Goal: Task Accomplishment & Management: Use online tool/utility

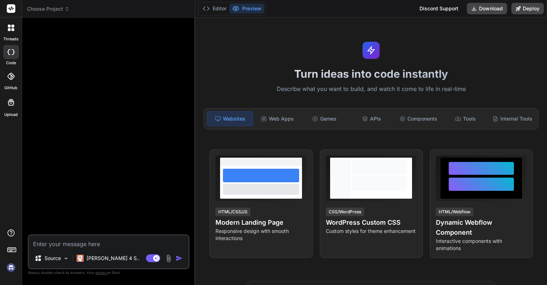
click at [7, 267] on img at bounding box center [11, 267] width 12 height 12
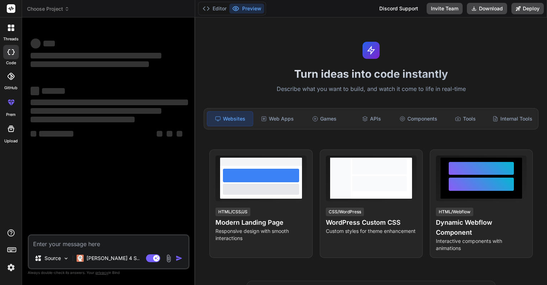
type textarea "x"
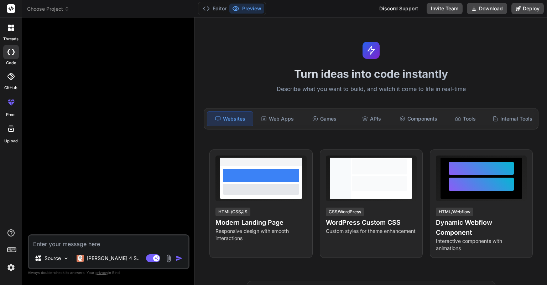
click at [10, 264] on img at bounding box center [11, 267] width 12 height 12
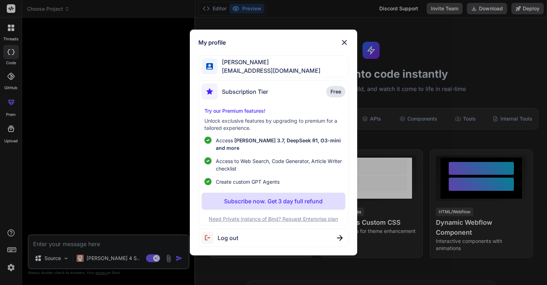
click at [302, 67] on div "Eric Lee ohiwello@gmail.com" at bounding box center [273, 66] width 150 height 22
click at [233, 66] on span "[PERSON_NAME] [PERSON_NAME]" at bounding box center [269, 62] width 103 height 9
click at [219, 66] on span "Eric Lee" at bounding box center [269, 62] width 103 height 9
click at [212, 67] on img at bounding box center [209, 66] width 7 height 7
click at [346, 47] on img at bounding box center [344, 42] width 9 height 9
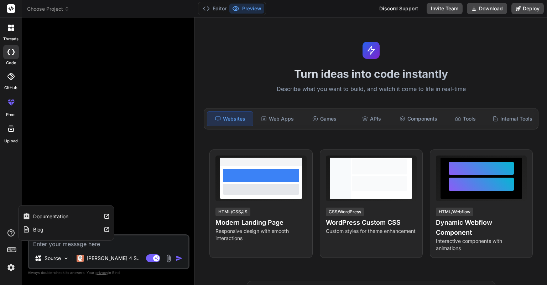
click at [9, 230] on icon at bounding box center [11, 232] width 9 height 9
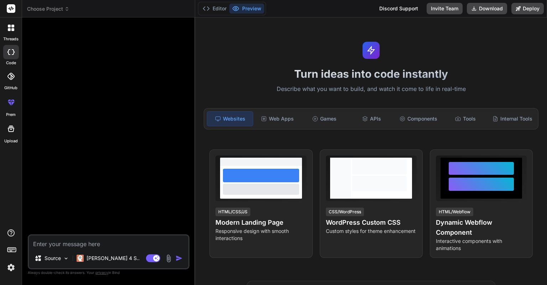
click at [13, 248] on icon at bounding box center [12, 249] width 10 height 10
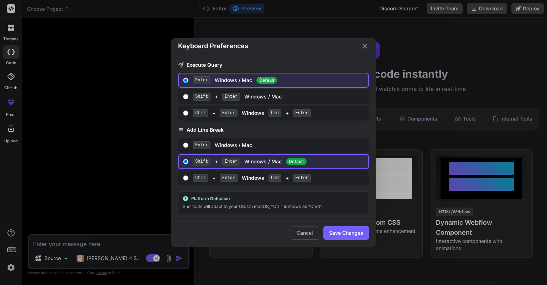
click at [13, 251] on div "Keyboard Preferences Execute Query Enter Windows / Mac Default Shift + Enter Wi…" at bounding box center [273, 142] width 547 height 285
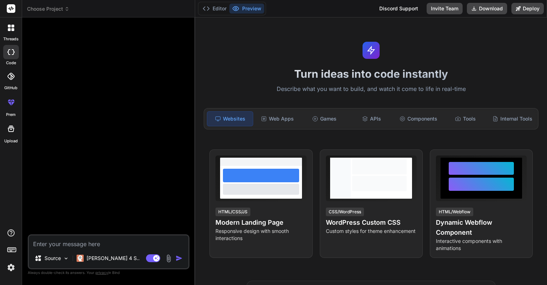
click at [14, 263] on img at bounding box center [11, 267] width 12 height 12
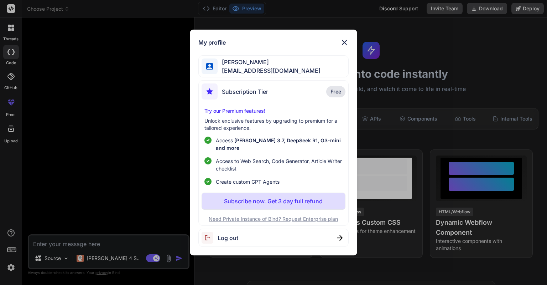
click at [245, 66] on span "Eric Lee" at bounding box center [269, 62] width 103 height 9
click at [234, 66] on span "Eric Lee" at bounding box center [269, 62] width 103 height 9
click at [346, 47] on img at bounding box center [344, 42] width 9 height 9
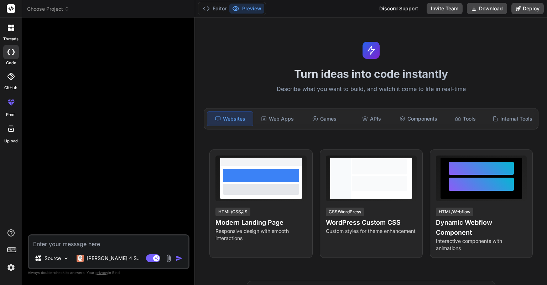
click at [16, 24] on div at bounding box center [11, 27] width 15 height 15
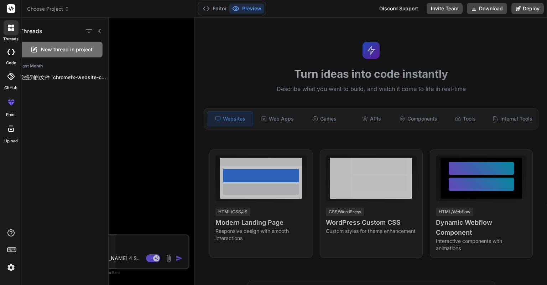
click at [11, 11] on rect at bounding box center [11, 8] width 9 height 9
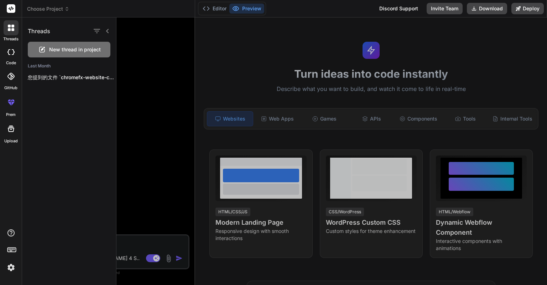
click at [10, 9] on rect at bounding box center [11, 8] width 9 height 9
click at [9, 253] on icon at bounding box center [12, 249] width 10 height 10
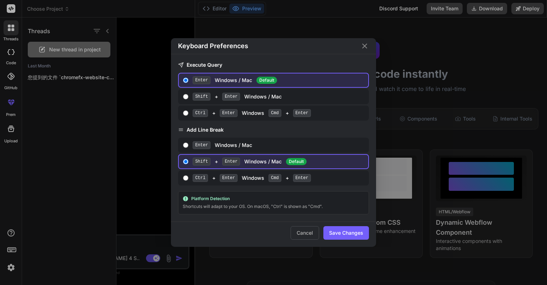
click at [9, 268] on div "Keyboard Preferences Execute Query Enter Windows / Mac Default Shift + Enter Wi…" at bounding box center [273, 142] width 547 height 285
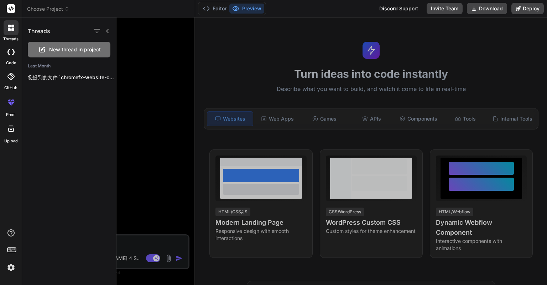
click at [9, 269] on img at bounding box center [11, 267] width 12 height 12
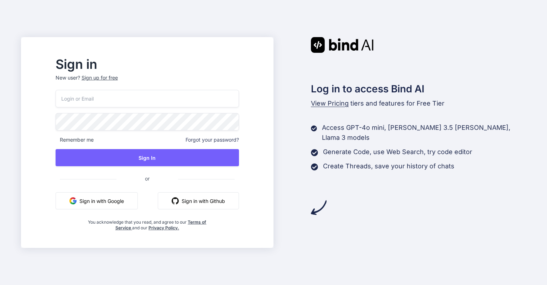
type input "[EMAIL_ADDRESS][DOMAIN_NAME]"
click at [117, 99] on input "[EMAIL_ADDRESS][DOMAIN_NAME]" at bounding box center [147, 98] width 183 height 17
click at [22, 128] on div "Sign in New user? Sign up for free ohiwello@gmail.com Remember me Forgot your p…" at bounding box center [273, 142] width 547 height 285
type input "[EMAIL_ADDRESS][DOMAIN_NAME]"
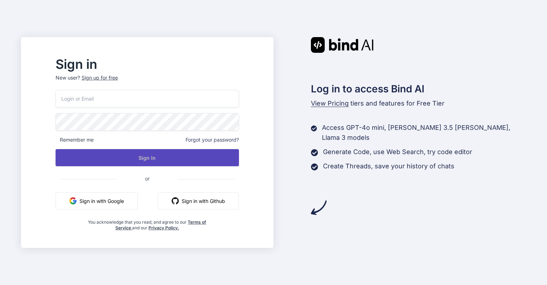
type input "ohiwello@gmail.com"
click at [141, 161] on button "Sign In" at bounding box center [147, 157] width 183 height 17
click at [156, 155] on button "Sign In" at bounding box center [147, 157] width 183 height 17
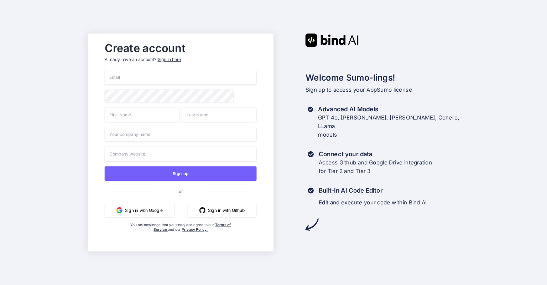
click at [141, 73] on input "email" at bounding box center [180, 77] width 152 height 15
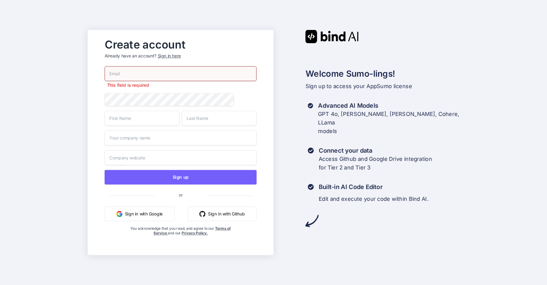
click at [165, 54] on div "Sign in here" at bounding box center [168, 56] width 23 height 6
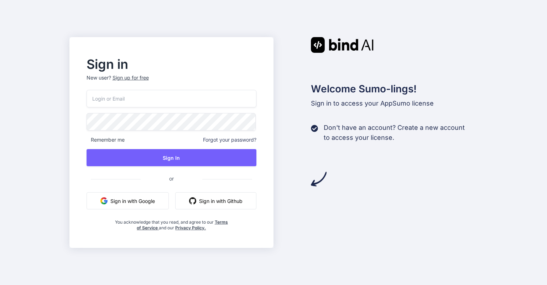
click at [138, 102] on input "email" at bounding box center [172, 98] width 170 height 17
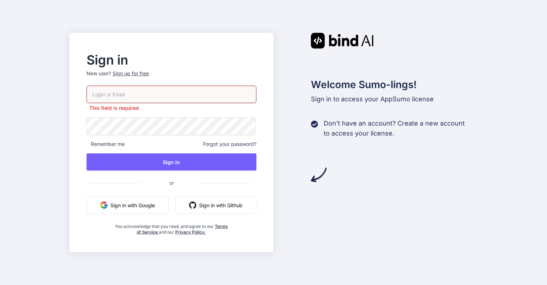
click at [127, 88] on input "email" at bounding box center [172, 93] width 170 height 17
type input "[EMAIL_ADDRESS][DOMAIN_NAME]"
click at [67, 123] on div "Sign in New user? Sign up for free ohiwello@gmail.com This field is required Re…" at bounding box center [273, 142] width 547 height 285
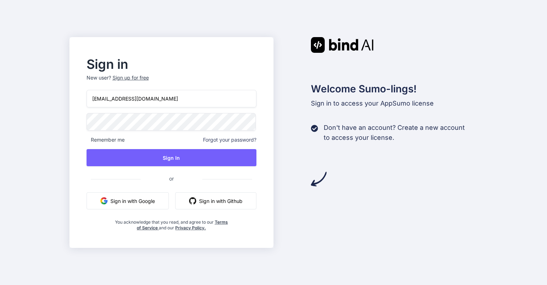
click at [55, 125] on div "Sign in New user? Sign up for free ohiwello@gmail.com Remember me Forgot your p…" at bounding box center [273, 142] width 547 height 285
click at [285, 74] on div "Welcome Sumo-lings! Sign in to access your AppSumo license Don't have an accoun…" at bounding box center [376, 112] width 204 height 150
drag, startPoint x: 218, startPoint y: 139, endPoint x: 214, endPoint y: 22, distance: 116.2
click at [214, 22] on div "Sign in New user? Sign up for free ohiwello@gmail.com Remember me Forgot your p…" at bounding box center [273, 142] width 547 height 285
click at [311, 227] on div "Welcome Sumo-lings! Sign in to access your AppSumo license Don't have an accoun…" at bounding box center [376, 142] width 204 height 211
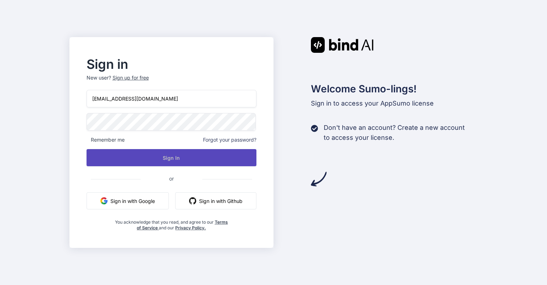
click at [158, 155] on button "Sign In" at bounding box center [172, 157] width 170 height 17
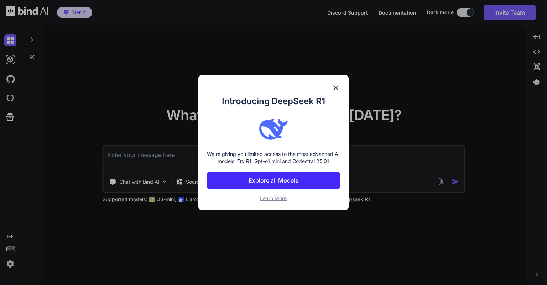
click at [264, 174] on button "Explore all Models" at bounding box center [273, 180] width 133 height 17
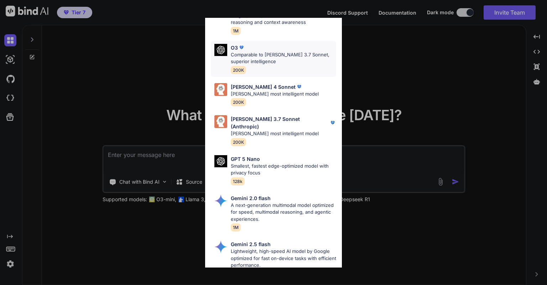
scroll to position [285, 0]
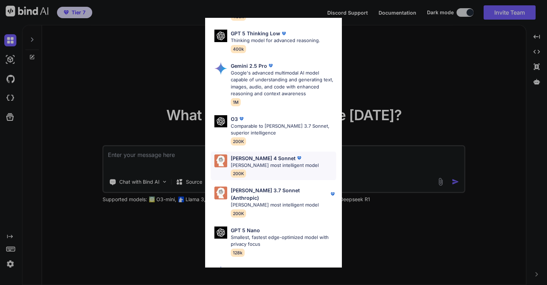
click at [274, 162] on p "Claude's most intelligent model" at bounding box center [275, 165] width 88 height 7
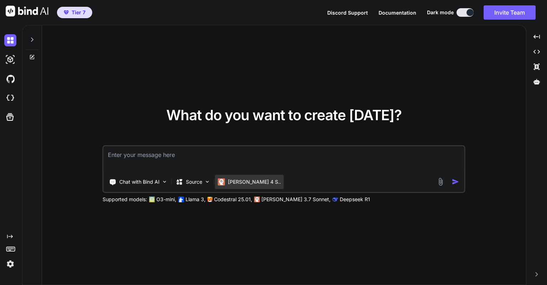
click at [242, 177] on div "[PERSON_NAME] 4 S.." at bounding box center [249, 182] width 69 height 14
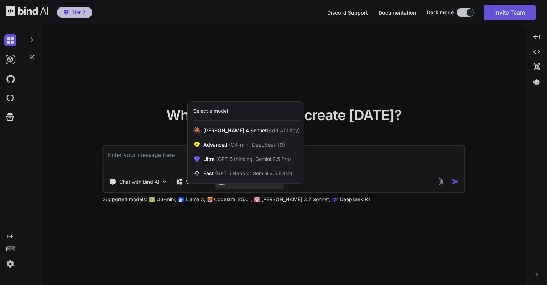
click at [317, 133] on div at bounding box center [273, 142] width 547 height 285
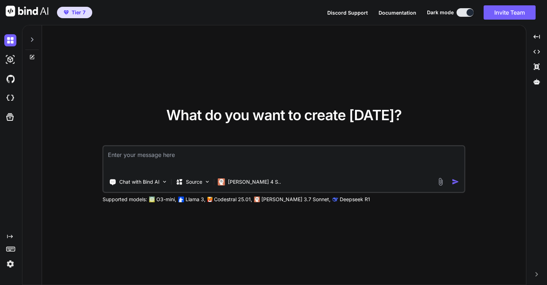
click at [193, 198] on p "Llama 3," at bounding box center [196, 199] width 20 height 7
click at [135, 198] on p "Supported models:" at bounding box center [125, 199] width 45 height 7
click at [234, 184] on p "[PERSON_NAME] 4 S.." at bounding box center [254, 181] width 53 height 7
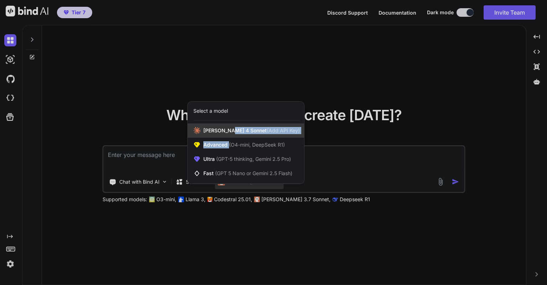
drag, startPoint x: 229, startPoint y: 142, endPoint x: 229, endPoint y: 134, distance: 7.5
click at [229, 134] on div "Claude 4 Sonnet (Add API Key) Advanced (O4-mini, DeepSeek R1) Ultra (GPT-5 thin…" at bounding box center [246, 151] width 116 height 57
click at [228, 132] on span "Claude 4 Sonnet (Add API Key)" at bounding box center [251, 130] width 97 height 7
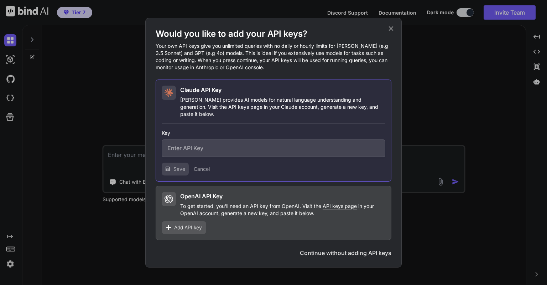
click at [223, 142] on input "text" at bounding box center [274, 147] width 224 height 17
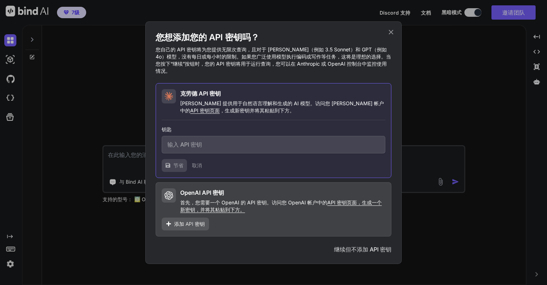
click at [391, 33] on icon at bounding box center [391, 32] width 8 height 8
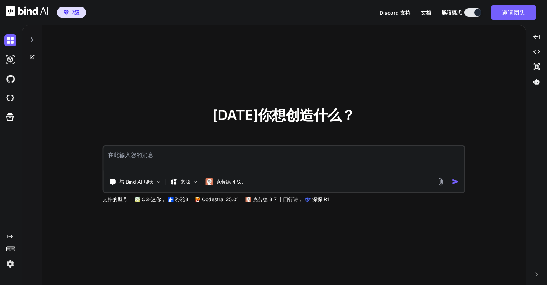
click at [469, 15] on button at bounding box center [473, 12] width 17 height 9
click at [472, 13] on button at bounding box center [473, 12] width 17 height 9
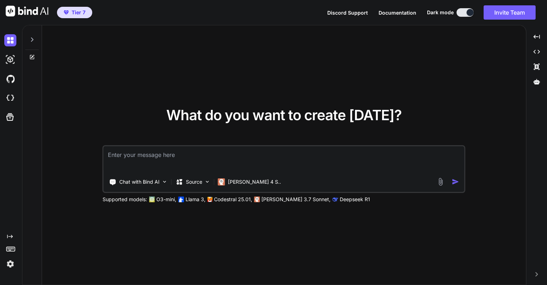
click at [462, 15] on button at bounding box center [465, 12] width 17 height 9
click at [465, 11] on button at bounding box center [465, 12] width 17 height 9
click at [468, 11] on div at bounding box center [470, 12] width 7 height 7
click at [470, 11] on div at bounding box center [470, 12] width 7 height 7
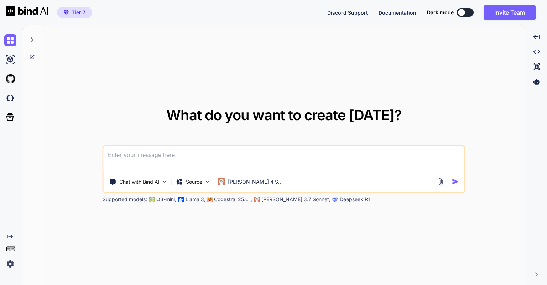
click at [470, 11] on button at bounding box center [465, 12] width 17 height 9
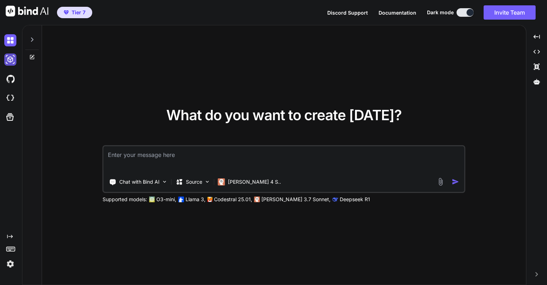
click at [15, 57] on img at bounding box center [10, 59] width 12 height 12
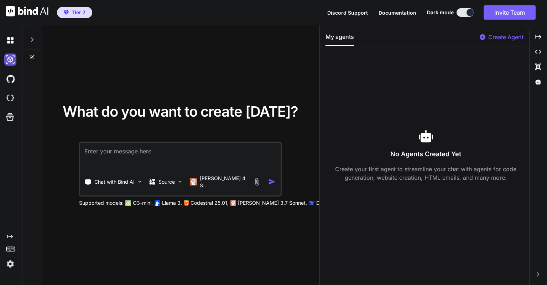
click at [15, 57] on img at bounding box center [10, 59] width 12 height 12
click at [403, 134] on div at bounding box center [426, 136] width 201 height 14
click at [12, 115] on icon at bounding box center [10, 117] width 10 height 10
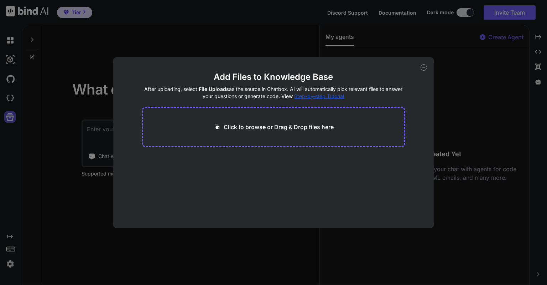
click at [12, 115] on div "Add Files to Knowledge Base After uploading, select File Uploads as the source …" at bounding box center [273, 142] width 547 height 285
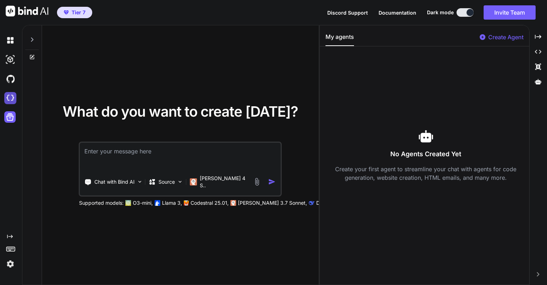
click at [12, 101] on img at bounding box center [10, 98] width 12 height 12
click at [11, 247] on icon at bounding box center [11, 248] width 10 height 10
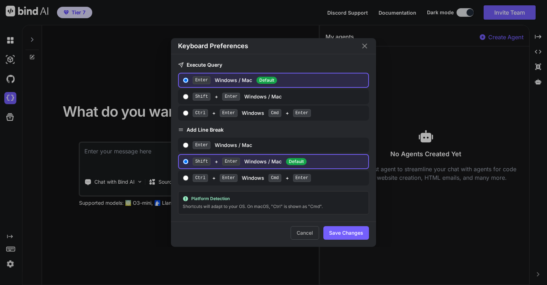
click at [11, 247] on div "Keyboard Preferences Execute Query Enter Windows / Mac Default Shift + Enter Wi…" at bounding box center [273, 142] width 547 height 285
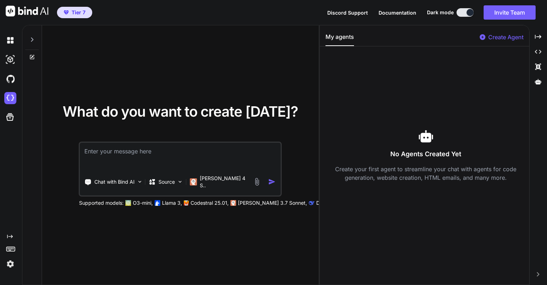
click at [8, 260] on img at bounding box center [10, 264] width 12 height 12
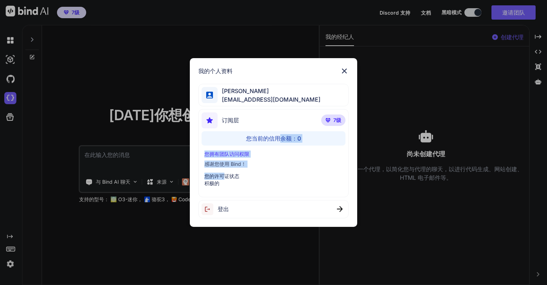
drag, startPoint x: 226, startPoint y: 174, endPoint x: 282, endPoint y: 137, distance: 67.2
click at [280, 138] on div "订阅层 7级 您当前的信用余额： 0 您拥有团队访问权限 感谢您使用 Bind！ 您的许可证状态 积极的" at bounding box center [273, 153] width 150 height 88
click at [287, 136] on font "您当前的信用余额：" at bounding box center [271, 138] width 51 height 7
click at [294, 138] on font "您当前的信用余额：" at bounding box center [271, 138] width 51 height 7
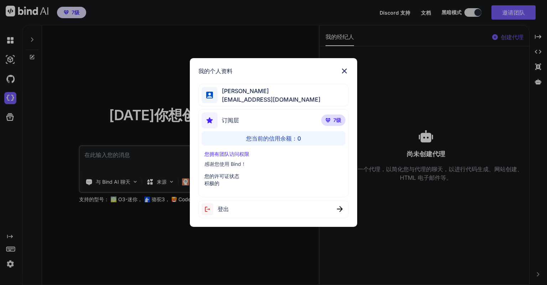
click at [279, 77] on div "我的个人资料 李家辉 ohiwello@gmail.com 订阅层 7级 您当前的信用余额： 0 您拥有团队访问权限 感谢您使用 Bind！ 您的许可证状态 …" at bounding box center [273, 142] width 167 height 169
click at [332, 121] on p "7级" at bounding box center [333, 119] width 24 height 11
click at [331, 121] on p "7级" at bounding box center [333, 119] width 24 height 11
click at [343, 69] on img at bounding box center [344, 71] width 9 height 9
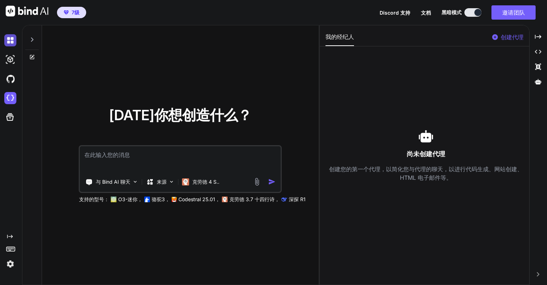
click at [15, 39] on img at bounding box center [10, 40] width 12 height 12
click at [11, 39] on img at bounding box center [10, 40] width 12 height 12
click at [11, 59] on img at bounding box center [10, 59] width 12 height 12
click at [10, 62] on img at bounding box center [10, 59] width 12 height 12
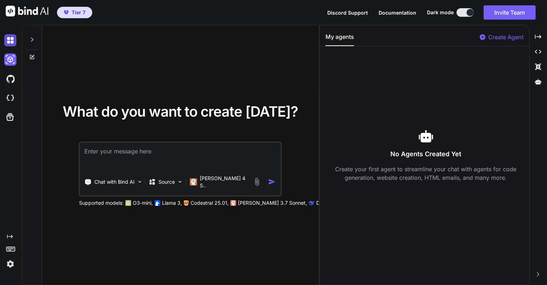
click at [15, 36] on img at bounding box center [10, 40] width 12 height 12
click at [9, 38] on img at bounding box center [10, 40] width 12 height 12
click at [136, 181] on div "Chat with Bind AI" at bounding box center [113, 182] width 61 height 14
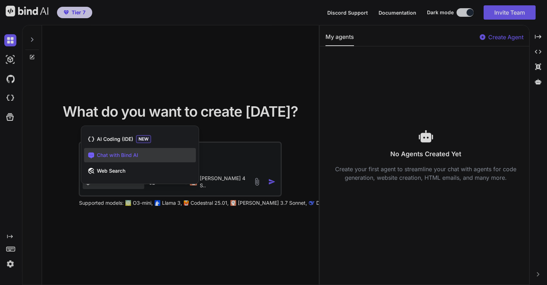
click at [137, 212] on div at bounding box center [273, 142] width 547 height 285
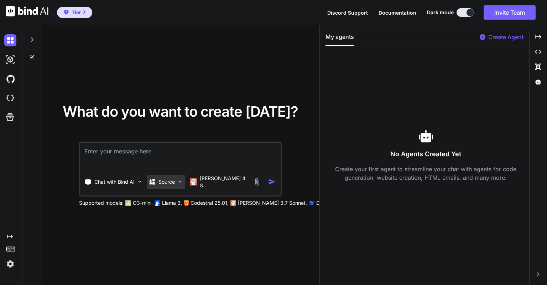
click at [181, 182] on img at bounding box center [180, 181] width 6 height 6
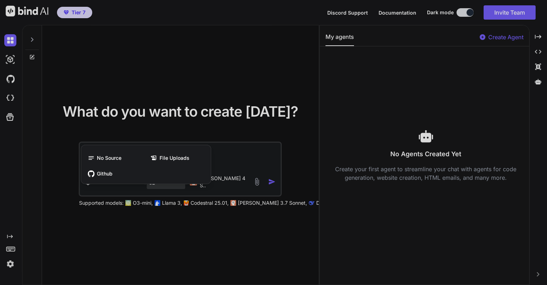
click at [184, 210] on div at bounding box center [273, 142] width 547 height 285
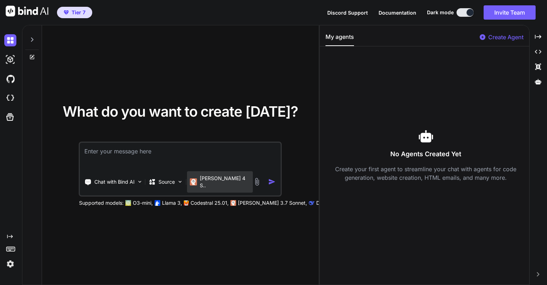
click at [234, 181] on div "Claude 4 S.." at bounding box center [220, 181] width 66 height 21
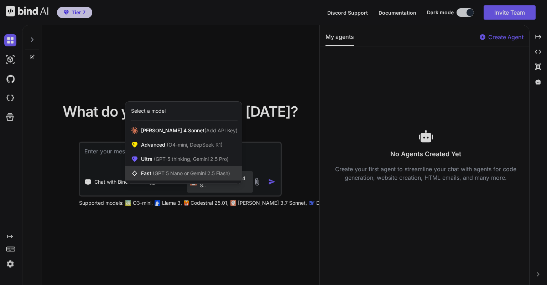
click at [212, 173] on span "(GPT 5 Nano or Gemini 2.5 Flash)" at bounding box center [191, 173] width 77 height 6
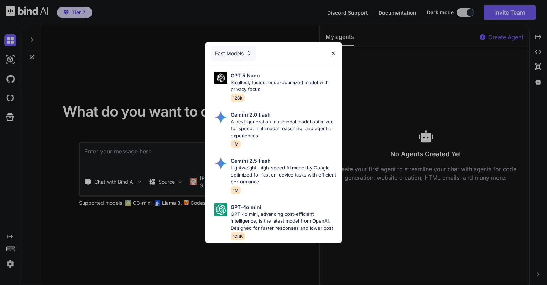
click at [238, 53] on div "Fast Models" at bounding box center [233, 54] width 45 height 16
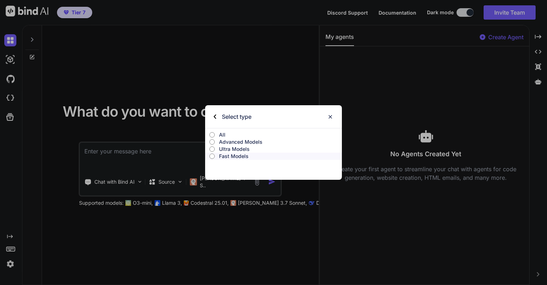
click at [331, 114] on img at bounding box center [330, 117] width 6 height 6
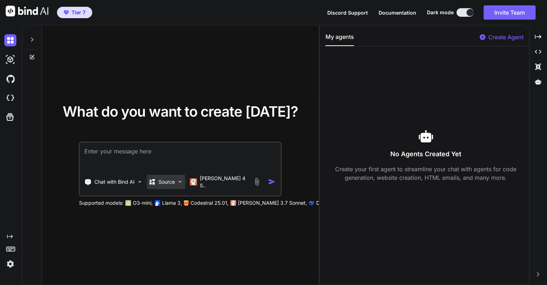
click at [185, 182] on div "Source" at bounding box center [166, 182] width 38 height 14
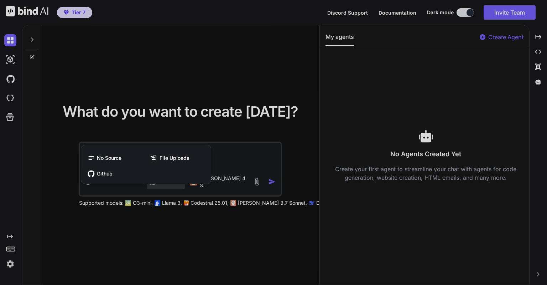
click at [217, 183] on div at bounding box center [273, 142] width 547 height 285
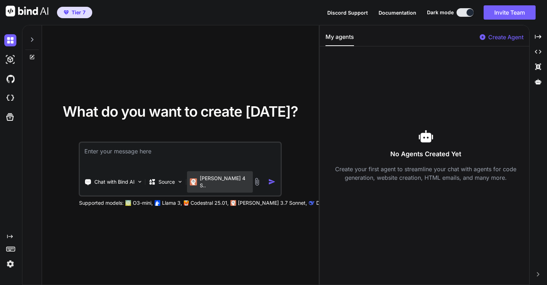
click at [219, 182] on p "[PERSON_NAME] 4 S.." at bounding box center [225, 182] width 50 height 14
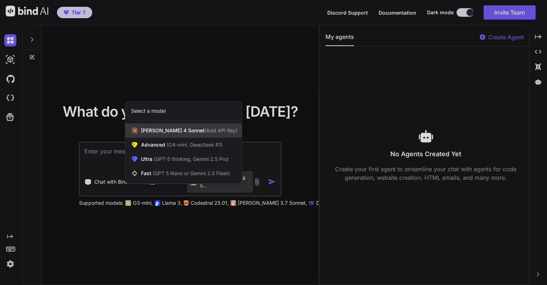
click at [199, 134] on span "[PERSON_NAME] 4 Sonnet (Add API Key)" at bounding box center [189, 130] width 97 height 7
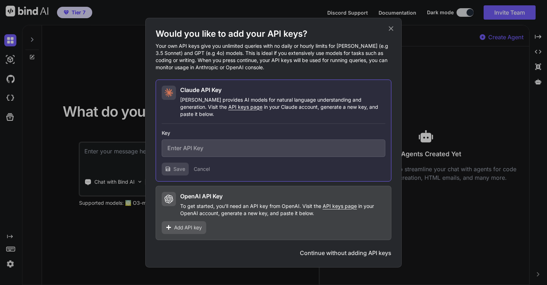
click at [391, 31] on icon at bounding box center [391, 29] width 8 height 8
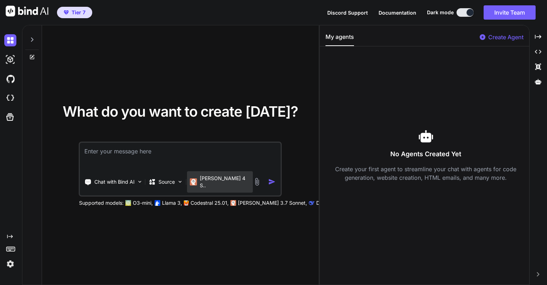
click at [225, 181] on p "[PERSON_NAME] 4 S.." at bounding box center [225, 182] width 50 height 14
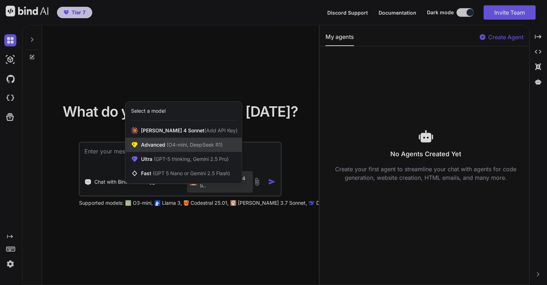
click at [206, 146] on span "(O4-mini, DeepSeek R1)" at bounding box center [193, 144] width 57 height 6
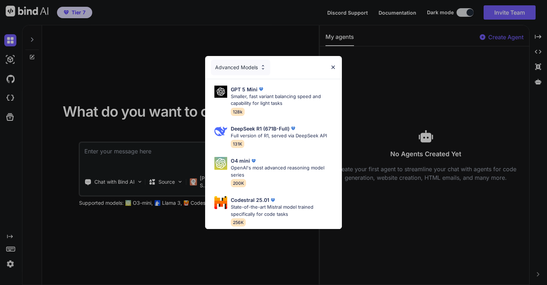
click at [331, 63] on div "Advanced Models" at bounding box center [273, 67] width 137 height 23
click at [336, 64] on img at bounding box center [333, 67] width 6 height 6
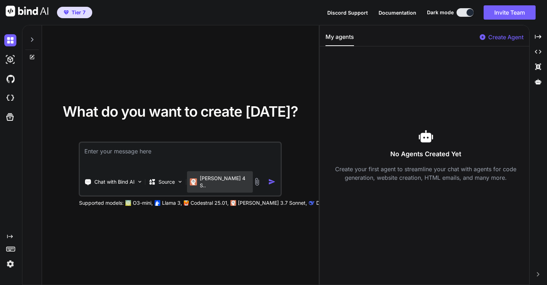
click at [208, 182] on p "[PERSON_NAME] 4 S.." at bounding box center [225, 182] width 50 height 14
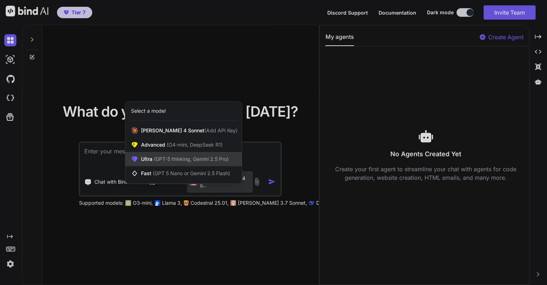
click at [199, 164] on div "Ultra (GPT-5 thinking, Gemini 2.5 Pro)" at bounding box center [183, 159] width 116 height 14
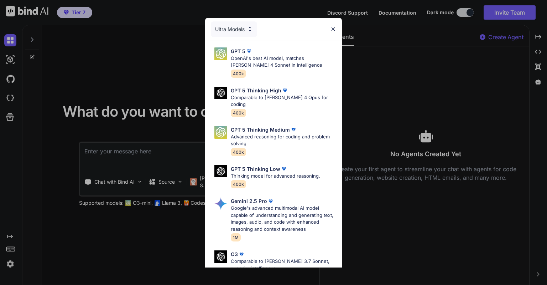
click at [332, 28] on img at bounding box center [333, 29] width 6 height 6
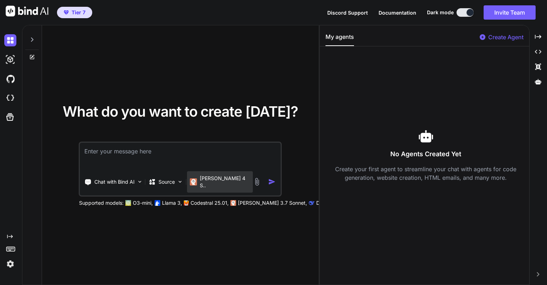
click at [232, 179] on p "[PERSON_NAME] 4 S.." at bounding box center [225, 182] width 50 height 14
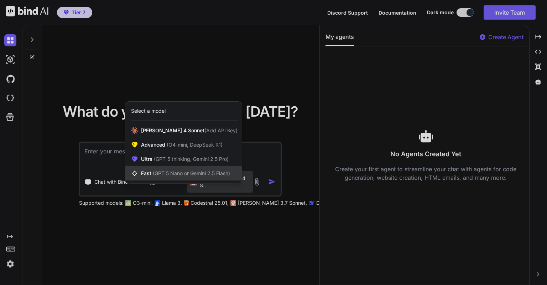
click at [206, 170] on span "Fast (GPT 5 Nano or Gemini 2.5 Flash)" at bounding box center [185, 173] width 89 height 7
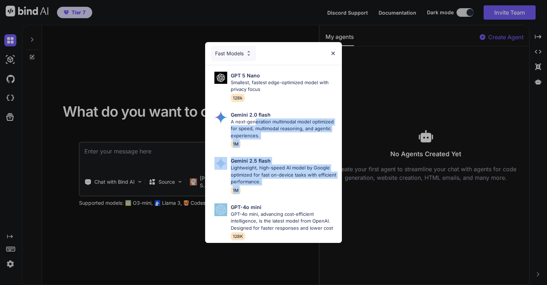
drag, startPoint x: 255, startPoint y: 118, endPoint x: 176, endPoint y: 211, distance: 121.8
click at [182, 206] on div "Fast Models GPT 5 Nano Smallest, fastest edge-optimized model with privacy focu…" at bounding box center [273, 142] width 547 height 285
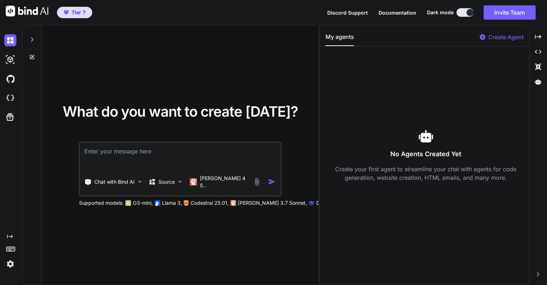
click at [167, 215] on div "What do you want to create today? Chat with Bind AI Source Claude 4 S.. Support…" at bounding box center [180, 155] width 277 height 260
click at [211, 182] on p "[PERSON_NAME] 4 S.." at bounding box center [225, 182] width 50 height 14
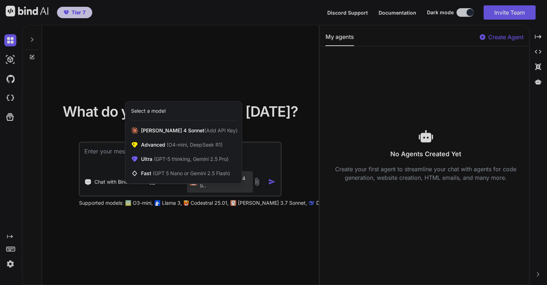
click at [206, 208] on div at bounding box center [273, 142] width 547 height 285
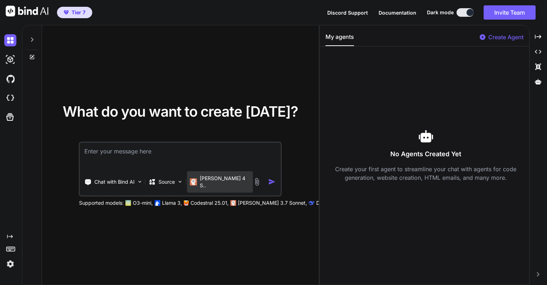
click at [215, 187] on div "[PERSON_NAME] 4 S.." at bounding box center [220, 181] width 66 height 21
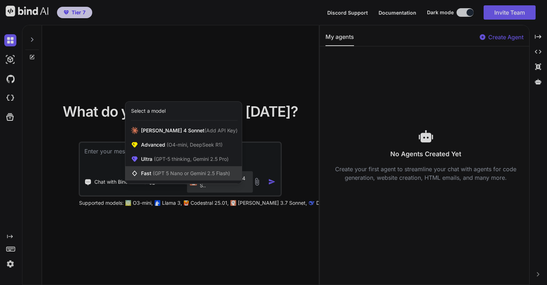
click at [206, 172] on span "(GPT 5 Nano or Gemini 2.5 Flash)" at bounding box center [191, 173] width 77 height 6
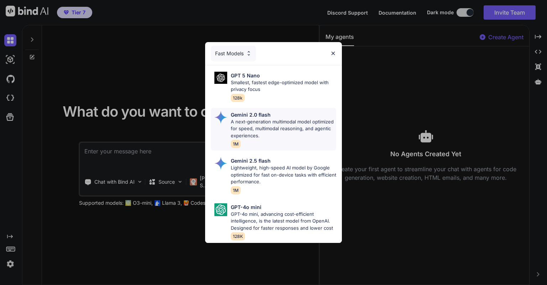
click at [242, 118] on p "A next-generation multimodal model optimized for speed, multimodal reasoning, a…" at bounding box center [283, 128] width 105 height 21
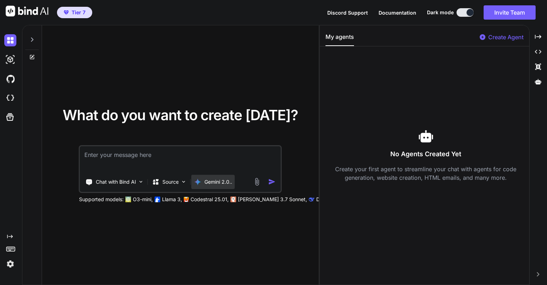
click at [212, 181] on p "Gemini 2.0.." at bounding box center [218, 181] width 28 height 7
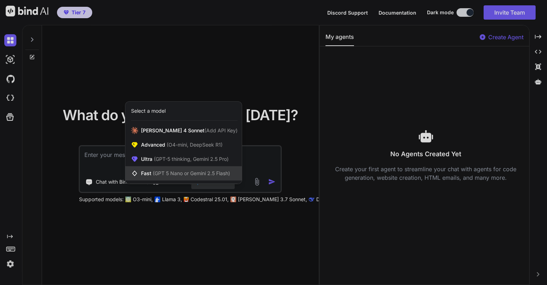
click at [211, 173] on span "(GPT 5 Nano or Gemini 2.5 Flash)" at bounding box center [191, 173] width 77 height 6
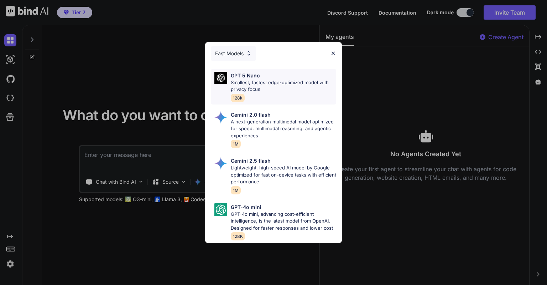
click at [273, 80] on p "Smallest, fastest edge-optimized model with privacy focus" at bounding box center [283, 86] width 105 height 14
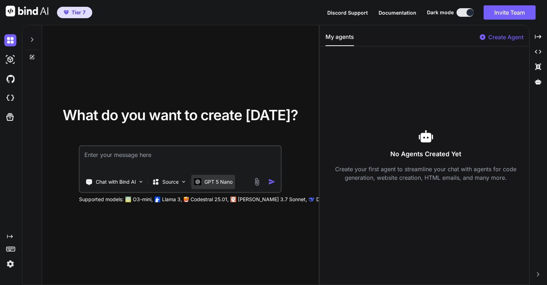
click at [222, 179] on p "GPT 5 Nano" at bounding box center [218, 181] width 28 height 7
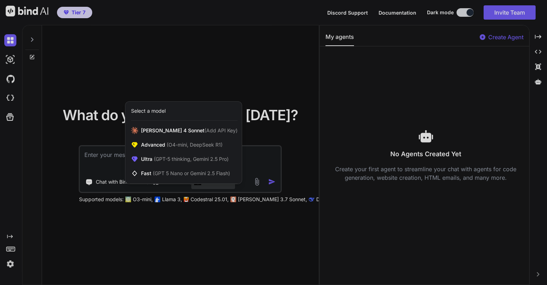
click at [311, 145] on div at bounding box center [273, 142] width 547 height 285
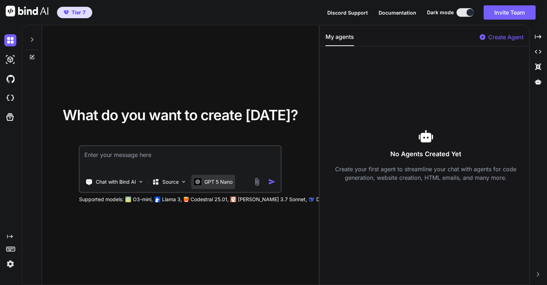
click at [232, 181] on p "GPT 5 Nano" at bounding box center [218, 181] width 28 height 7
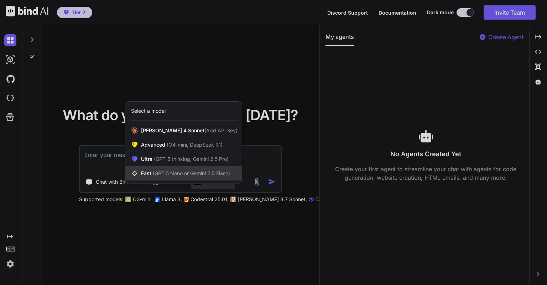
click at [204, 168] on div "Fast (GPT 5 Nano or Gemini 2.5 Flash)" at bounding box center [183, 173] width 116 height 14
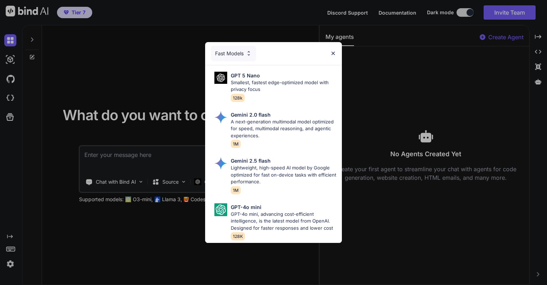
click at [187, 210] on div "Fast Models GPT 5 Nano Smallest, fastest edge-optimized model with privacy focu…" at bounding box center [273, 142] width 547 height 285
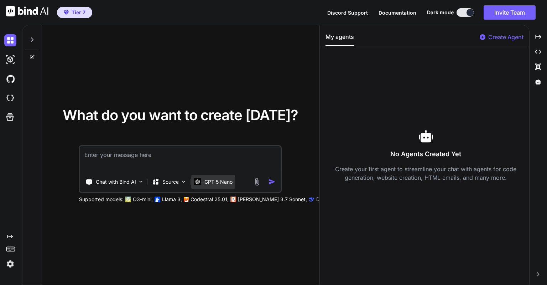
click at [202, 187] on div "GPT 5 Nano" at bounding box center [214, 182] width 44 height 14
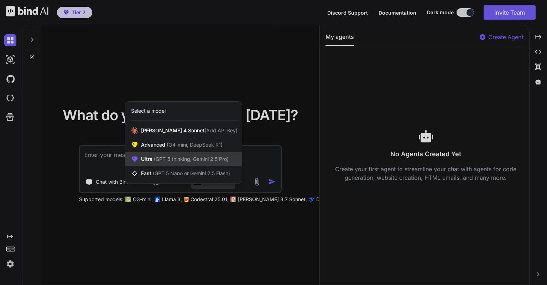
click at [214, 160] on span "(GPT-5 thinking, Gemini 2.5 Pro)" at bounding box center [190, 159] width 76 height 6
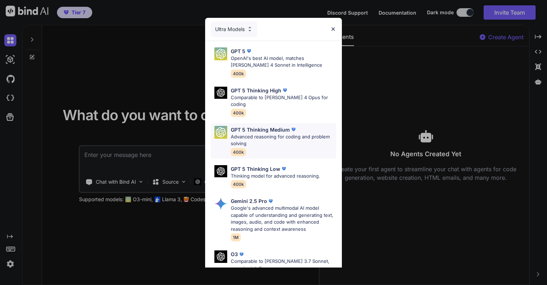
scroll to position [78, 0]
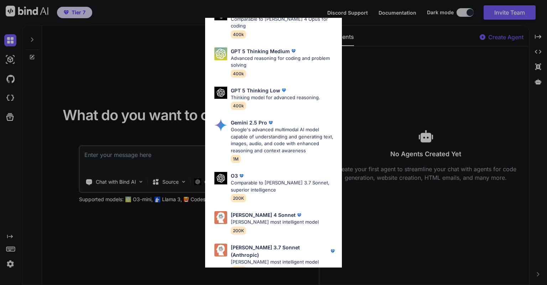
click at [350, 208] on div "Ultra Models GPT 5 OpenAI's best AI model, matches [PERSON_NAME] 4 Sonnet in In…" at bounding box center [273, 142] width 547 height 285
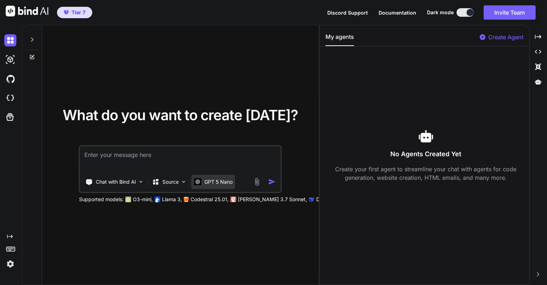
click at [219, 182] on p "GPT 5 Nano" at bounding box center [218, 181] width 28 height 7
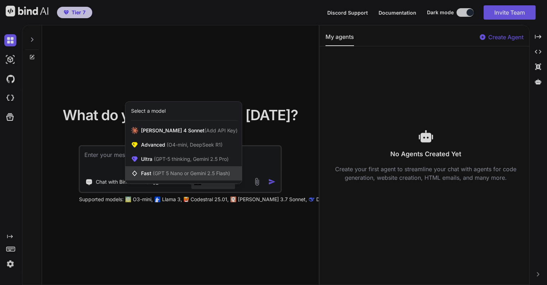
click at [211, 174] on span "(GPT 5 Nano or Gemini 2.5 Flash)" at bounding box center [191, 173] width 77 height 6
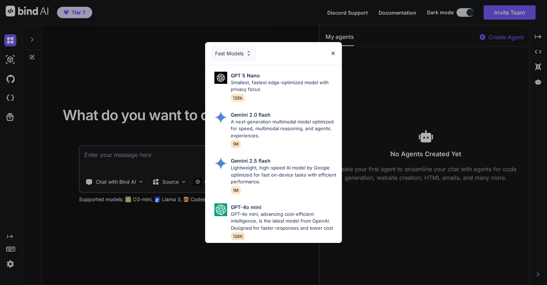
click at [239, 56] on div "Fast Models" at bounding box center [233, 54] width 45 height 16
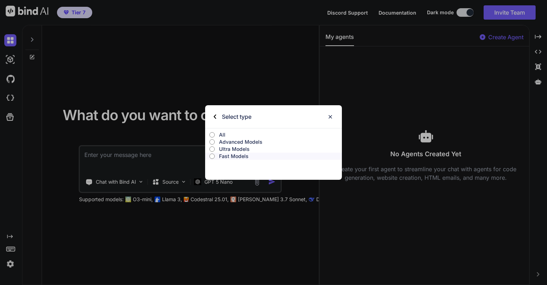
click at [239, 142] on p "Advanced Models" at bounding box center [280, 141] width 123 height 7
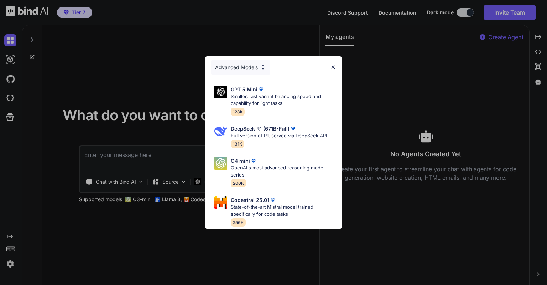
click at [333, 65] on img at bounding box center [333, 67] width 6 height 6
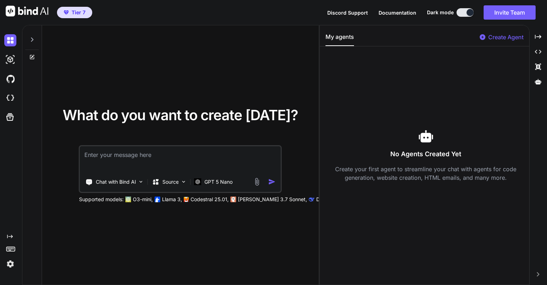
click at [216, 199] on p "Codestral 25.01," at bounding box center [210, 199] width 38 height 7
click at [219, 183] on p "GPT 5 Nano" at bounding box center [218, 181] width 28 height 7
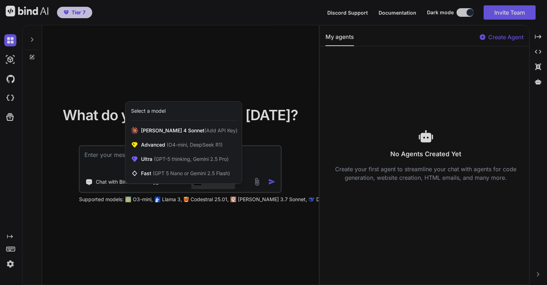
drag, startPoint x: 209, startPoint y: 205, endPoint x: 199, endPoint y: 196, distance: 13.9
click at [209, 205] on div at bounding box center [273, 142] width 547 height 285
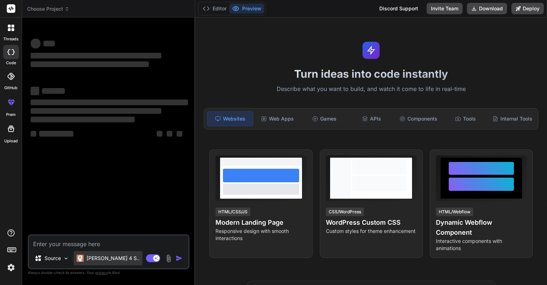
click at [110, 257] on p "[PERSON_NAME] 4 S.." at bounding box center [113, 257] width 53 height 7
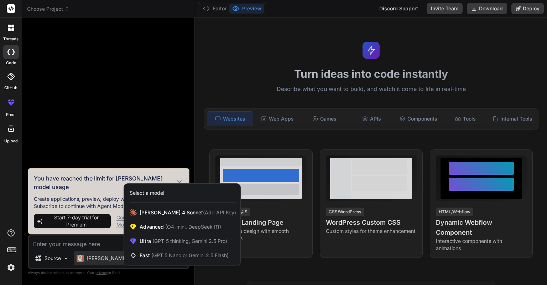
type textarea "x"
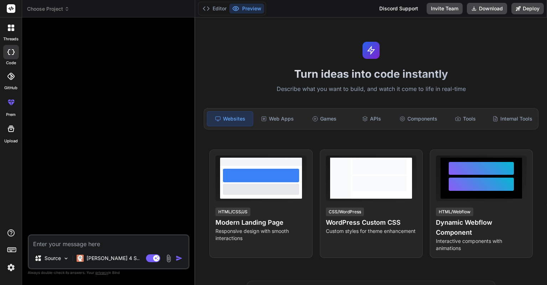
click at [11, 97] on div at bounding box center [10, 102] width 17 height 17
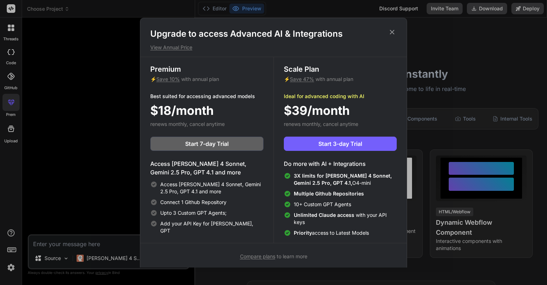
click at [11, 97] on div "Upgrade to access Advanced AI & Integrations View Annual Price Premium ⚡ Save 1…" at bounding box center [273, 142] width 547 height 285
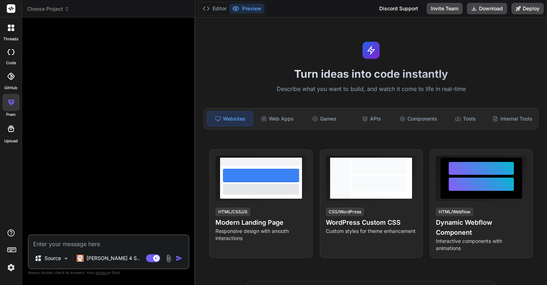
click at [12, 31] on div at bounding box center [11, 27] width 15 height 15
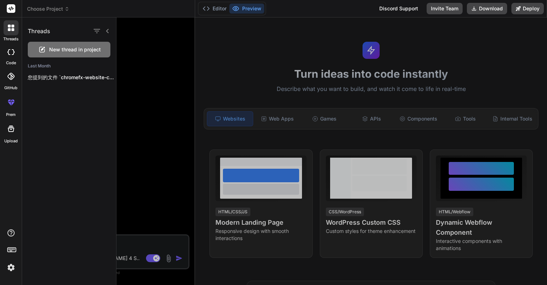
click at [12, 31] on div at bounding box center [11, 27] width 15 height 15
drag, startPoint x: 4, startPoint y: 197, endPoint x: 11, endPoint y: 164, distance: 33.4
click at [4, 196] on div "threads code GitHub prem Upload" at bounding box center [11, 142] width 22 height 285
click at [13, 144] on div "threads code GitHub prem Upload" at bounding box center [11, 142] width 22 height 285
click at [13, 138] on div "Upload" at bounding box center [11, 130] width 22 height 27
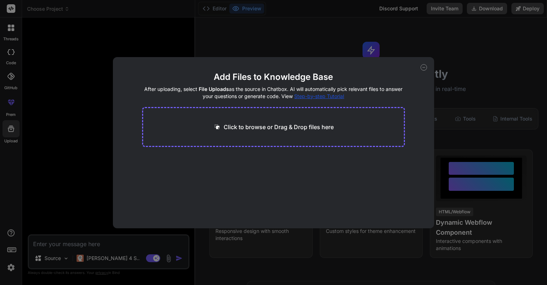
click at [11, 130] on div "Add Files to Knowledge Base After uploading, select File Uploads as the source …" at bounding box center [273, 142] width 547 height 285
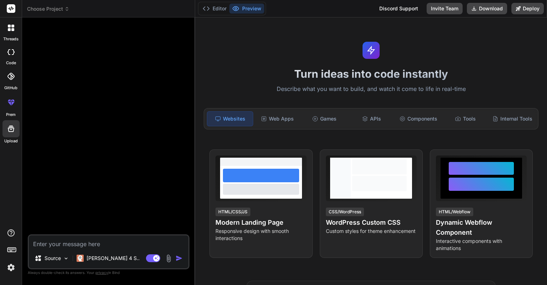
click at [12, 266] on img at bounding box center [11, 267] width 12 height 12
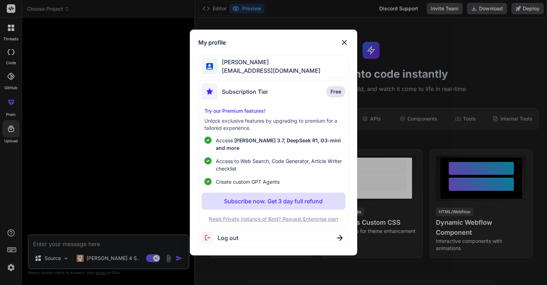
click at [305, 68] on div "[PERSON_NAME] [PERSON_NAME][EMAIL_ADDRESS][DOMAIN_NAME]" at bounding box center [273, 66] width 150 height 22
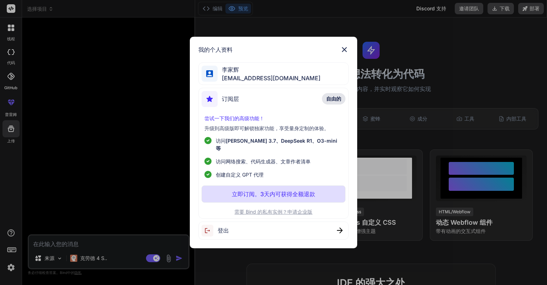
click at [265, 164] on ul "访问 [PERSON_NAME] 3.7、DeepSeek R1、O3-mini 等 访问网络搜索、代码生成器、文章作者清单 创建自定义 GPT 代理" at bounding box center [273, 157] width 138 height 41
click at [249, 166] on ul "访问 [PERSON_NAME] 3.7、DeepSeek R1、O3-mini 等 访问网络搜索、代码生成器、文章作者清单 创建自定义 GPT 代理" at bounding box center [273, 157] width 138 height 41
click at [238, 145] on font "[PERSON_NAME] 3.7、DeepSeek R1、O3-mini 等" at bounding box center [276, 145] width 121 height 14
click at [234, 101] on font "订阅层" at bounding box center [230, 98] width 17 height 7
click at [230, 79] on font "[EMAIL_ADDRESS][DOMAIN_NAME]" at bounding box center [271, 77] width 99 height 7
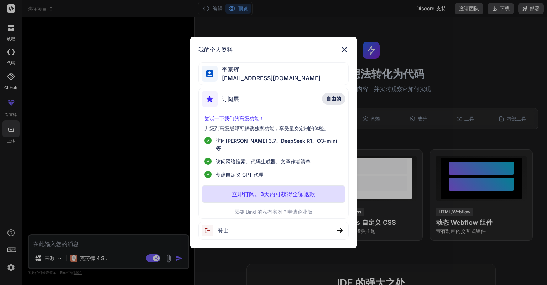
click at [217, 77] on div at bounding box center [210, 74] width 16 height 16
click at [217, 76] on div at bounding box center [210, 74] width 16 height 16
click at [214, 76] on div at bounding box center [210, 74] width 16 height 16
click at [245, 208] on font "需要 Bind 的私有实例？申请企业版" at bounding box center [273, 211] width 78 height 6
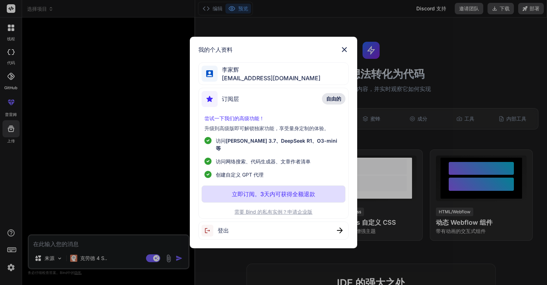
click at [157, 49] on div "我的个人资料 李家辉 ohiwello@gmail.com 订阅层 自由的 尝试一下我们的高级功能！ 升级到高级版即可解锁独家功能，享受量身定制的体验。 访问…" at bounding box center [273, 142] width 547 height 285
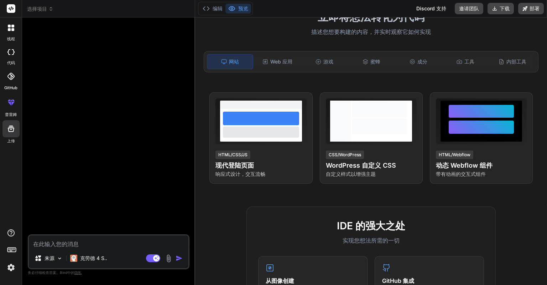
scroll to position [235, 0]
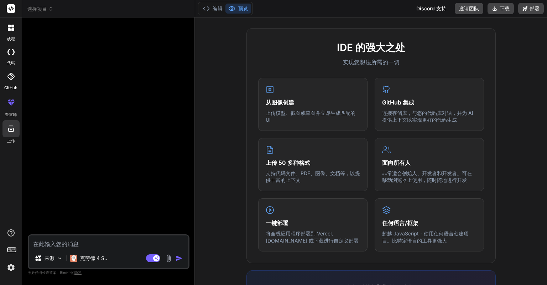
click at [9, 268] on img at bounding box center [11, 267] width 12 height 12
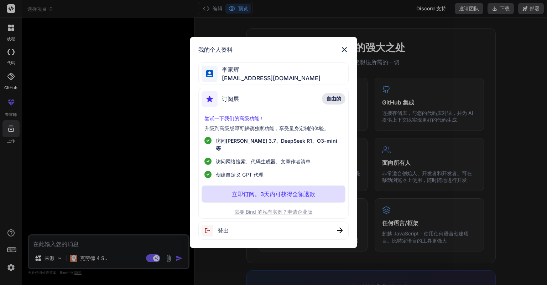
click at [230, 228] on div "登出" at bounding box center [273, 230] width 150 height 18
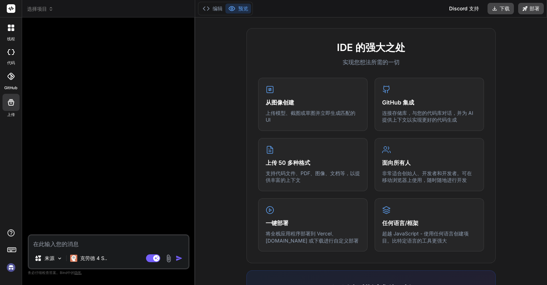
click at [11, 266] on img at bounding box center [11, 267] width 12 height 12
type textarea "x"
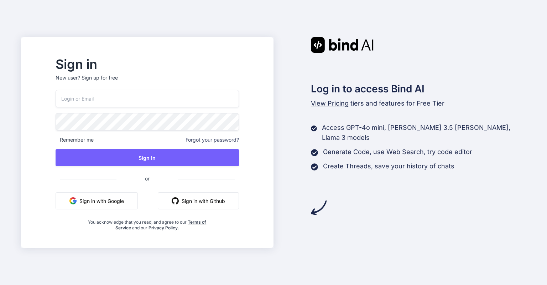
type input "ohiwello@gmail.com"
click at [282, 219] on div "Log in to access Bind AI View Pricing tiers and features for Free Tier Access G…" at bounding box center [400, 142] width 253 height 211
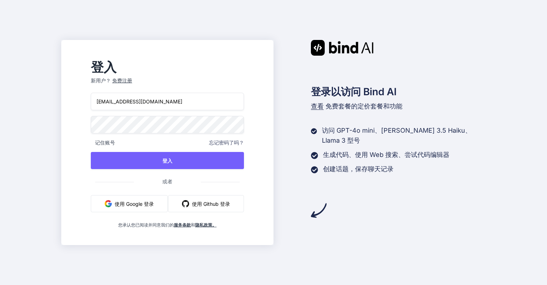
click at [305, 126] on div "登录以访问 Bind AI 查看 免费套餐的定价套餐和功能 访问 GPT-4o mini、Claude 3.5 Haiku、Llama 3 型号 生成代码、使…" at bounding box center [380, 129] width 212 height 178
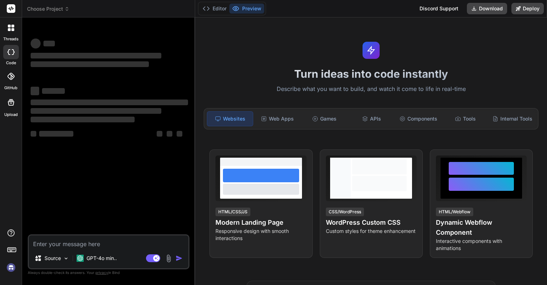
click at [13, 265] on img at bounding box center [11, 267] width 12 height 12
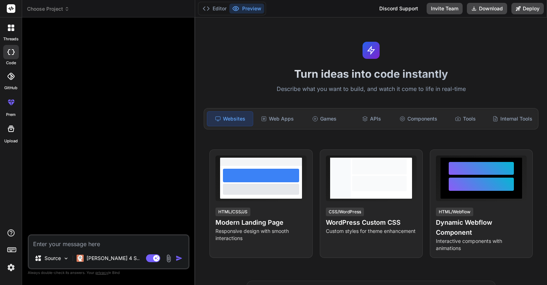
click at [14, 264] on img at bounding box center [11, 267] width 12 height 12
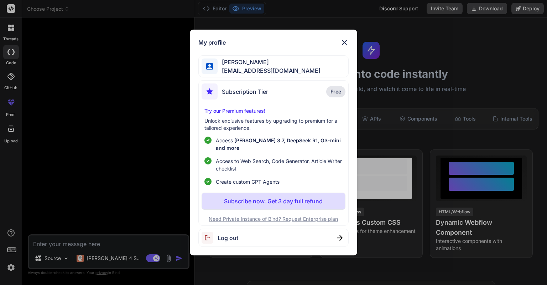
click at [253, 74] on span "[EMAIL_ADDRESS][DOMAIN_NAME]" at bounding box center [269, 70] width 103 height 9
click at [343, 47] on img at bounding box center [344, 42] width 9 height 9
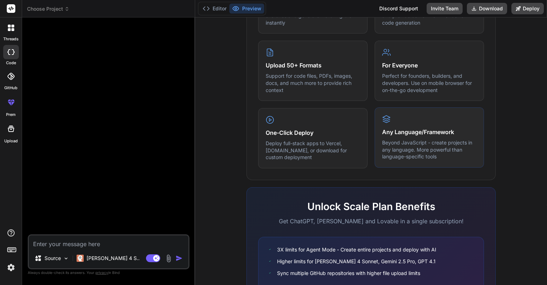
scroll to position [416, 0]
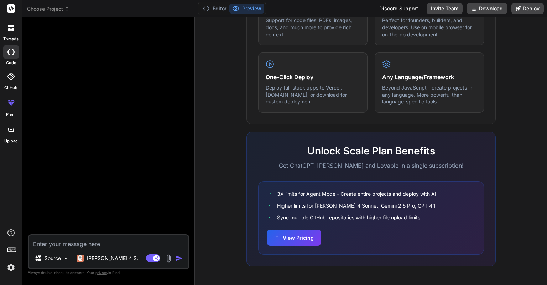
click at [85, 274] on p "Always double-check its answers. Your privacy in [GEOGRAPHIC_DATA]" at bounding box center [109, 272] width 162 height 7
click at [14, 269] on img at bounding box center [11, 267] width 12 height 12
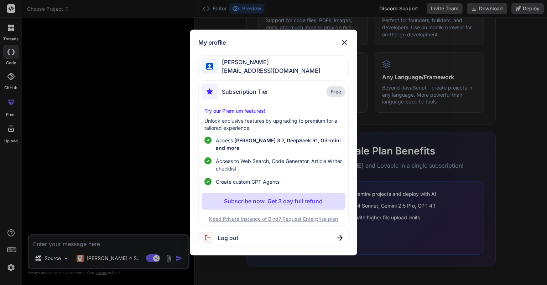
click at [229, 142] on p "Access [PERSON_NAME] 3.7, DeepSeek R1, O3-mini and more" at bounding box center [279, 143] width 126 height 15
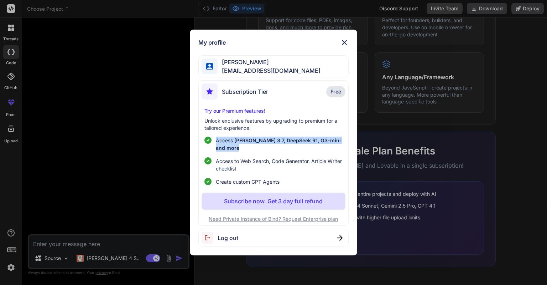
click at [229, 142] on p "Access [PERSON_NAME] 3.7, DeepSeek R1, O3-mini and more" at bounding box center [279, 143] width 126 height 15
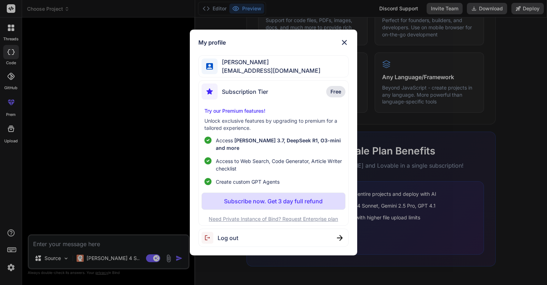
click at [229, 157] on span "Access to Web Search, Code Generator, Article Writer checklist" at bounding box center [279, 164] width 126 height 15
click at [236, 178] on span "Create custom GPT Agents" at bounding box center [248, 181] width 64 height 7
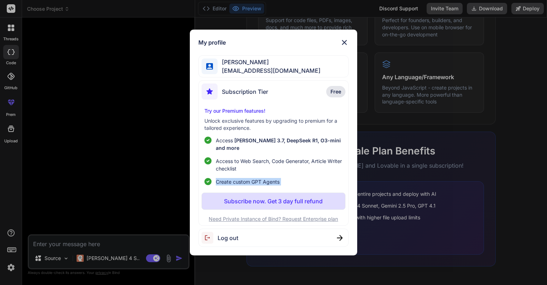
click at [236, 178] on span "Create custom GPT Agents" at bounding box center [248, 181] width 64 height 7
click at [299, 173] on ul "Access [PERSON_NAME] 3.7, DeepSeek R1, O3-mini and more Access to Web Search, C…" at bounding box center [273, 160] width 138 height 49
click at [276, 197] on p "Subscribe now. Get 3 day full refund" at bounding box center [273, 201] width 99 height 9
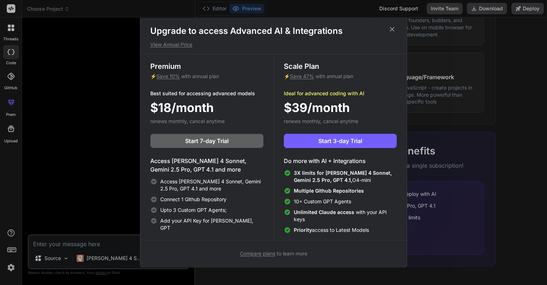
scroll to position [0, 0]
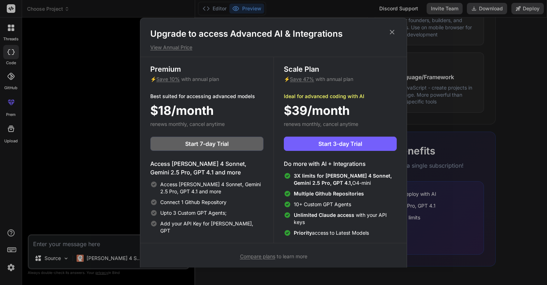
click at [186, 48] on p "View Annual Price" at bounding box center [273, 47] width 247 height 7
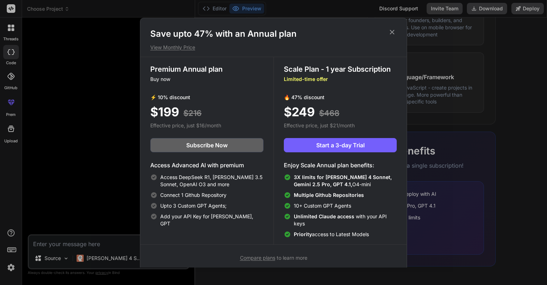
click at [186, 48] on p "View Monthly Price" at bounding box center [273, 47] width 247 height 7
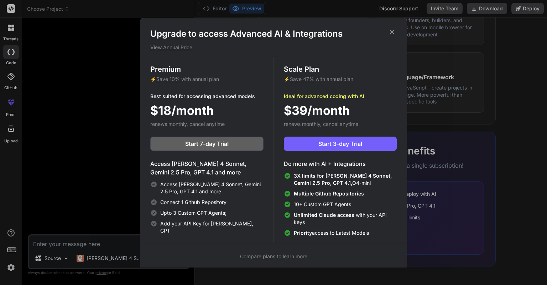
click at [392, 31] on icon at bounding box center [392, 32] width 8 height 8
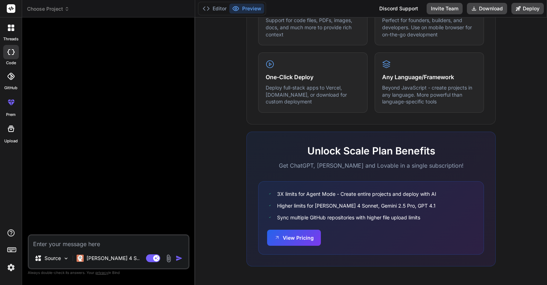
click at [43, 9] on span "Choose Project" at bounding box center [48, 8] width 42 height 7
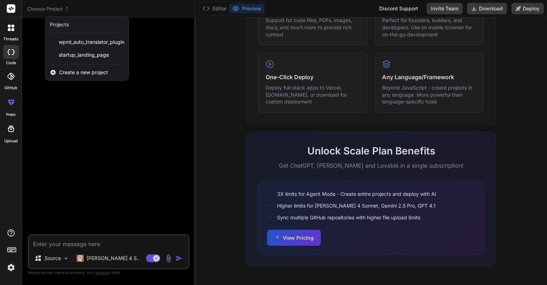
click at [13, 9] on icon at bounding box center [11, 8] width 5 height 4
click at [9, 8] on rect at bounding box center [11, 8] width 9 height 9
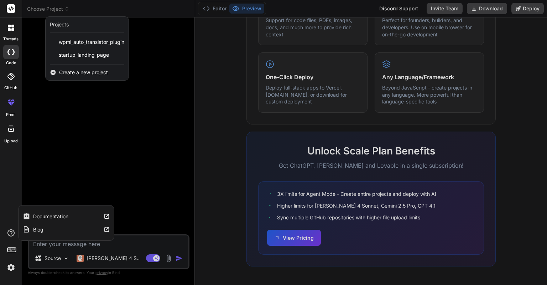
click at [8, 232] on icon at bounding box center [11, 232] width 9 height 9
click at [44, 216] on label "Documentation" at bounding box center [50, 216] width 35 height 7
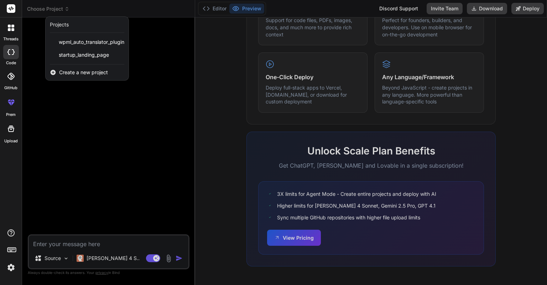
click at [7, 266] on img at bounding box center [11, 267] width 12 height 12
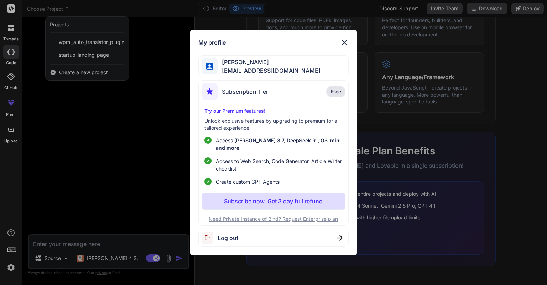
click at [227, 235] on span "Log out" at bounding box center [228, 237] width 21 height 9
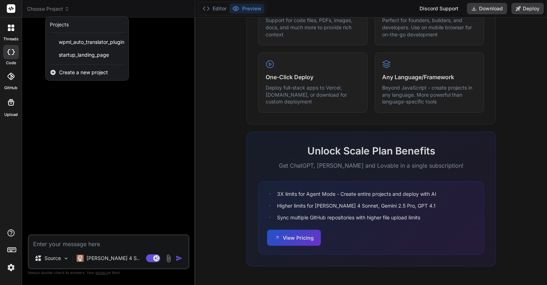
type textarea "x"
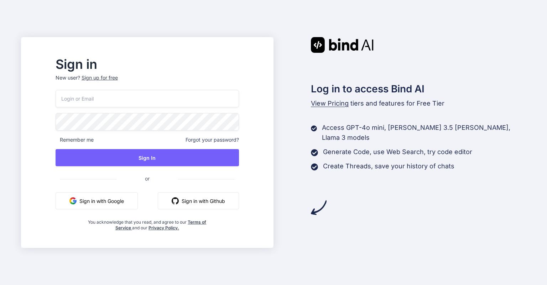
type input "[EMAIL_ADDRESS][DOMAIN_NAME]"
click at [319, 199] on img at bounding box center [319, 207] width 16 height 16
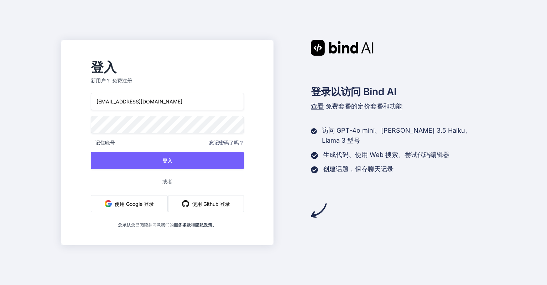
click at [227, 141] on font "忘记密码了吗？" at bounding box center [226, 142] width 35 height 6
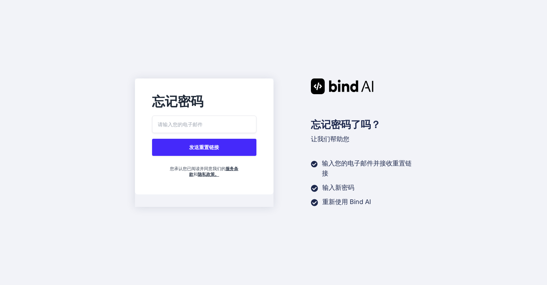
click at [341, 166] on font "输入您的电子邮件并接收重置链接" at bounding box center [367, 167] width 90 height 17
click at [336, 142] on font "让我们帮助您" at bounding box center [330, 138] width 38 height 7
click at [197, 132] on input "email" at bounding box center [204, 123] width 105 height 17
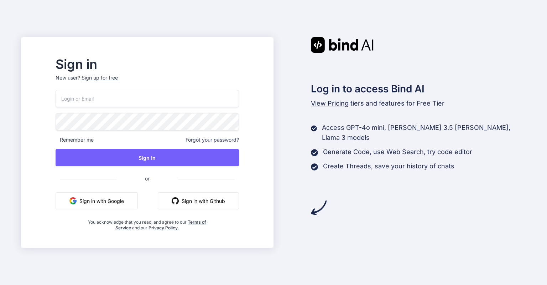
type input "[EMAIL_ADDRESS][DOMAIN_NAME]"
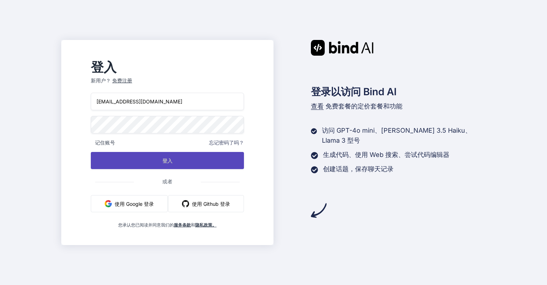
click at [163, 159] on button "登入" at bounding box center [167, 160] width 153 height 17
click at [118, 161] on button "登入" at bounding box center [167, 160] width 153 height 17
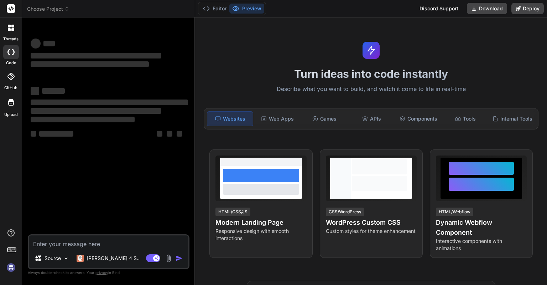
type textarea "x"
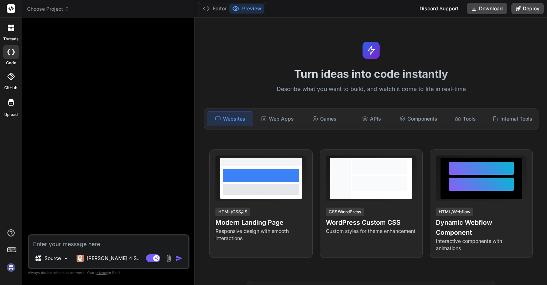
click at [8, 268] on img at bounding box center [11, 267] width 12 height 12
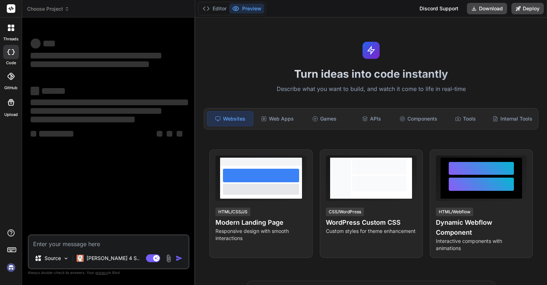
type textarea "x"
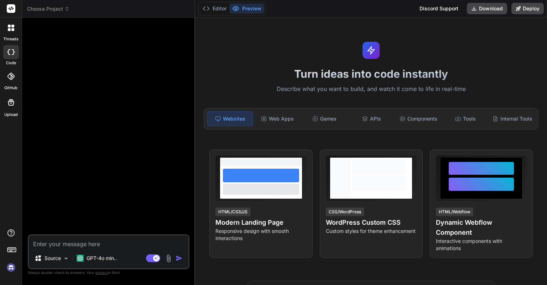
drag, startPoint x: 149, startPoint y: 105, endPoint x: 147, endPoint y: 111, distance: 6.2
click at [149, 105] on div at bounding box center [109, 128] width 160 height 211
click at [12, 265] on img at bounding box center [11, 267] width 12 height 12
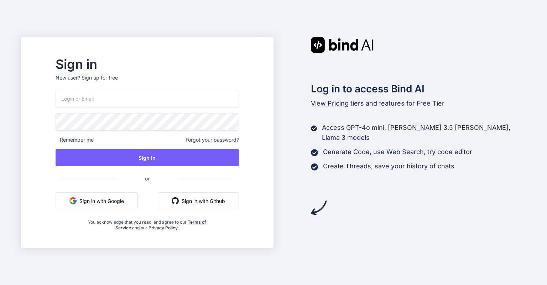
type input "[EMAIL_ADDRESS][DOMAIN_NAME]"
click at [227, 141] on span "Forgot your password?" at bounding box center [212, 139] width 53 height 7
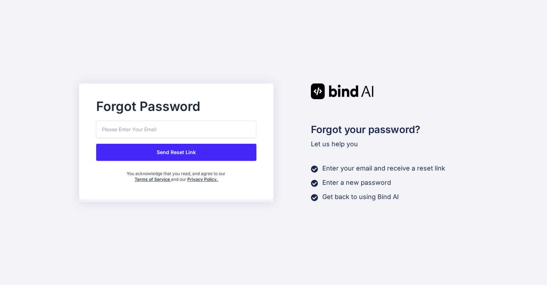
click at [198, 133] on input "email" at bounding box center [176, 128] width 160 height 17
type input "[EMAIL_ADDRESS][DOMAIN_NAME]"
click at [193, 146] on button "Send Reset Link" at bounding box center [176, 152] width 160 height 17
click at [177, 151] on button "Send Reset Link" at bounding box center [176, 152] width 160 height 17
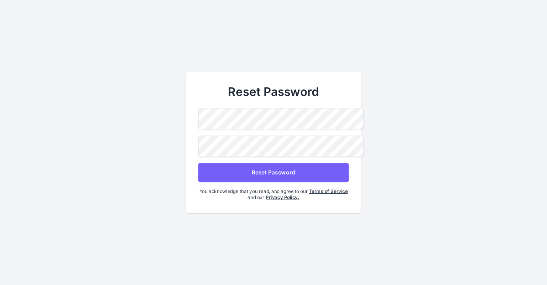
click at [181, 154] on main "Reset Password Reset Password You acknowledge that you read, and agree to our T…" at bounding box center [273, 142] width 547 height 285
click at [249, 170] on button "Reset Password" at bounding box center [273, 172] width 150 height 19
click at [181, 113] on main "Reset Password Reset Password You acknowledge that you read, and agree to our T…" at bounding box center [273, 142] width 547 height 285
click at [287, 174] on button "Reset Password" at bounding box center [273, 172] width 150 height 19
click at [186, 118] on div "Reset Password Reset Password You acknowledge that you read, and agree to our T…" at bounding box center [274, 142] width 176 height 141
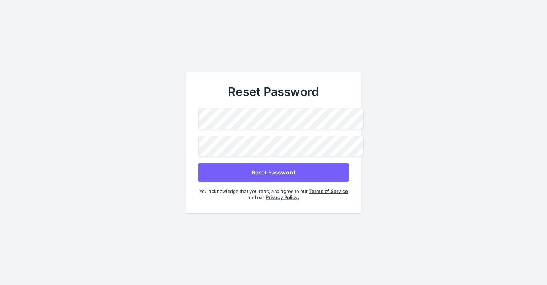
click at [244, 166] on button "Reset Password" at bounding box center [273, 172] width 150 height 19
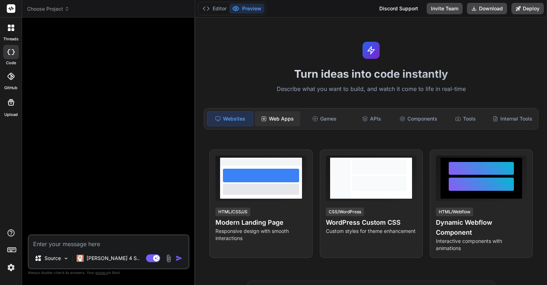
click at [265, 117] on rect at bounding box center [264, 118] width 4 height 4
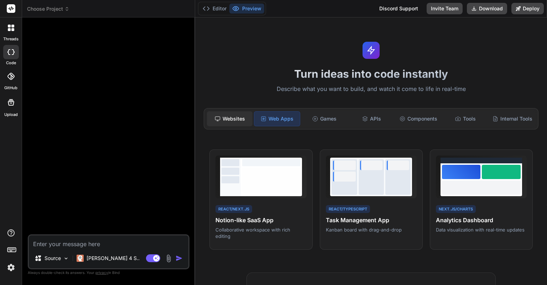
click at [227, 113] on div "Websites" at bounding box center [230, 118] width 46 height 15
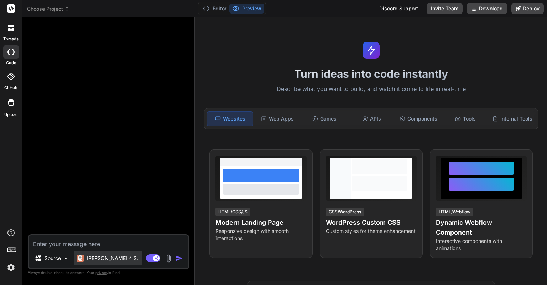
click at [103, 258] on p "[PERSON_NAME] 4 S.." at bounding box center [113, 257] width 53 height 7
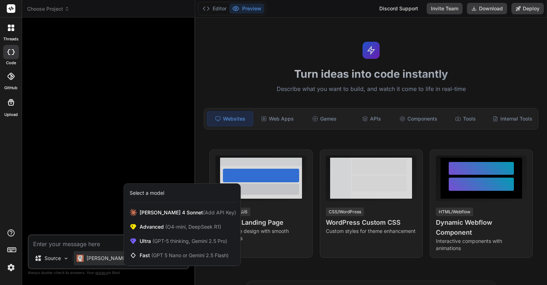
click at [152, 193] on div "Select a model" at bounding box center [147, 192] width 35 height 7
click at [114, 215] on div at bounding box center [273, 142] width 547 height 285
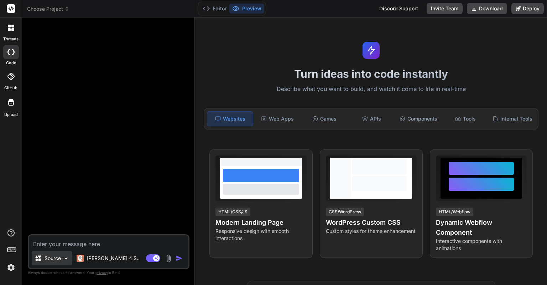
click at [68, 255] on img at bounding box center [66, 258] width 6 height 6
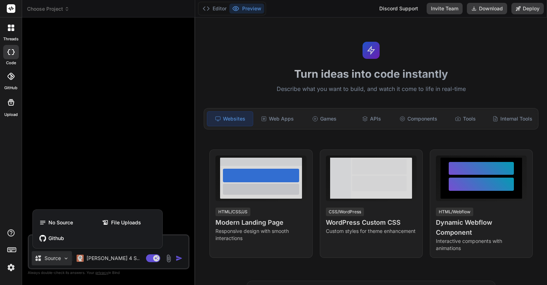
click at [68, 255] on div at bounding box center [273, 142] width 547 height 285
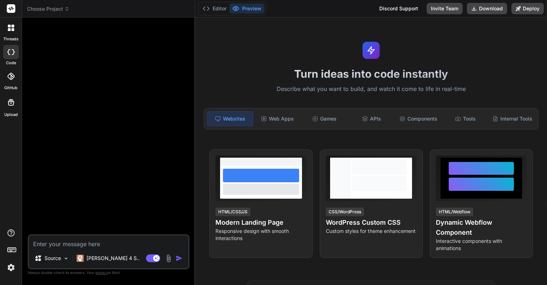
click at [13, 33] on div at bounding box center [11, 27] width 15 height 15
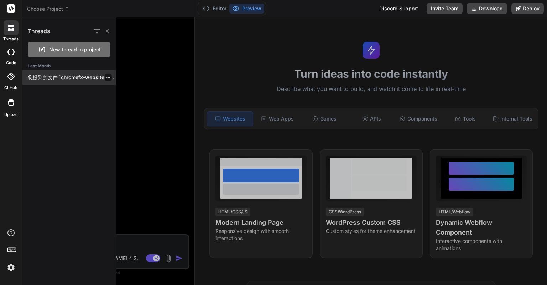
click at [48, 75] on p "您提到的文件 `chromefx-website-copy` 并不在当前的项目中。根据我们之前的对话，我为您创建了一个名为 `wpml-auto-transl…" at bounding box center [72, 77] width 88 height 7
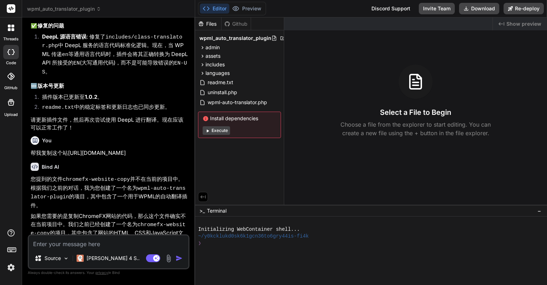
scroll to position [1530, 0]
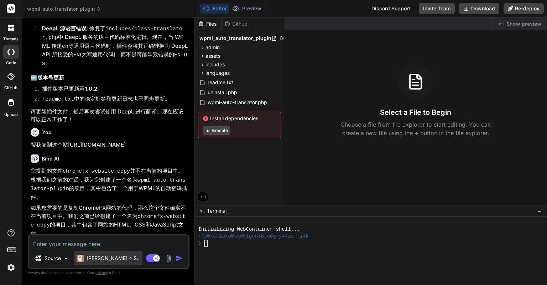
click at [109, 255] on p "[PERSON_NAME] 4 S.." at bounding box center [113, 257] width 53 height 7
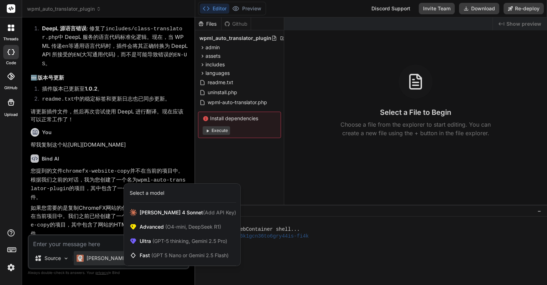
click at [97, 220] on div at bounding box center [273, 142] width 547 height 285
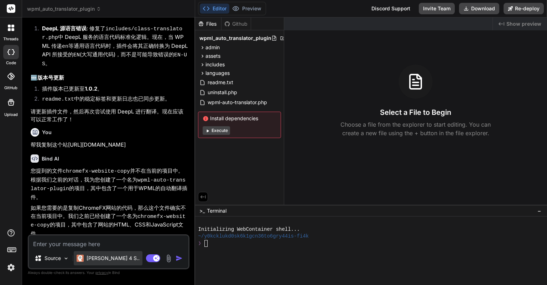
click at [97, 256] on p "[PERSON_NAME] 4 S.." at bounding box center [113, 257] width 53 height 7
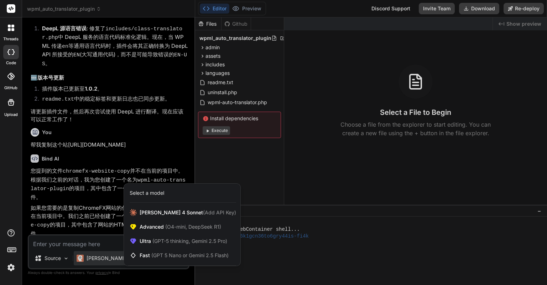
click at [151, 195] on div "Select a model" at bounding box center [147, 192] width 35 height 7
click at [155, 209] on span "[PERSON_NAME] 4 Sonnet (Add API Key)" at bounding box center [188, 212] width 97 height 7
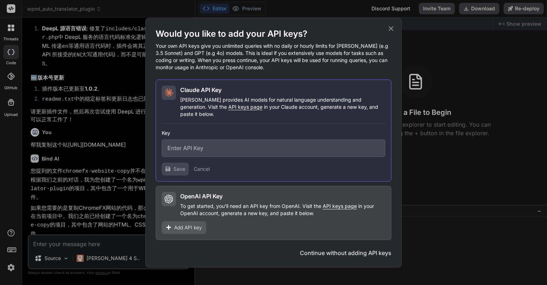
scroll to position [1515, 0]
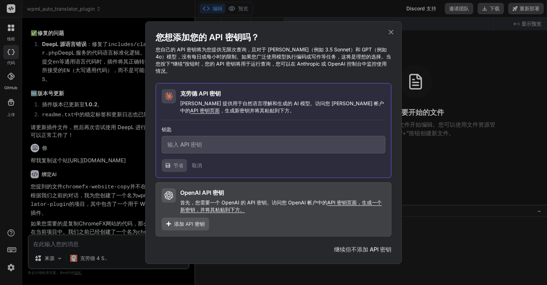
click at [392, 35] on icon at bounding box center [391, 32] width 8 height 8
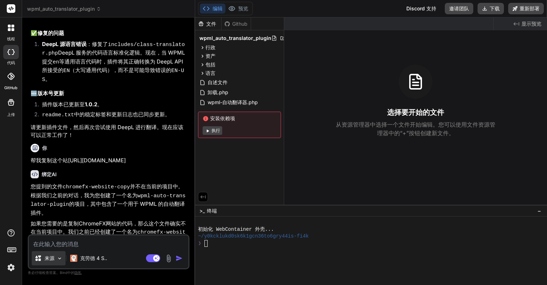
click at [57, 259] on img at bounding box center [60, 258] width 6 height 6
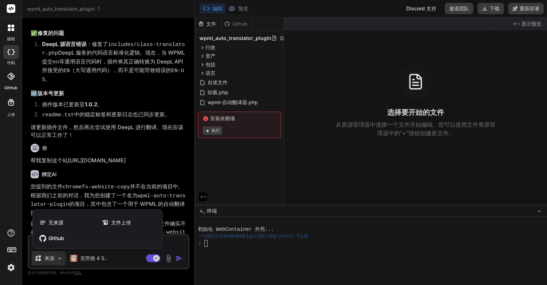
click at [57, 259] on div at bounding box center [273, 142] width 547 height 285
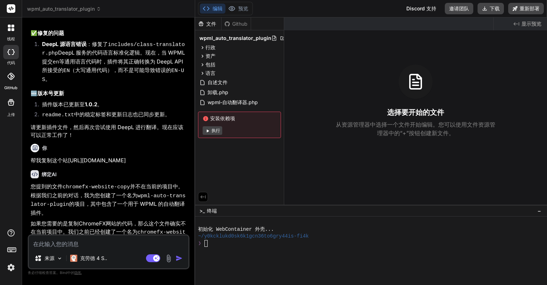
scroll to position [1530, 0]
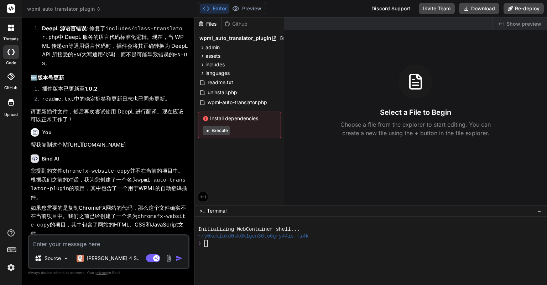
click at [378, 43] on div "Created with Pixso. Show preview Select a File to Begin Choose a file from the …" at bounding box center [415, 110] width 263 height 187
click at [430, 12] on button "Invite Team" at bounding box center [437, 8] width 36 height 11
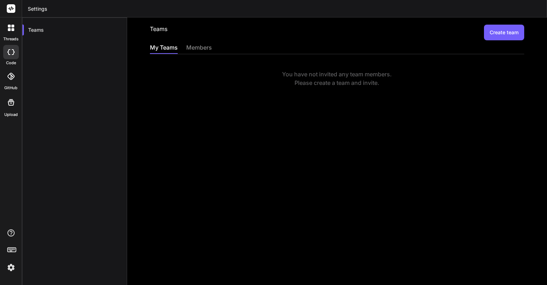
click at [193, 47] on div "members" at bounding box center [199, 48] width 26 height 10
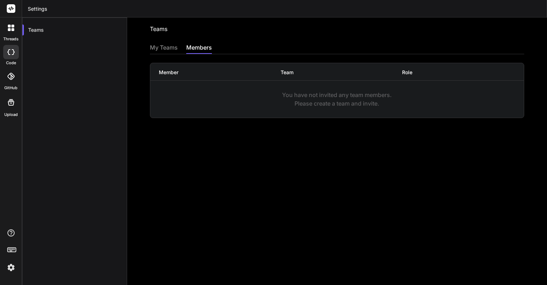
click at [182, 45] on div "My Teams members" at bounding box center [337, 48] width 374 height 11
click at [177, 45] on div "My Teams" at bounding box center [164, 48] width 28 height 10
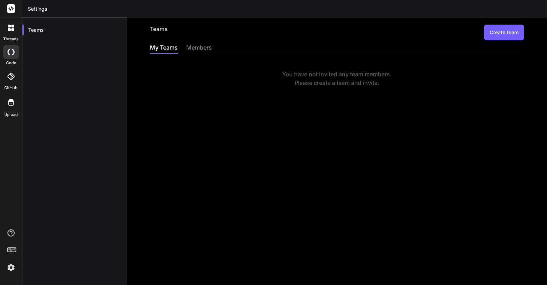
click at [47, 109] on div "Teams" at bounding box center [74, 159] width 105 height 285
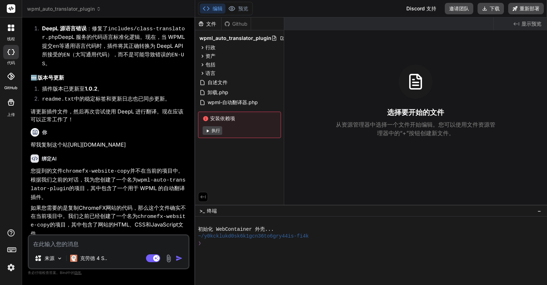
scroll to position [1515, 0]
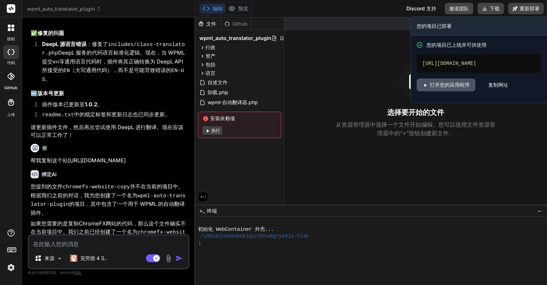
click at [457, 88] on font "打开您的应用程序" at bounding box center [450, 85] width 40 height 6
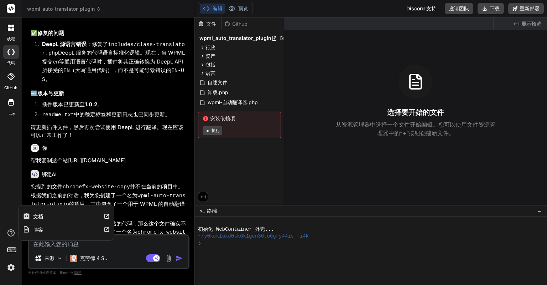
drag, startPoint x: 8, startPoint y: 232, endPoint x: 0, endPoint y: 169, distance: 63.9
click at [0, 172] on div "线程 代码 GitHub 上传 文档 博客" at bounding box center [11, 142] width 22 height 285
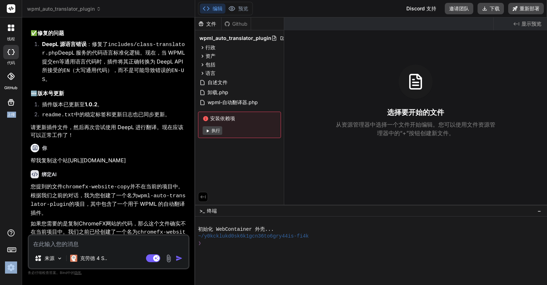
click at [1, 145] on div "线程 代码 GitHub 上传" at bounding box center [11, 142] width 22 height 285
click at [88, 14] on header "wpml_auto_translator_plugin Created with Pixso." at bounding box center [108, 8] width 173 height 17
click at [93, 10] on font "wpml_auto_translator_plugin" at bounding box center [61, 9] width 68 height 6
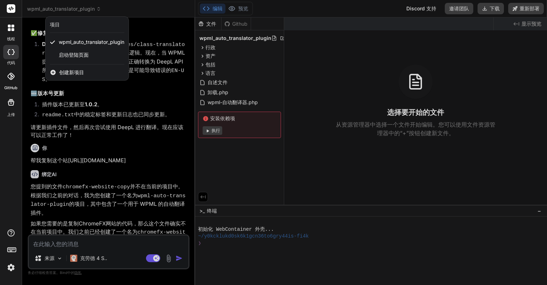
drag, startPoint x: 93, startPoint y: 54, endPoint x: 65, endPoint y: 94, distance: 49.1
click at [65, 94] on div at bounding box center [273, 142] width 547 height 285
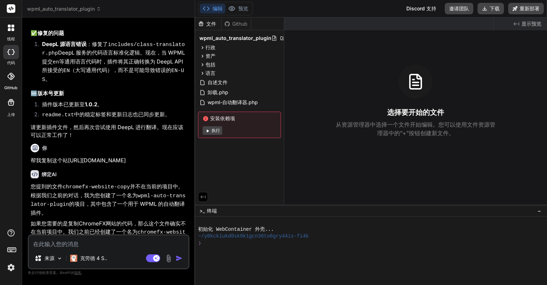
click at [14, 50] on icon at bounding box center [13, 52] width 3 height 6
click at [12, 35] on div "线程" at bounding box center [11, 29] width 22 height 25
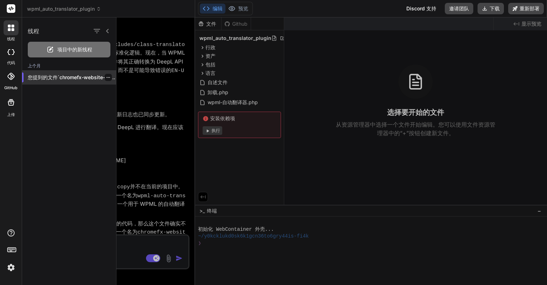
click at [90, 76] on font "您提到的文件`chromefx-website-copy`并不在当前的项目中。根据我们的对话，我为您创建了一个名为`wpml-auto-translator-…" at bounding box center [393, 77] width 731 height 6
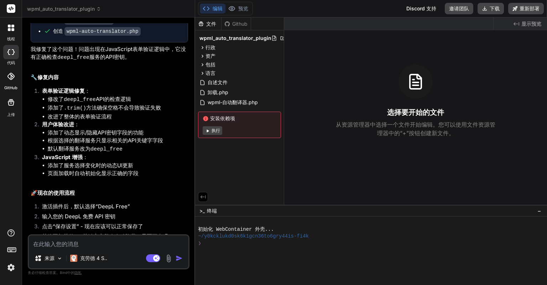
scroll to position [268, 0]
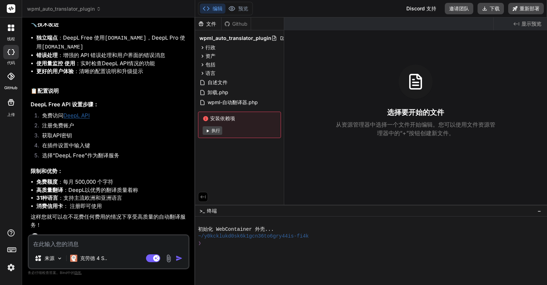
click at [12, 50] on icon at bounding box center [10, 52] width 7 height 6
click at [74, 9] on font "wpml_auto_translator_plugin" at bounding box center [61, 9] width 68 height 6
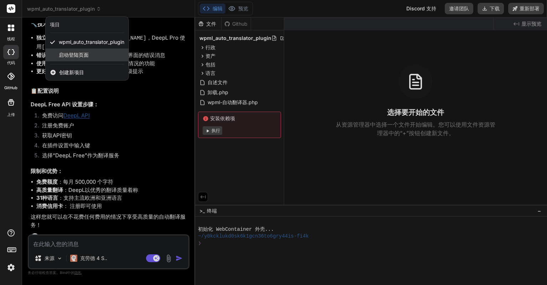
click at [66, 54] on font "启动登陆页面" at bounding box center [74, 55] width 30 height 6
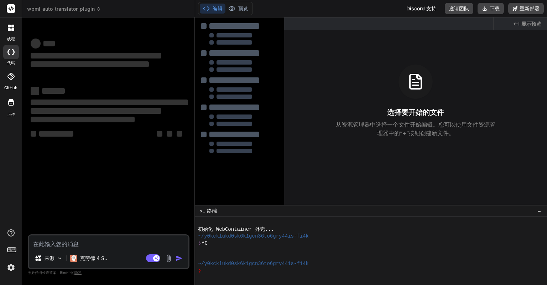
scroll to position [0, 0]
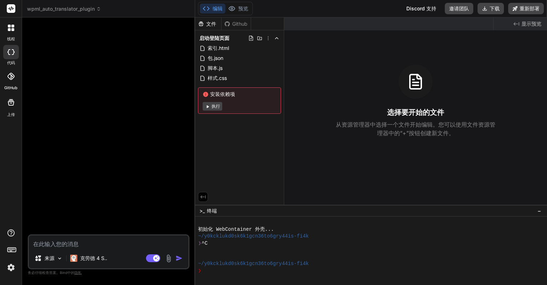
click at [11, 9] on icon at bounding box center [11, 8] width 9 height 9
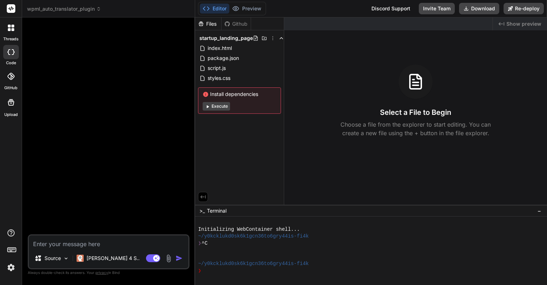
click at [343, 81] on div "Select a File to Begin Choose a file from the explorer to start editing. You ca…" at bounding box center [415, 100] width 263 height 73
click at [513, 23] on span "Show preview" at bounding box center [524, 23] width 35 height 7
click at [79, 271] on p "Always double-check its answers. Your privacy in Bind" at bounding box center [109, 272] width 162 height 7
click at [74, 12] on header "wpml_auto_translator_plugin Created with Pixso." at bounding box center [108, 8] width 173 height 17
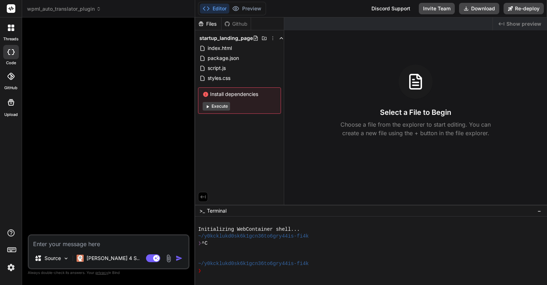
click at [76, 10] on span "wpml_auto_translator_plugin" at bounding box center [64, 8] width 74 height 7
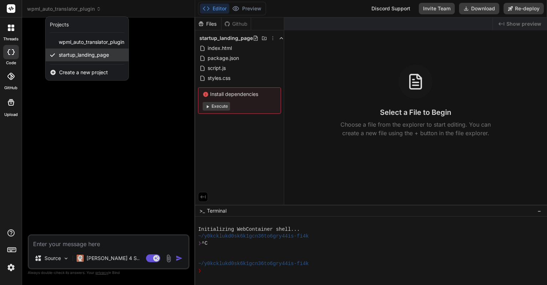
drag, startPoint x: 79, startPoint y: 53, endPoint x: 68, endPoint y: 53, distance: 10.7
click at [68, 53] on span "startup_landing_page" at bounding box center [84, 54] width 50 height 7
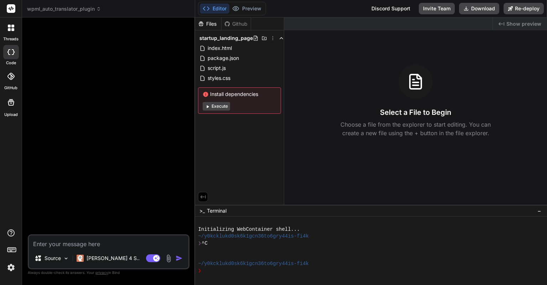
click at [12, 31] on div at bounding box center [11, 27] width 15 height 15
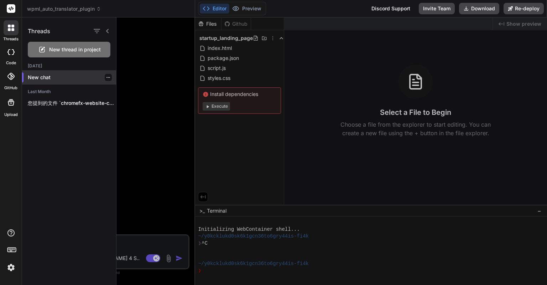
click at [82, 73] on div "New chat" at bounding box center [69, 77] width 94 height 14
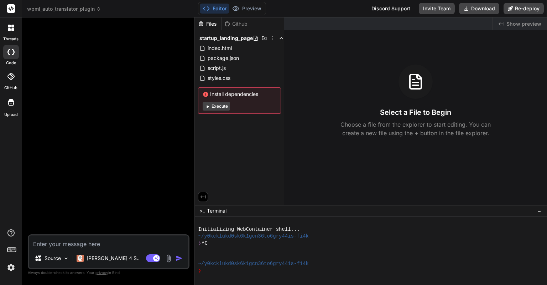
click at [11, 50] on icon at bounding box center [10, 52] width 7 height 6
click at [11, 30] on icon at bounding box center [11, 28] width 6 height 6
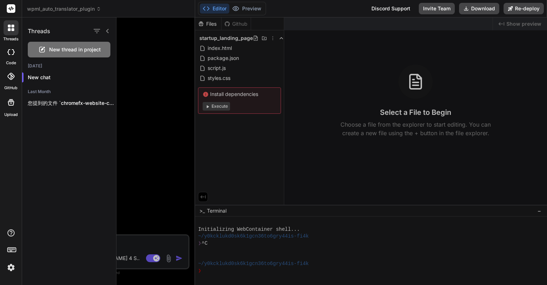
click at [76, 10] on span "wpml_auto_translator_plugin" at bounding box center [64, 8] width 74 height 7
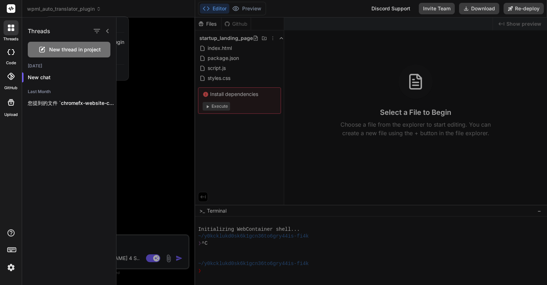
click at [100, 9] on div at bounding box center [273, 142] width 547 height 285
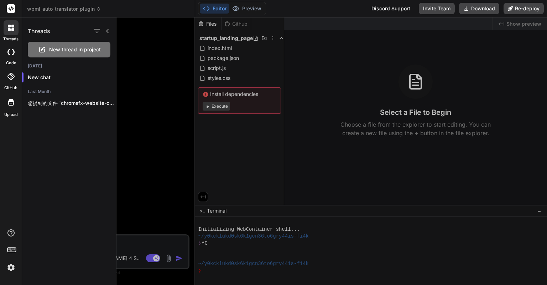
click at [88, 9] on span "wpml_auto_translator_plugin" at bounding box center [64, 8] width 74 height 7
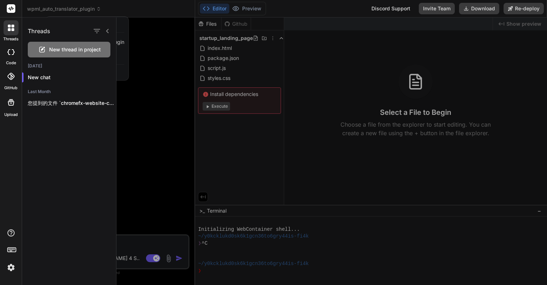
click at [107, 30] on icon at bounding box center [108, 31] width 6 height 6
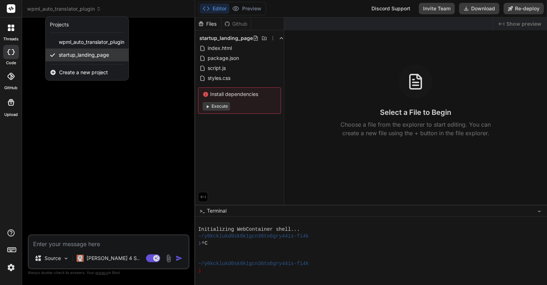
click at [104, 57] on span "startup_landing_page" at bounding box center [84, 54] width 50 height 7
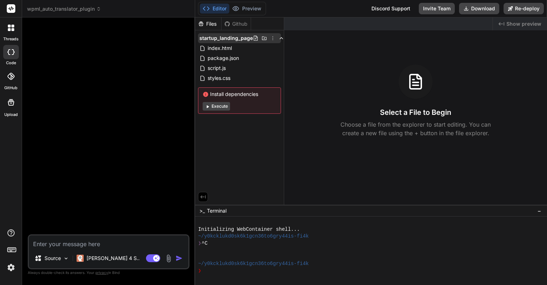
click at [274, 37] on icon at bounding box center [273, 38] width 6 height 6
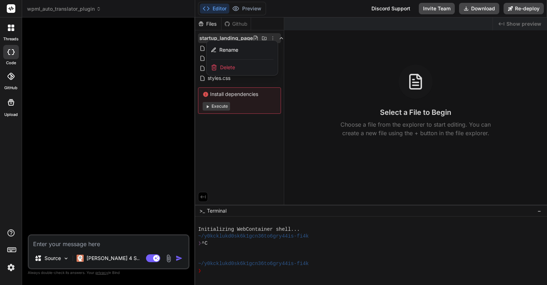
click at [225, 67] on span "Delete" at bounding box center [227, 67] width 15 height 7
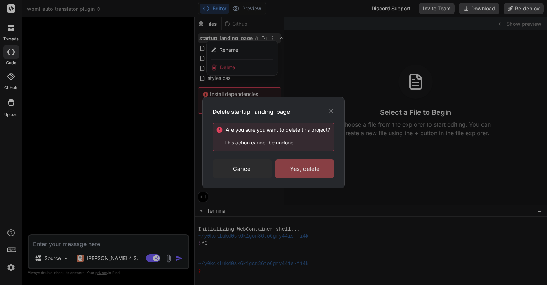
click at [289, 164] on div "Yes, delete" at bounding box center [304, 168] width 59 height 19
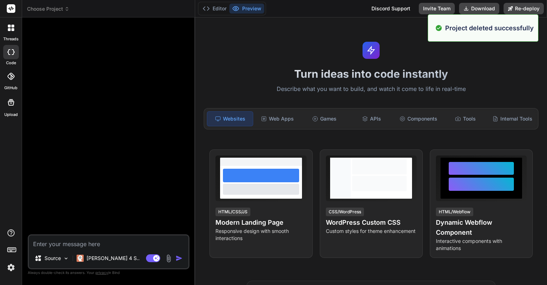
click at [58, 10] on span "Choose Project" at bounding box center [48, 8] width 42 height 7
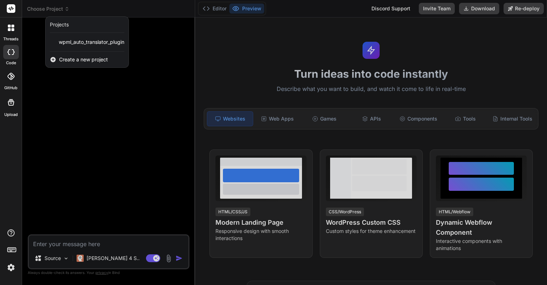
click at [249, 61] on div at bounding box center [273, 142] width 547 height 285
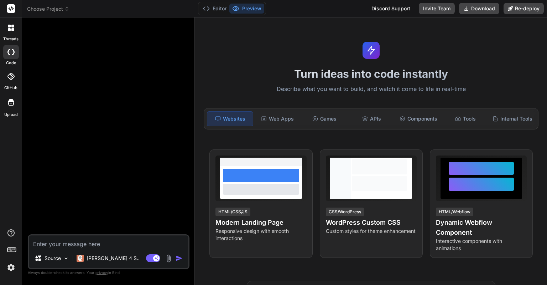
click at [12, 27] on icon at bounding box center [12, 26] width 3 height 3
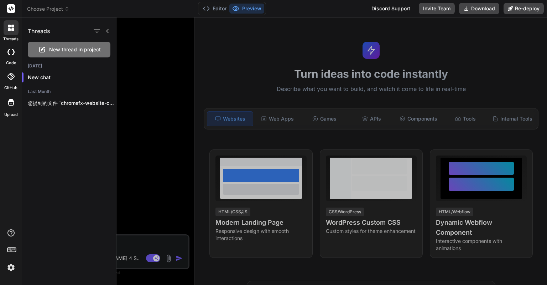
click at [133, 151] on div at bounding box center [331, 150] width 431 height 267
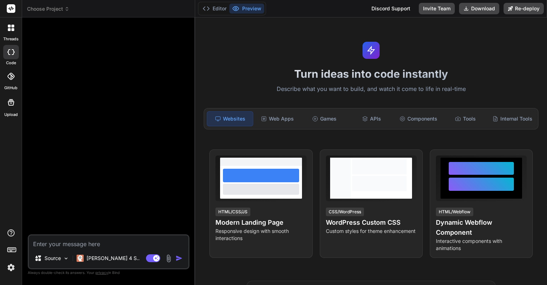
click at [77, 244] on textarea at bounding box center [109, 241] width 160 height 13
click at [11, 10] on icon at bounding box center [11, 8] width 5 height 4
click at [254, 43] on div "Turn ideas into code instantly Describe what you want to build, and watch it co…" at bounding box center [371, 150] width 352 height 267
click at [365, 120] on div "APIs" at bounding box center [372, 118] width 46 height 15
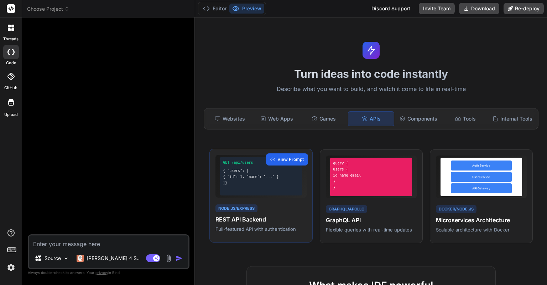
click at [278, 162] on span "View Prompt" at bounding box center [291, 159] width 26 height 6
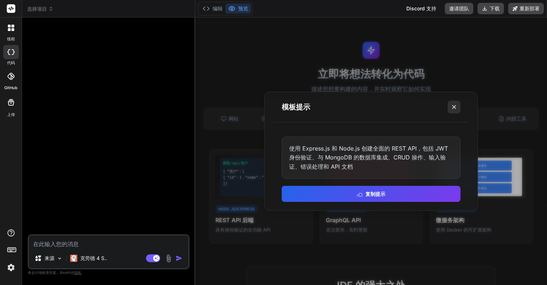
click at [454, 107] on line at bounding box center [454, 107] width 4 height 4
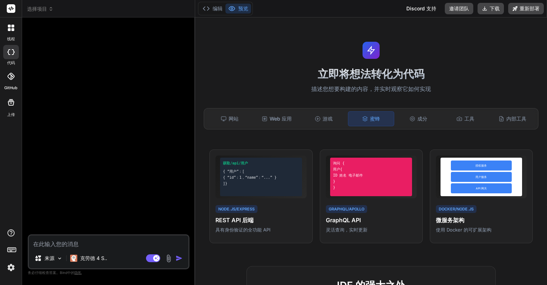
click at [9, 264] on img at bounding box center [11, 267] width 12 height 12
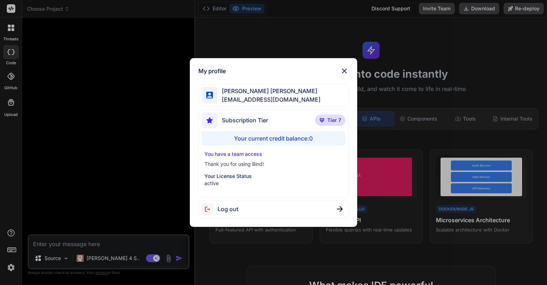
click at [344, 71] on img at bounding box center [344, 71] width 9 height 9
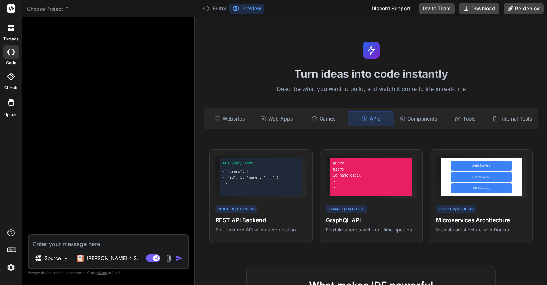
click at [17, 34] on div at bounding box center [11, 27] width 15 height 15
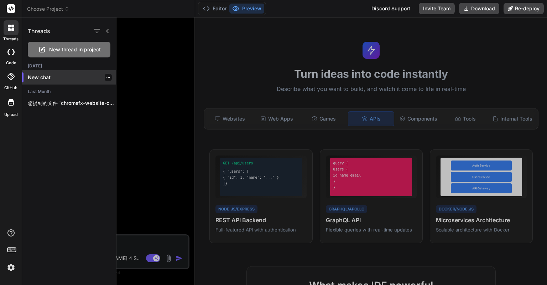
click at [77, 78] on p "New chat" at bounding box center [72, 77] width 88 height 7
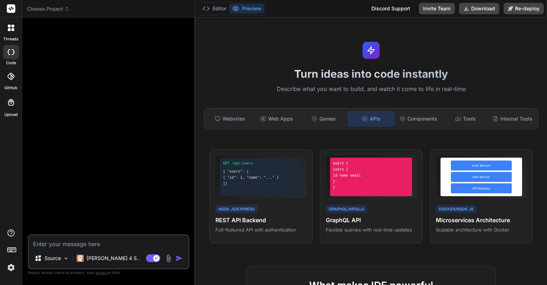
click at [13, 35] on div "threads" at bounding box center [11, 29] width 22 height 25
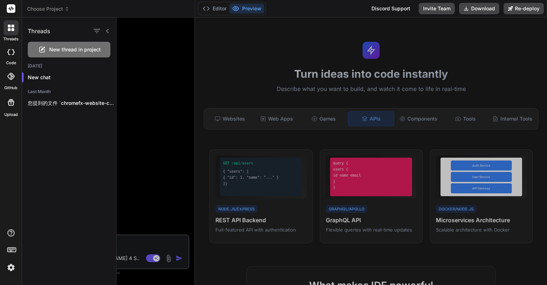
click at [156, 200] on div at bounding box center [331, 150] width 431 height 267
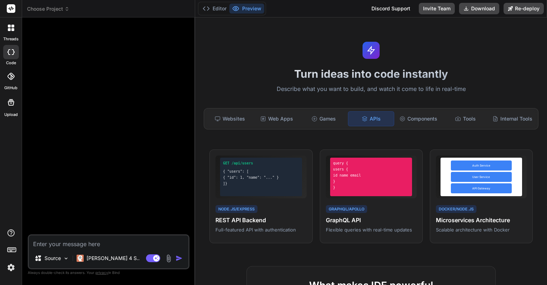
click at [15, 32] on div at bounding box center [11, 27] width 15 height 15
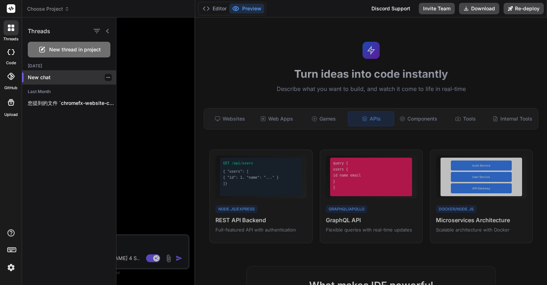
click at [61, 77] on p "New chat" at bounding box center [72, 77] width 88 height 7
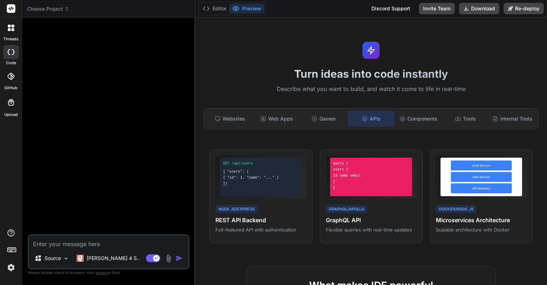
click at [75, 242] on textarea at bounding box center [109, 241] width 160 height 13
paste textarea "https://flyingttfb.com/"
type textarea "x"
type textarea "https://flyingttfb.com/"
type textarea "x"
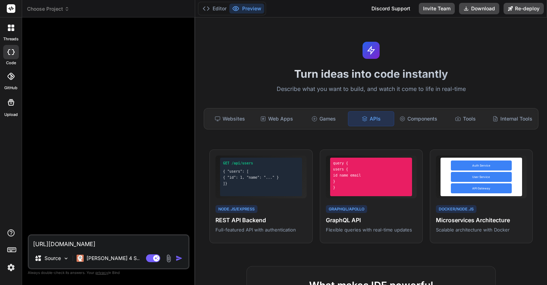
type textarea "https://flyingttfb.com/"
type textarea "x"
type textarea "https://flyingttfb.com/ w"
type textarea "x"
type textarea "https://flyingttfb.com/"
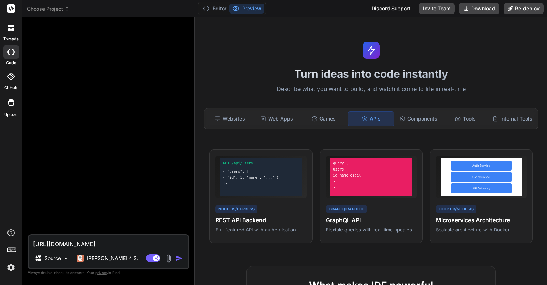
type textarea "x"
type textarea "https://flyingttfb.com/"
type textarea "x"
type textarea "https://flyingttfb.com"
type textarea "x"
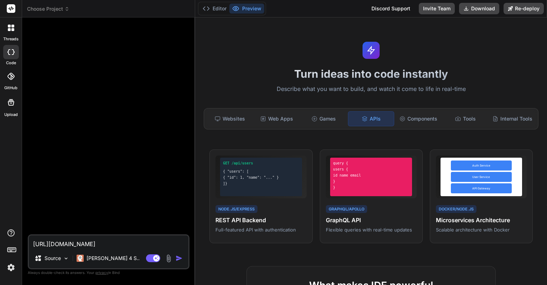
type textarea "https://flyingttfb.com"
type textarea "x"
type textarea "https://flyingttfb.com w"
type textarea "x"
type textarea "https://flyingttfb.com wo"
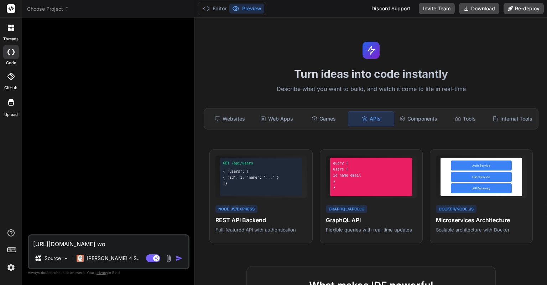
type textarea "x"
type textarea "https://flyingttfb.com wo's"
type textarea "x"
type textarea "https://flyingttfb.com wo'sh"
type textarea "x"
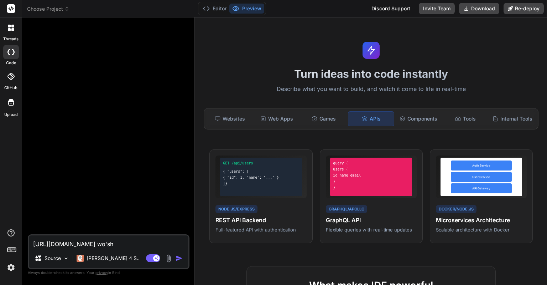
type textarea "https://flyingttfb.com wo'shi"
type textarea "x"
type textarea "https://flyingttfb.com wo'shi'y"
type textarea "x"
type textarea "https://flyingttfb.com wo'shi'yo"
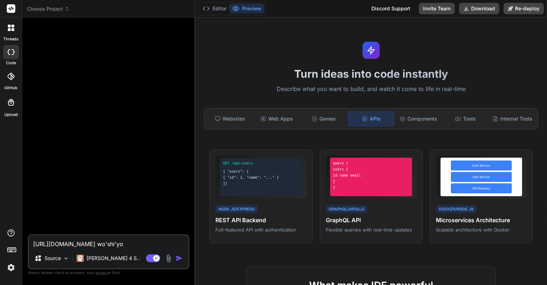
type textarea "x"
type textarea "https://flyingttfb.com wo'shi'yon"
type textarea "x"
type textarea "https://flyingttfb.com wo'shi'yong"
type textarea "x"
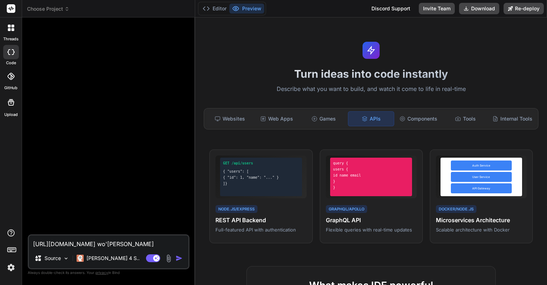
type textarea "https://flyingttfb.com 我使用"
type textarea "x"
type textarea "https://flyingttfb.com 我使用w"
type textarea "x"
type textarea "https://flyingttfb.com 我使用wo"
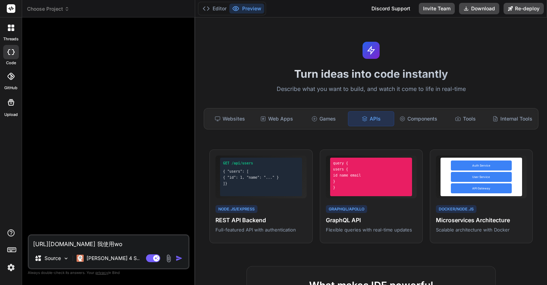
type textarea "x"
type textarea "https://flyingttfb.com 我使用wo'r"
type textarea "x"
type textarea "https://flyingttfb.com 我使用wo'r'd"
type textarea "x"
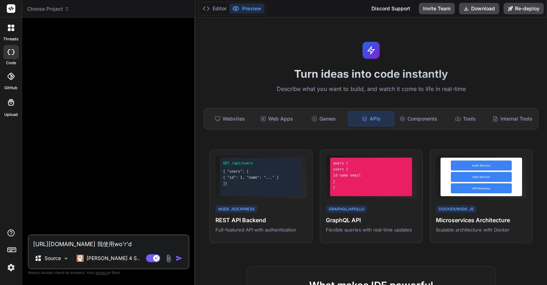
type textarea "https://flyingttfb.com 我使用wo'r"
type textarea "x"
type textarea "https://flyingttfb.com 我使用wo"
type textarea "x"
type textarea "https://flyingttfb.com 我使用w"
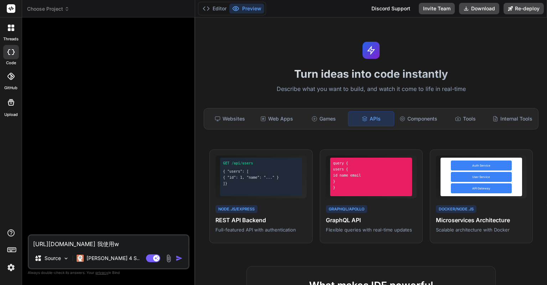
type textarea "x"
type textarea "https://flyingttfb.com 我使用"
type textarea "x"
type textarea "https://flyingttfb.com 我使"
type textarea "x"
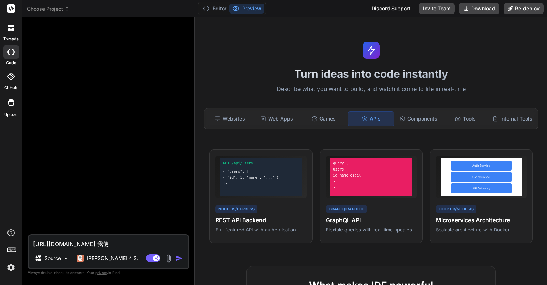
type textarea "https://flyingttfb.com 我"
type textarea "x"
type textarea "https://flyingttfb.com"
type textarea "x"
type textarea "https://flyingttfb.com w"
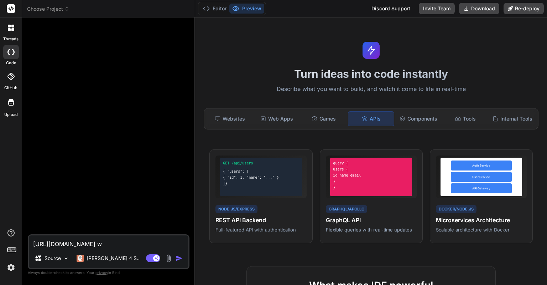
type textarea "x"
type textarea "https://flyingttfb.com we"
type textarea "x"
type textarea "https://flyingttfb.com wei"
type textarea "x"
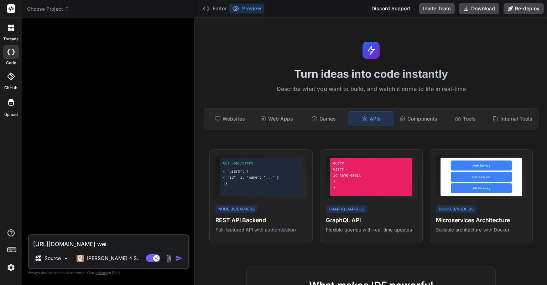
type textarea "https://flyingttfb.com we"
type textarea "x"
type textarea "https://flyingttfb.com w"
type textarea "x"
type textarea "https://flyingttfb.com"
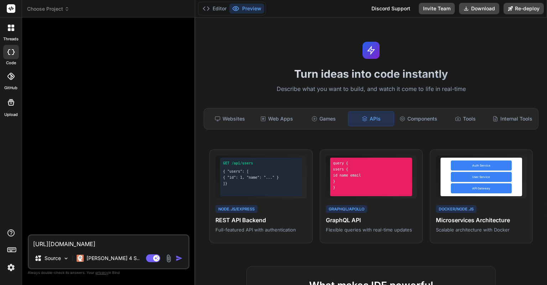
type textarea "x"
type textarea "https://flyingttfb.com w"
type textarea "x"
type textarea "https://flyingttfb.com wei"
type textarea "x"
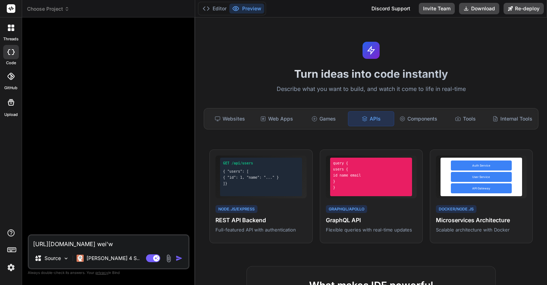
type textarea "https://flyingttfb.com wei'wo"
type textarea "x"
type textarea "https://flyingttfb.com 为我"
type textarea "x"
type textarea "https://flyingttfb.com 为我z"
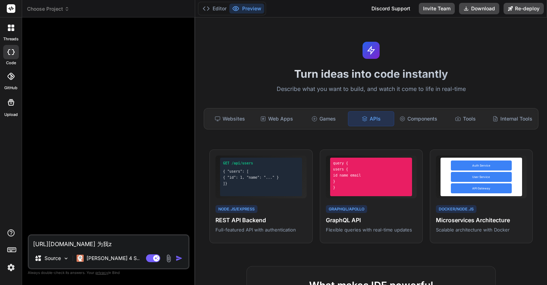
type textarea "x"
type textarea "https://flyingttfb.com 为我zh"
type textarea "x"
type textarea "https://flyingttfb.com 为我zhi"
type textarea "x"
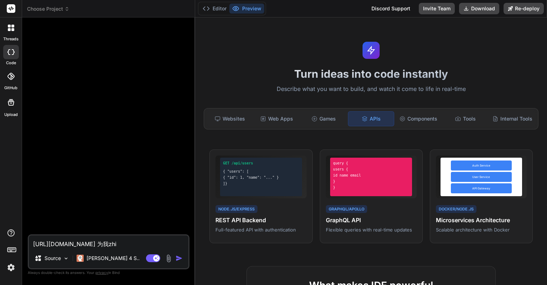
type textarea "https://flyingttfb.com 为我zhi'z"
type textarea "x"
type textarea "https://flyingttfb.com 为我zhi'zu"
type textarea "x"
type textarea "https://flyingttfb.com 为我zhi'zuo"
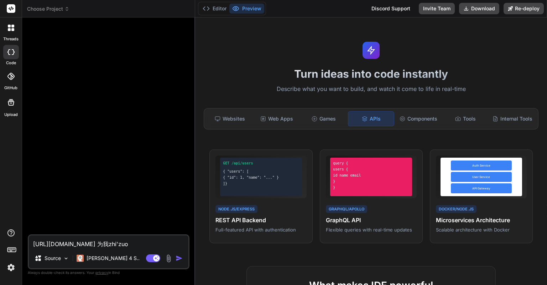
type textarea "x"
type textarea "https://flyingttfb.com 为我zhi'zuo'y"
type textarea "x"
type textarea "https://flyingttfb.com 为我zhi'zuo'yi"
type textarea "x"
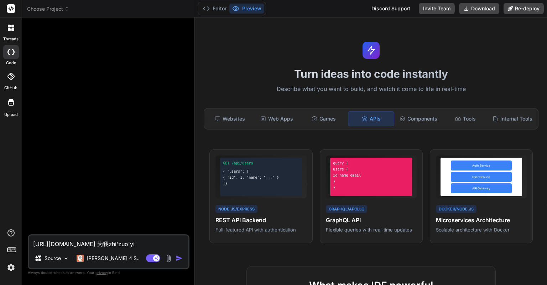
type textarea "https://flyingttfb.com 为我zhi'zuo'yi'g"
type textarea "x"
type textarea "https://flyingttfb.com 为我zhi'zuo'yi'ge"
type textarea "x"
type textarea "https://flyingttfb.com 为我制作一个"
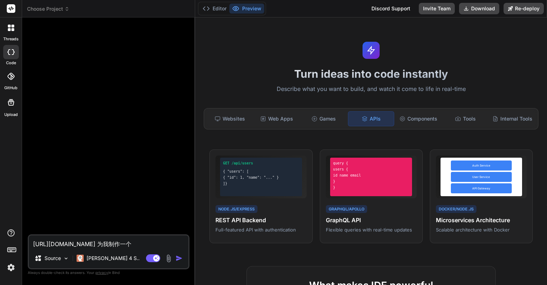
type textarea "x"
type textarea "https://flyingttfb.com 为我制作一个t"
type textarea "x"
type textarea "https://flyingttfb.com 为我制作一个t'n"
type textarea "x"
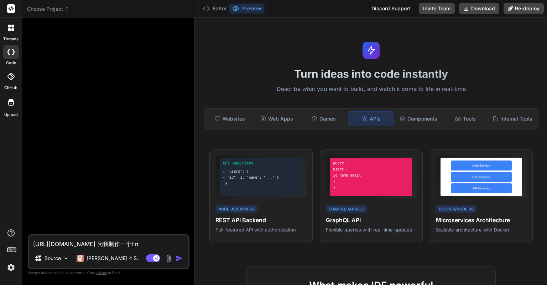
type textarea "https://flyingttfb.com 为我制作一个tng"
type textarea "x"
type textarea "https://flyingttfb.com 为我制作一个tng'z"
type textarea "x"
type textarea "https://flyingttfb.com 为我制作一个tng'zhe"
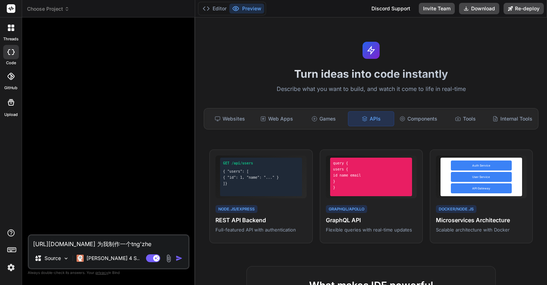
type textarea "x"
type textarea "https://flyingttfb.com 为我制作一个t'n'g'zhe'g"
type textarea "x"
type textarea "https://flyingttfb.com 为我制作一个t'n'g'zhe'ge"
type textarea "x"
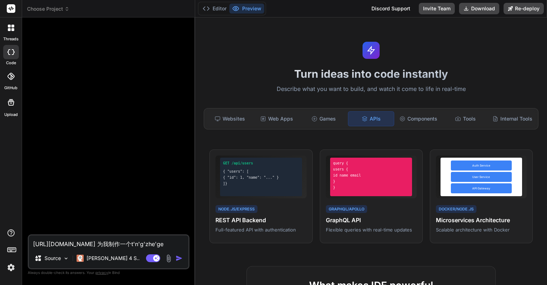
type textarea "https://flyingttfb.com 为我制作一个他那个这个"
type textarea "x"
type textarea "https://flyingttfb.com 为我制作一个他那个这"
type textarea "x"
type textarea "https://flyingttfb.com 为我制作一个他那个"
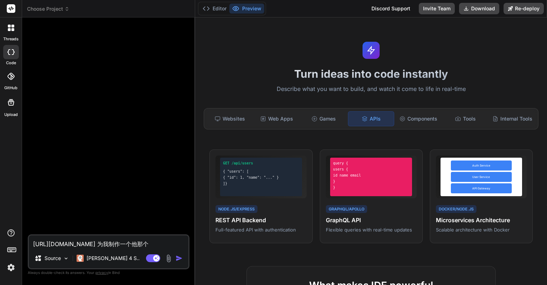
type textarea "x"
type textarea "https://flyingttfb.com 为我制作一个他那"
type textarea "x"
type textarea "https://flyingttfb.com 为我制作一个他"
type textarea "x"
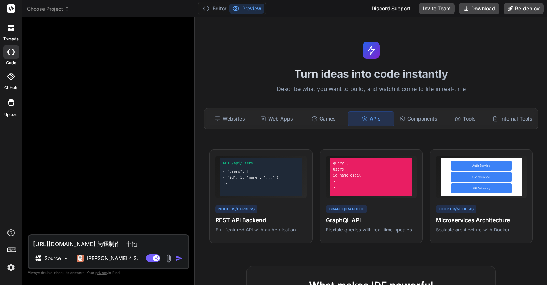
type textarea "https://flyingttfb.com 为我制作一个"
type textarea "x"
type textarea "https://flyingttfb.com 为我制作一个to"
type textarea "x"
type textarea "https://flyingttfb.com 为我制作一个ton"
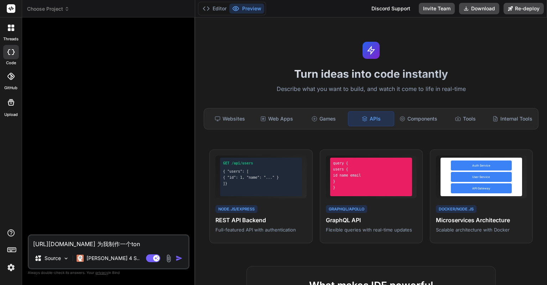
type textarea "x"
type textarea "https://flyingttfb.com 为我制作一个tong"
type textarea "x"
type textarea "https://flyingttfb.com 为我制作一个tong'z"
type textarea "x"
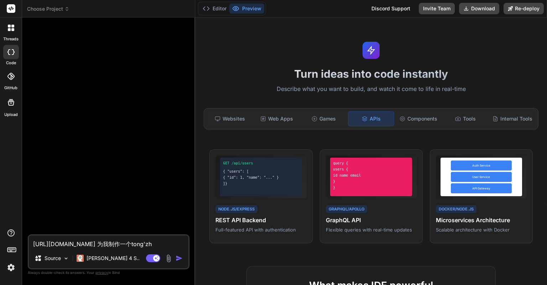
type textarea "https://flyingttfb.com 为我制作一个tong'zhe"
type textarea "x"
type textarea "https://flyingttfb.com 为我制作一个tong'zhe'g"
type textarea "x"
type textarea "https://flyingttfb.com 为我制作一个tong'zhe'ge"
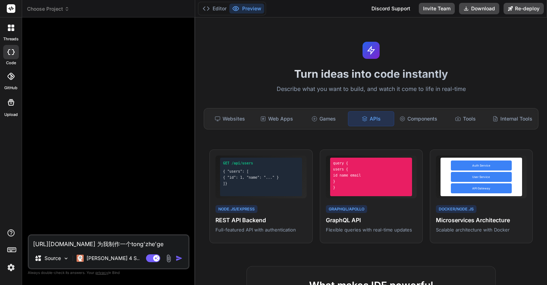
type textarea "x"
type textarea "https://flyingttfb.com 为我制作一个同这个"
type textarea "x"
type textarea "https://flyingttfb.com 为我制作一个同这个w"
type textarea "x"
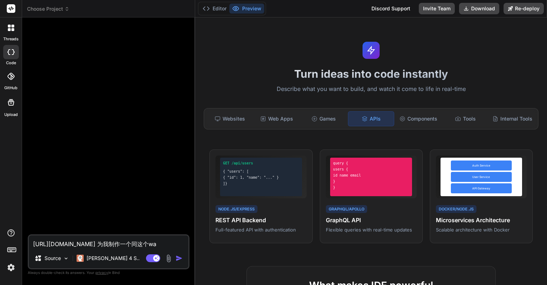
type textarea "https://flyingttfb.com 为我制作一个同这个wan"
type textarea "x"
type textarea "https://flyingttfb.com 为我制作一个同这个wang"
type textarea "x"
type textarea "https://flyingttfb.com 为我制作一个同这个wang'z"
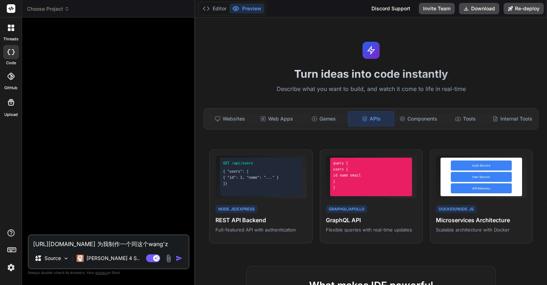
type textarea "x"
type textarea "https://flyingttfb.com 为我制作一个同这个wang'zh"
type textarea "x"
type textarea "https://flyingttfb.com 为我制作一个同这个wang'zha"
type textarea "x"
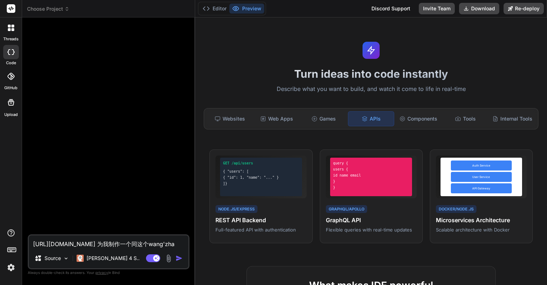
type textarea "https://flyingttfb.com 为我制作一个同这个wang'zhan"
type textarea "x"
type textarea "https://flyingttfb.com 为我制作一个同这个wang'zhan'y"
type textarea "x"
type textarea "https://flyingttfb.com 为我制作一个同这个wang'zhan'yi"
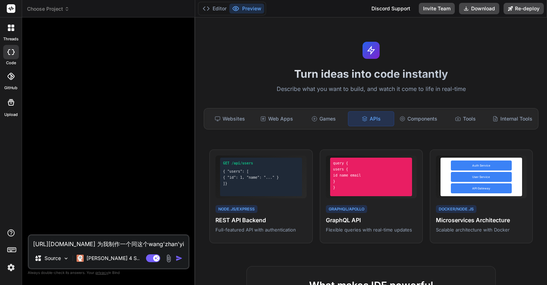
type textarea "x"
type textarea "https://flyingttfb.com 为我制作一个同这个wang'zhan'yi'ya"
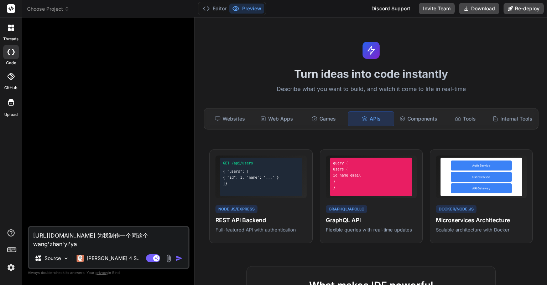
type textarea "x"
type textarea "https://flyingttfb.com 为我制作一个同这个wang'zhan'yi'yan"
type textarea "x"
type textarea "https://flyingttfb.com 为我制作一个同这个wang'zhan'yi'yang"
type textarea "x"
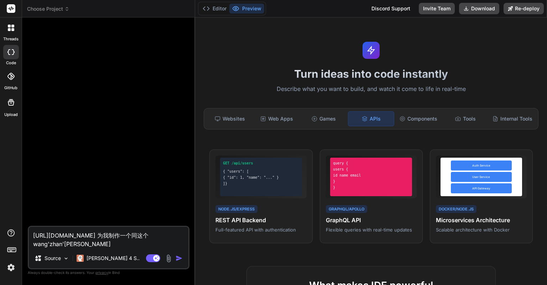
type textarea "https://flyingttfb.com 为我制作一个同这个wang'zhan'yi'yang'd"
type textarea "x"
type textarea "https://flyingttfb.com 为我制作一个同这个wang'zhan'yi'yang'de"
type textarea "x"
type textarea "https://flyingttfb.com 为我制作一个同这个网站一样的"
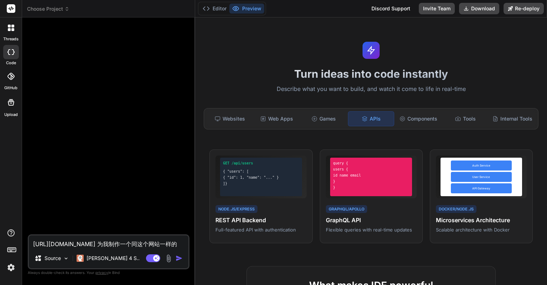
type textarea "x"
type textarea "https://flyingttfb.com 为我制作一个同这个网站一样的g"
type textarea "x"
type textarea "https://flyingttfb.com 为我制作一个同这个网站一样的go"
type textarea "x"
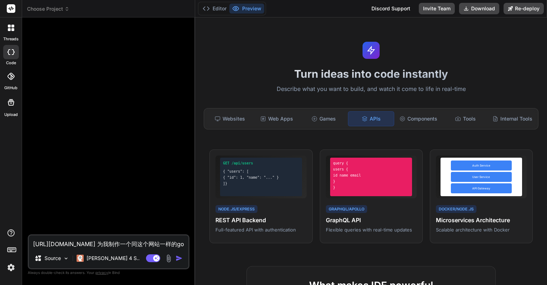
type textarea "https://flyingttfb.com 为我制作一个同这个网站一样的gon"
type textarea "x"
type textarea "https://flyingttfb.com 为我制作一个同这个网站一样的gong"
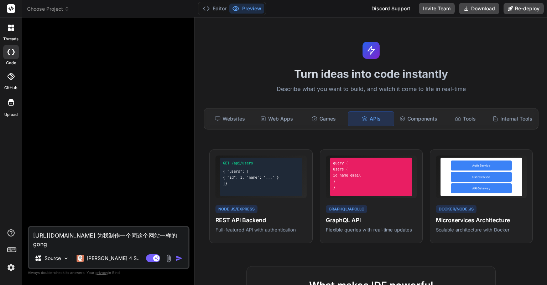
type textarea "x"
type textarea "https://flyingttfb.com 为我制作一个同这个网站一样的gong'n"
type textarea "x"
type textarea "https://flyingttfb.com 为我制作一个同这个网站一样的功能"
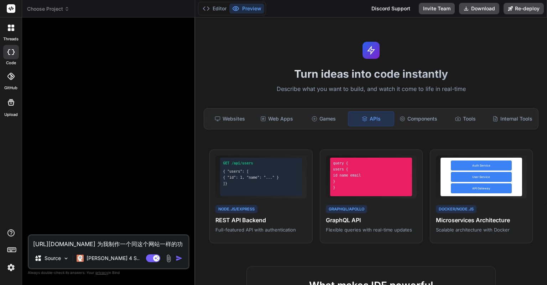
type textarea "x"
type textarea "https://flyingttfb.com 为我制作一个同这个网站一样的功能h"
type textarea "x"
type textarea "https://flyingttfb.com 为我制作一个同这个网站一样的功能he"
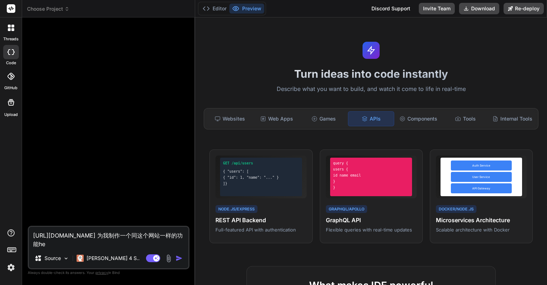
type textarea "x"
type textarea "https://flyingttfb.com 为我制作一个同这个网站一样的功能he'x"
type textarea "x"
type textarea "https://flyingttfb.com 为我制作一个同这个网站一样的功能he'xi"
type textarea "x"
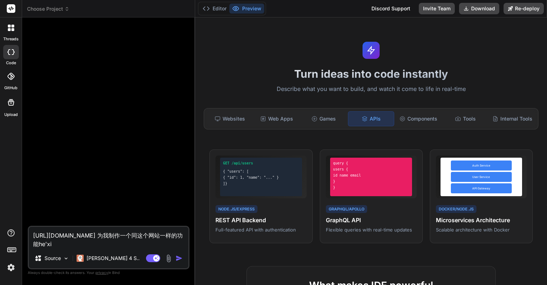
type textarea "https://flyingttfb.com 为我制作一个同这个网站一样的功能he'xia"
type textarea "x"
type textarea "https://flyingttfb.com 为我制作一个同这个网站一样的功能he'xiao"
type textarea "x"
type textarea "https://flyingttfb.com 为我制作一个同这个网站一样的功能he'xiao'g"
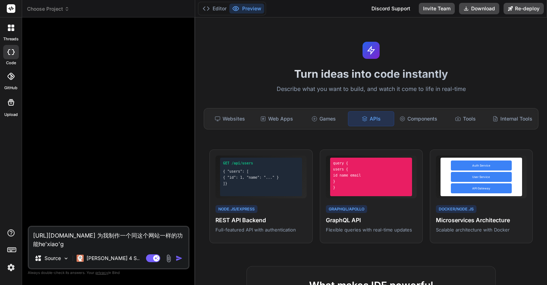
type textarea "x"
type textarea "https://flyingttfb.com 为我制作一个同这个网站一样的功能he'xiao'gu"
type textarea "x"
type textarea "https://flyingttfb.com 为我制作一个同这个网站一样的功能he'xiao'guo"
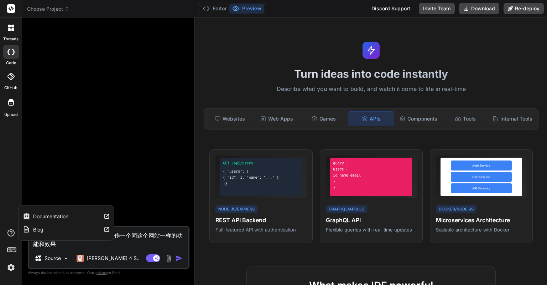
click at [38, 242] on textarea "https://flyingttfb.com 为我制作一个同这个网站一样的功能和效果" at bounding box center [109, 237] width 160 height 21
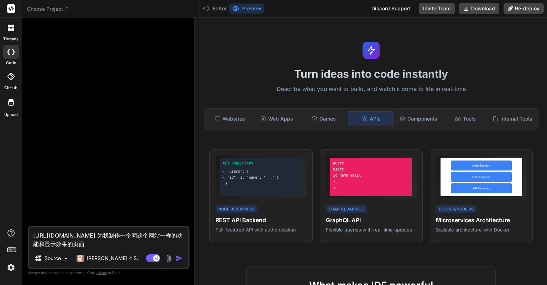
drag, startPoint x: 92, startPoint y: 235, endPoint x: 31, endPoint y: 237, distance: 60.9
click at [31, 237] on textarea "https://flyingttfb.com 为我制作一个同这个网站一样的功能和显示效果的页面" at bounding box center [109, 237] width 160 height 21
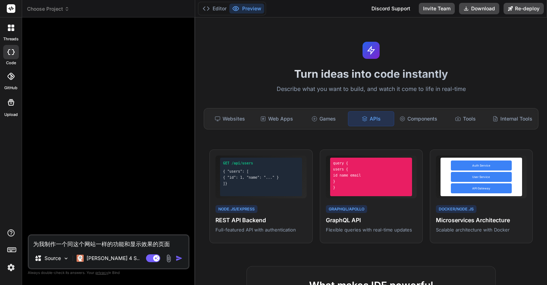
click at [170, 244] on textarea "为我制作一个同这个网站一样的功能和显示效果的页面" at bounding box center [109, 241] width 160 height 13
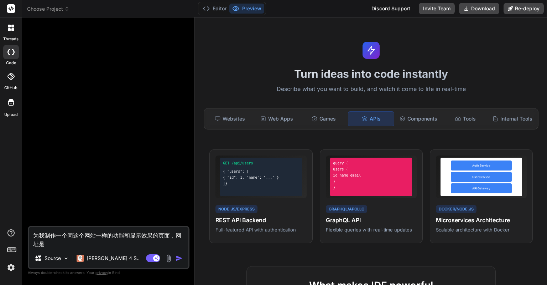
paste textarea "https://flyingttfb.com"
click at [172, 234] on textarea "为我制作一个同这个网站一样的功能和显示效果的页面，网址是https://flyingttfb.com" at bounding box center [109, 237] width 160 height 21
click at [175, 237] on textarea "为我制作一个同这个网站一样的功能和显示效果的页面，网址是https://flyingttfb.com" at bounding box center [109, 237] width 160 height 21
click at [178, 255] on img "button" at bounding box center [179, 257] width 7 height 7
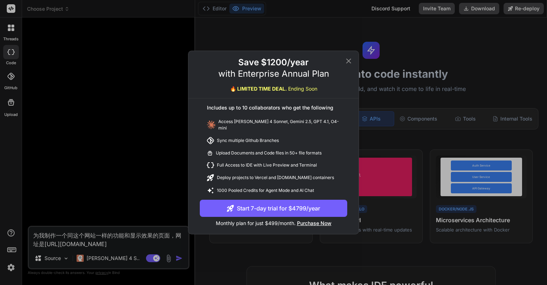
click at [350, 65] on icon at bounding box center [348, 61] width 9 height 9
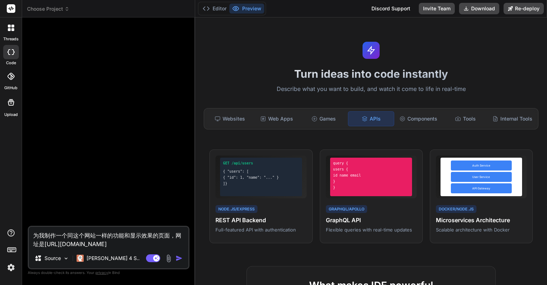
click at [135, 237] on textarea "为我制作一个同这个网站一样的功能和显示效果的页面，网址是https://flyingttfb.com" at bounding box center [109, 237] width 160 height 21
click at [112, 259] on p "Claude 4 S.." at bounding box center [113, 257] width 53 height 7
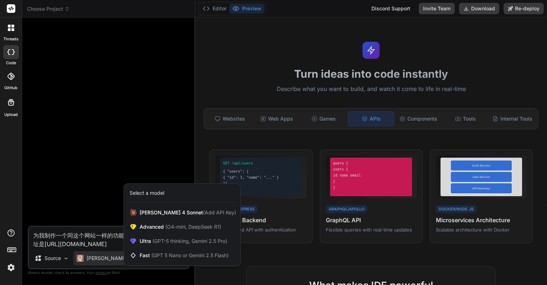
click at [115, 204] on div at bounding box center [273, 142] width 547 height 285
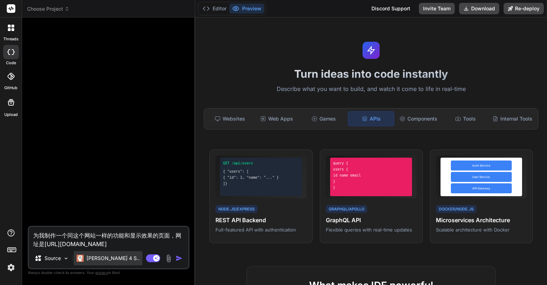
click at [108, 258] on p "Claude 4 S.." at bounding box center [113, 257] width 53 height 7
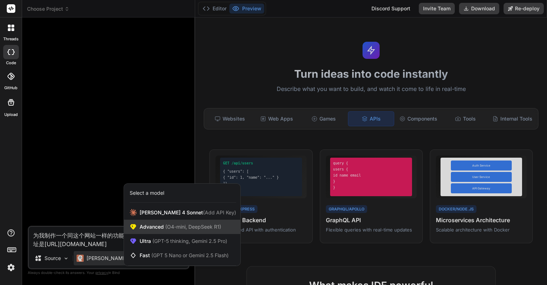
click at [178, 228] on span "(O4-mini, DeepSeek R1)" at bounding box center [192, 226] width 57 height 6
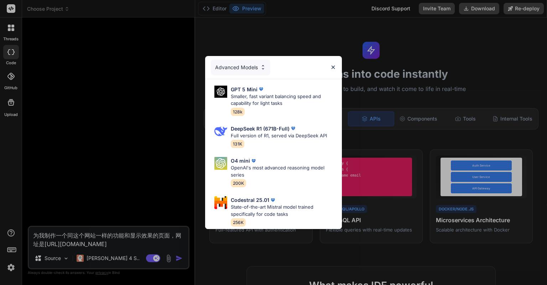
click at [141, 179] on div "Advanced Models GPT 5 Mini Smaller, fast variant balancing speed and capability…" at bounding box center [273, 142] width 547 height 285
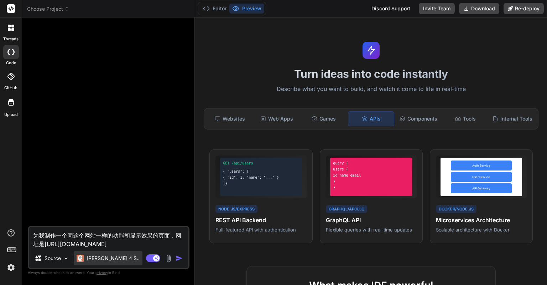
click at [105, 255] on p "Claude 4 S.." at bounding box center [113, 257] width 53 height 7
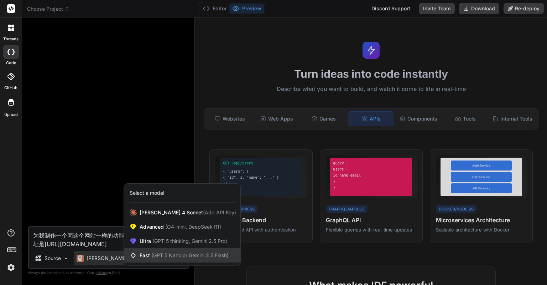
click at [159, 251] on div "Fast (GPT 5 Nano or Gemini 2.5 Flash)" at bounding box center [182, 255] width 116 height 14
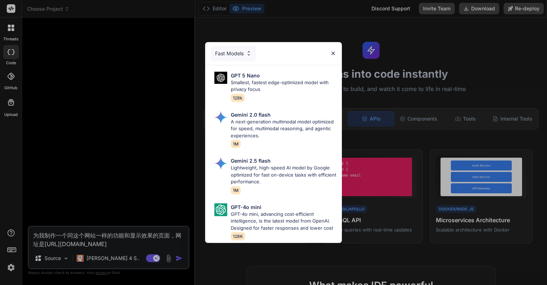
click at [148, 171] on div "Fast Models GPT 5 Nano Smallest, fastest edge-optimized model with privacy focu…" at bounding box center [273, 142] width 547 height 285
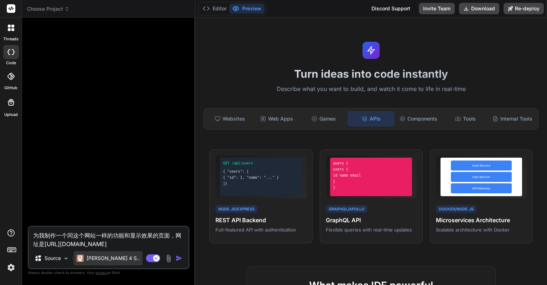
click at [100, 257] on p "Claude 4 S.." at bounding box center [113, 257] width 53 height 7
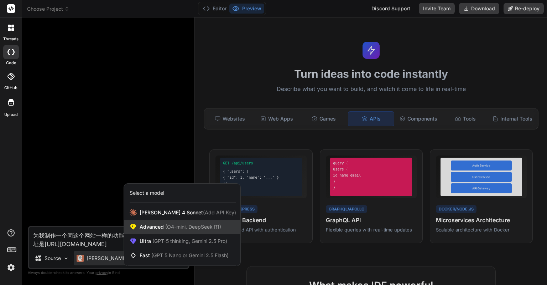
click at [177, 228] on span "(O4-mini, DeepSeek R1)" at bounding box center [192, 226] width 57 height 6
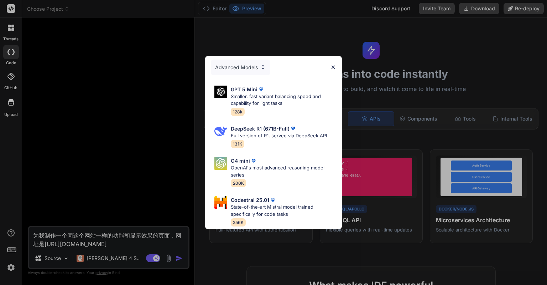
click at [163, 175] on div "Advanced Models GPT 5 Mini Smaller, fast variant balancing speed and capability…" at bounding box center [273, 142] width 547 height 285
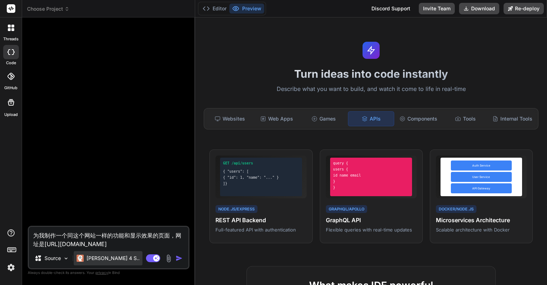
click at [102, 260] on p "Claude 4 S.." at bounding box center [113, 257] width 53 height 7
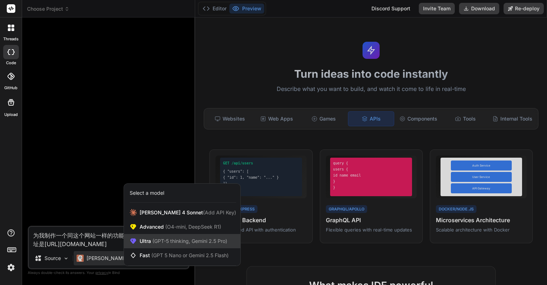
click at [163, 236] on div "Ultra (GPT-5 thinking, Gemini 2.5 Pro)" at bounding box center [182, 241] width 116 height 14
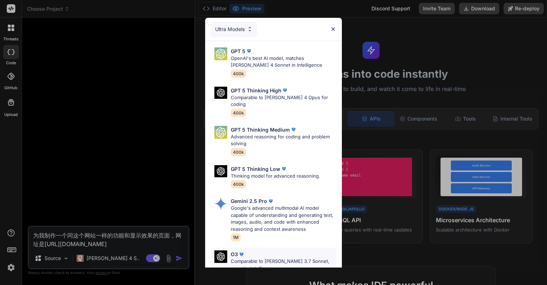
scroll to position [78, 0]
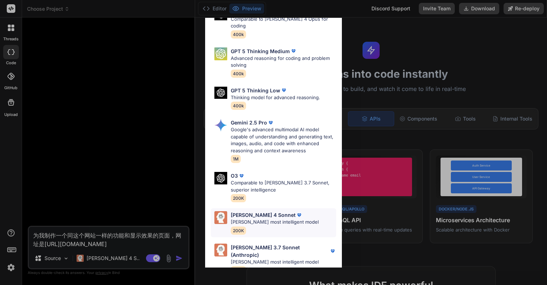
click at [235, 211] on p "Claude 4 Sonnet" at bounding box center [263, 214] width 65 height 7
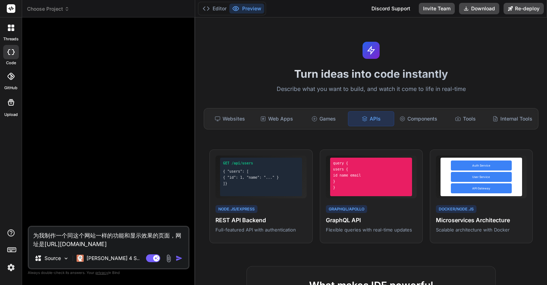
click at [178, 257] on img "button" at bounding box center [179, 257] width 7 height 7
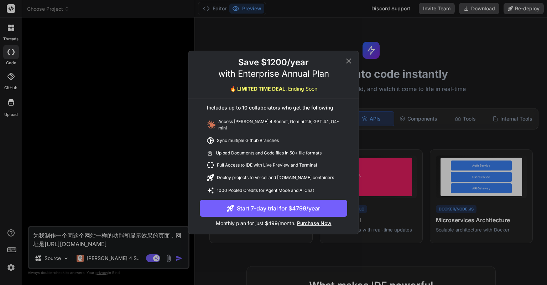
click at [349, 63] on icon at bounding box center [348, 60] width 5 height 5
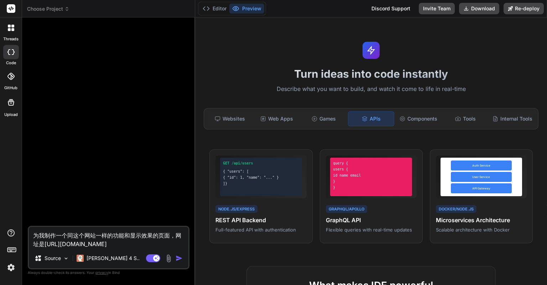
click at [178, 260] on img "button" at bounding box center [179, 257] width 7 height 7
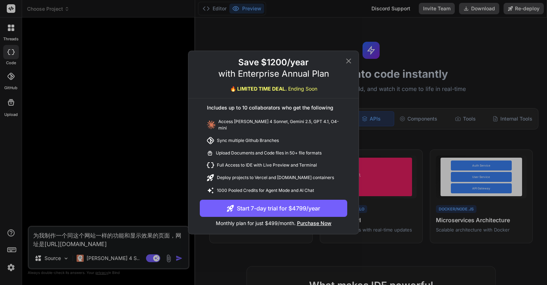
click at [105, 258] on div "Save $1200/year with Enterprise Annual Plan 🔥 LIMITED TIME DEAL. Ending Soon In…" at bounding box center [273, 142] width 547 height 285
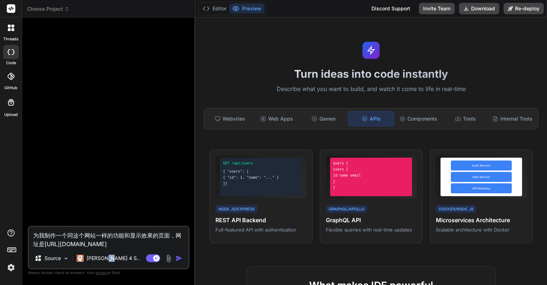
click at [105, 258] on p "Claude 4 S.." at bounding box center [113, 257] width 53 height 7
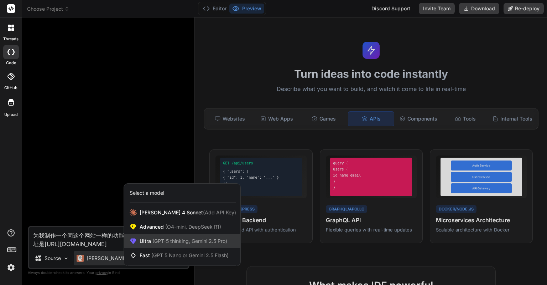
click at [164, 239] on span "(GPT-5 thinking, Gemini 2.5 Pro)" at bounding box center [189, 241] width 76 height 6
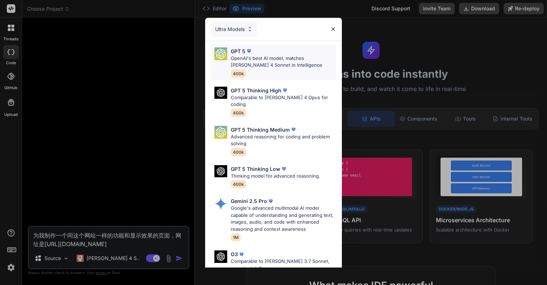
click at [252, 61] on p "OpenAI's best AI model, matches Claude 4 Sonnet in Intelligence" at bounding box center [283, 62] width 105 height 14
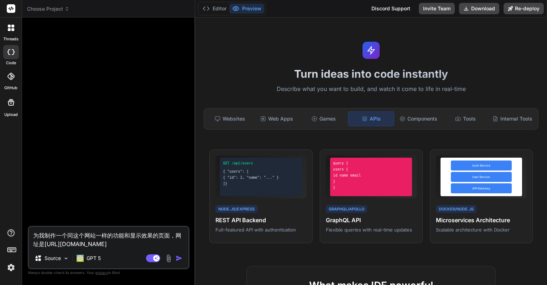
click at [178, 255] on img "button" at bounding box center [179, 257] width 7 height 7
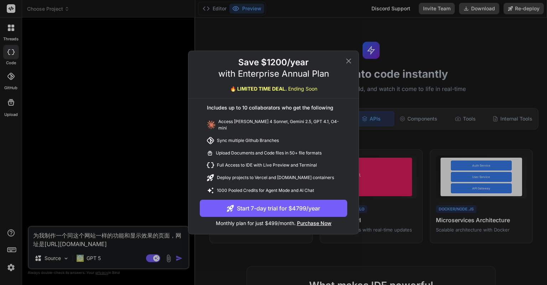
click at [111, 253] on div "Save $1200/year with Enterprise Annual Plan 🔥 LIMITED TIME DEAL. Ending Soon In…" at bounding box center [273, 142] width 547 height 285
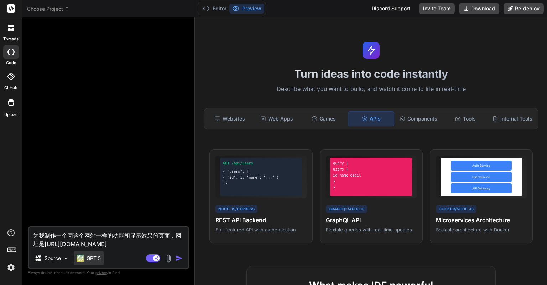
click at [100, 255] on p "GPT 5" at bounding box center [94, 257] width 14 height 7
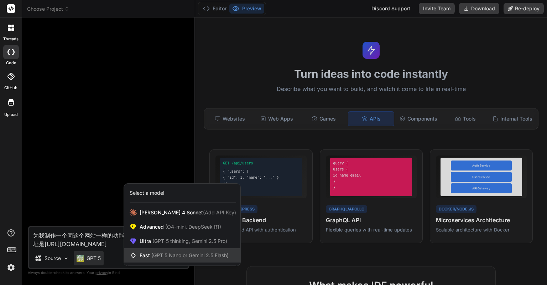
click at [178, 256] on span "(GPT 5 Nano or Gemini 2.5 Flash)" at bounding box center [189, 255] width 77 height 6
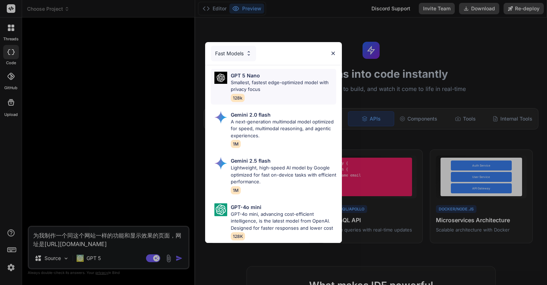
click at [279, 89] on p "Smallest, fastest edge-optimized model with privacy focus" at bounding box center [283, 86] width 105 height 14
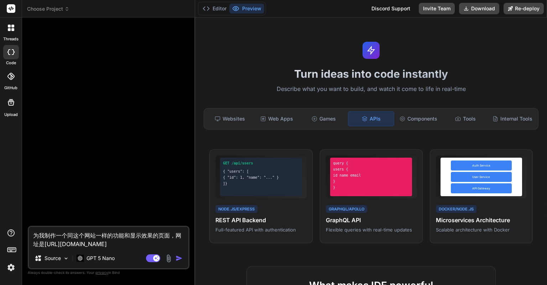
click at [178, 259] on img "button" at bounding box center [179, 257] width 7 height 7
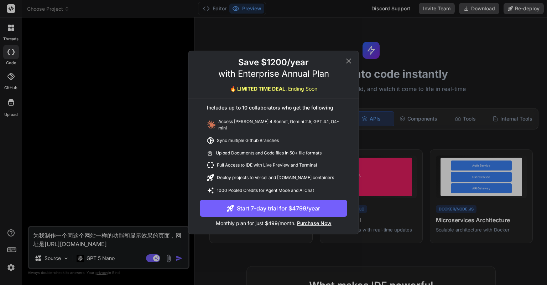
click at [163, 203] on div "Save $1200/year with Enterprise Annual Plan 🔥 LIMITED TIME DEAL. Ending Soon In…" at bounding box center [273, 142] width 547 height 285
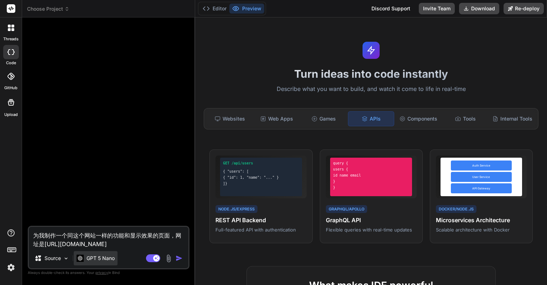
click at [102, 259] on p "GPT 5 Nano" at bounding box center [101, 257] width 28 height 7
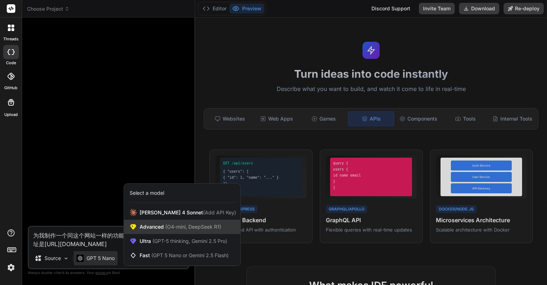
click at [151, 226] on span "Advanced (O4-mini, DeepSeek R1)" at bounding box center [181, 226] width 82 height 7
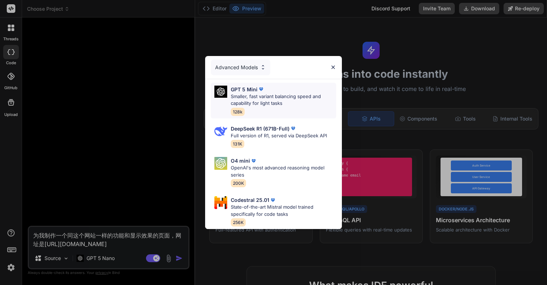
click at [262, 86] on img at bounding box center [261, 88] width 7 height 7
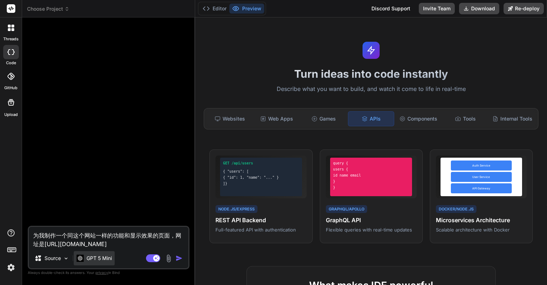
click at [108, 254] on p "GPT 5 Mini" at bounding box center [99, 257] width 25 height 7
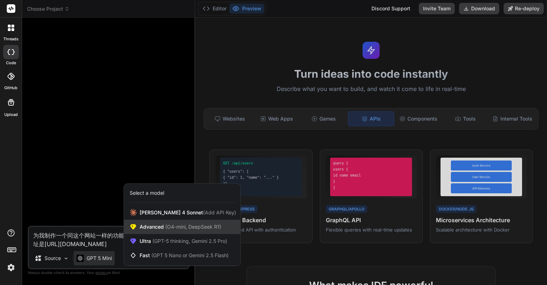
click at [184, 232] on div "Advanced (O4-mini, DeepSeek R1)" at bounding box center [182, 226] width 116 height 14
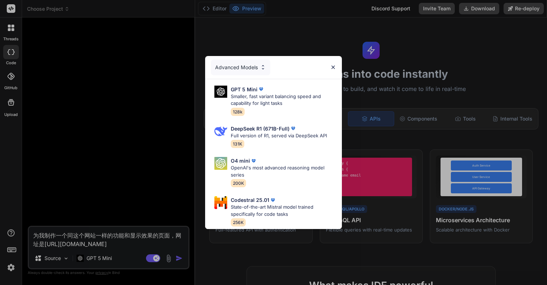
click at [187, 179] on div "Advanced Models GPT 5 Mini Smaller, fast variant balancing speed and capability…" at bounding box center [273, 142] width 547 height 285
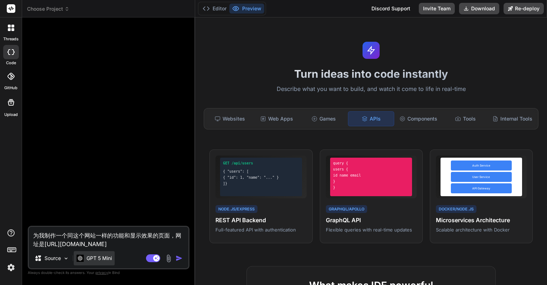
click at [112, 253] on div "GPT 5 Mini" at bounding box center [94, 258] width 41 height 14
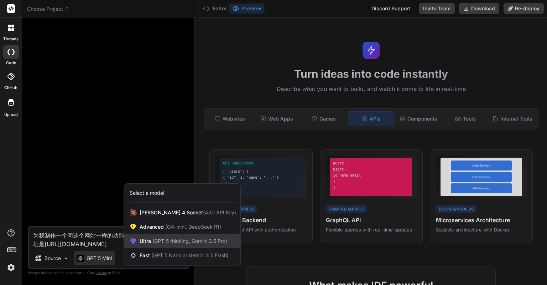
click at [152, 240] on span "(GPT-5 thinking, Gemini 2.5 Pro)" at bounding box center [189, 241] width 76 height 6
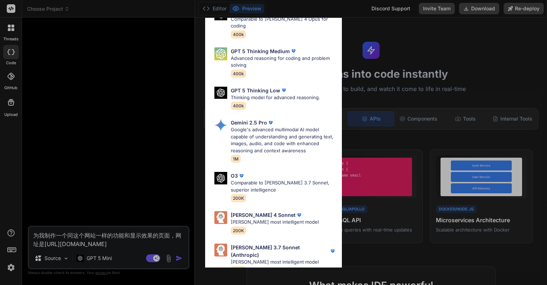
click at [115, 256] on div "Ultra Models GPT 5 OpenAI's best AI model, matches Claude 4 Sonnet in Intellige…" at bounding box center [273, 142] width 547 height 285
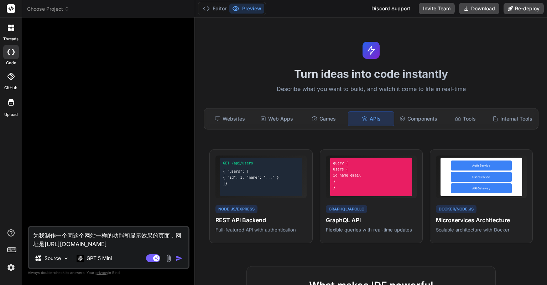
click at [115, 256] on div "GPT 5 Mini" at bounding box center [94, 258] width 41 height 14
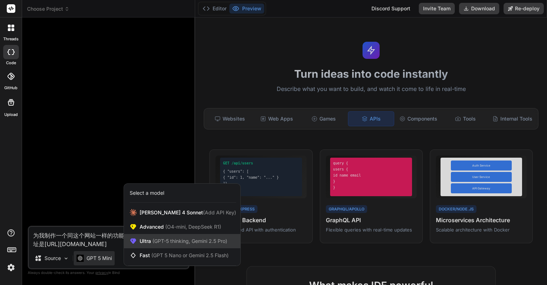
click at [184, 240] on span "(GPT-5 thinking, Gemini 2.5 Pro)" at bounding box center [189, 241] width 76 height 6
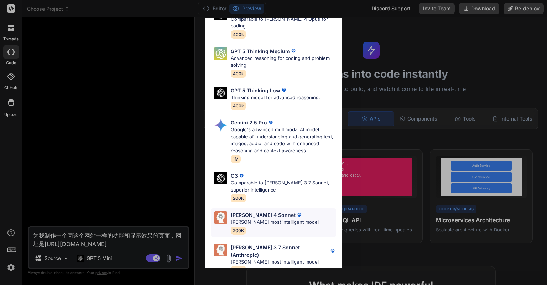
click at [263, 218] on p "Claude's most intelligent model" at bounding box center [275, 221] width 88 height 7
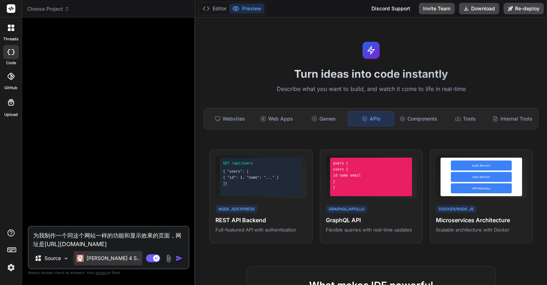
click at [110, 257] on p "Claude 4 S.." at bounding box center [113, 257] width 53 height 7
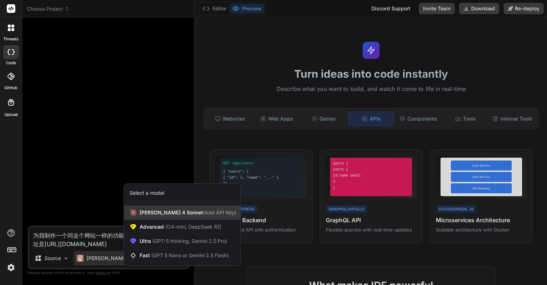
click at [172, 211] on span "Claude 4 Sonnet (Add API Key)" at bounding box center [188, 212] width 97 height 7
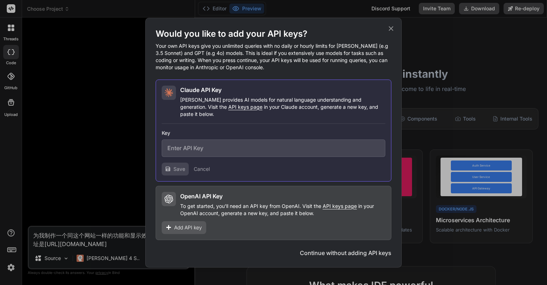
click at [390, 30] on icon at bounding box center [391, 29] width 8 height 8
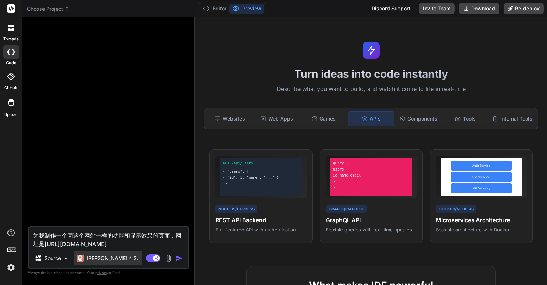
click at [101, 258] on p "Claude 4 S.." at bounding box center [113, 257] width 53 height 7
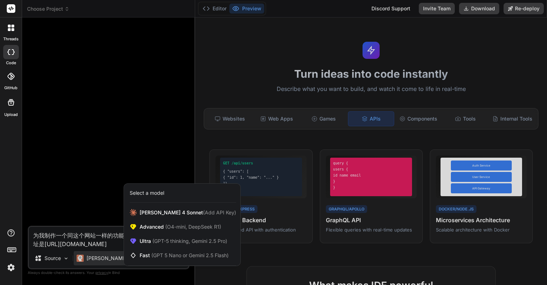
click at [101, 258] on div at bounding box center [273, 142] width 547 height 285
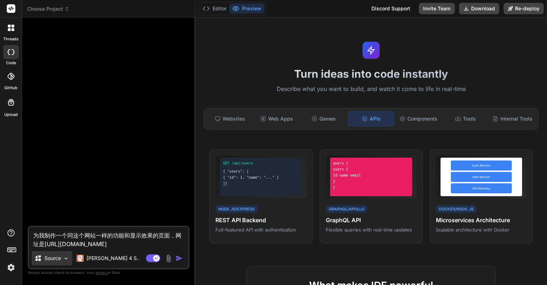
click at [65, 259] on img at bounding box center [66, 258] width 6 height 6
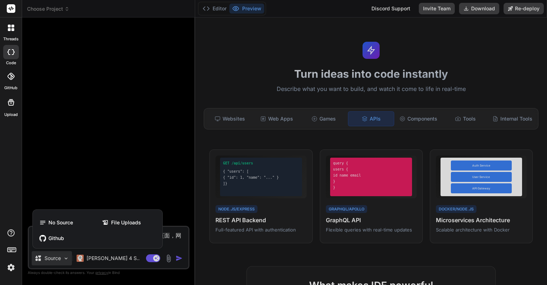
click at [105, 174] on div at bounding box center [273, 142] width 547 height 285
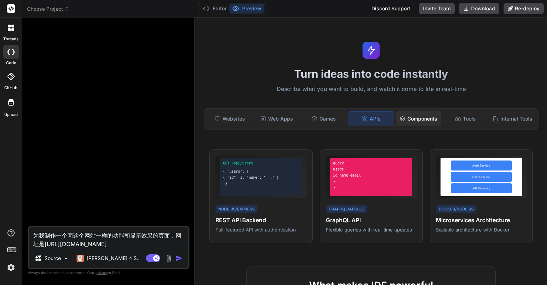
click at [401, 121] on icon at bounding box center [403, 119] width 6 height 6
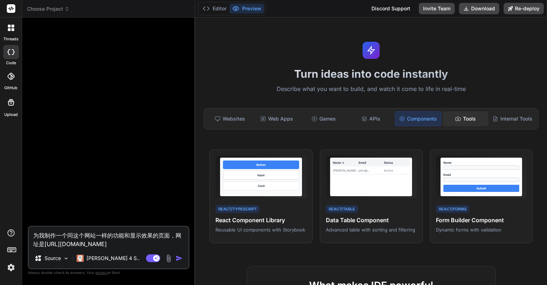
click at [455, 119] on icon at bounding box center [458, 119] width 6 height 6
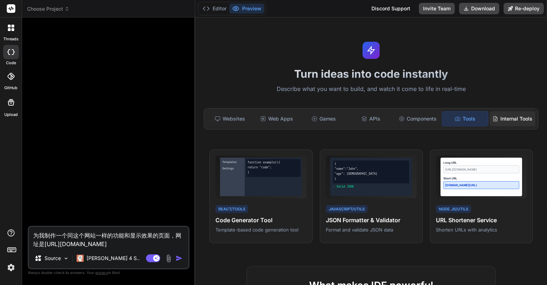
click at [496, 119] on div "Internal Tools" at bounding box center [513, 118] width 46 height 15
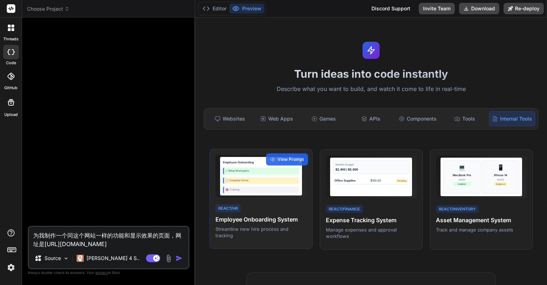
click at [269, 174] on div "✓ Setup Workspace" at bounding box center [261, 170] width 76 height 7
click at [278, 162] on span "View Prompt" at bounding box center [291, 159] width 26 height 6
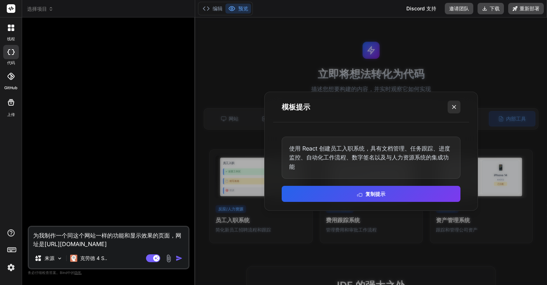
click at [455, 105] on icon at bounding box center [454, 106] width 7 height 7
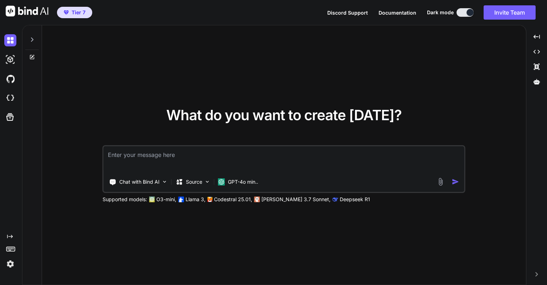
drag, startPoint x: 521, startPoint y: 14, endPoint x: 479, endPoint y: 66, distance: 67.4
click at [479, 66] on div "Tier 7 Discord Support Documentation Dark mode Invite Team Created with Pixso. …" at bounding box center [273, 142] width 547 height 285
click at [454, 68] on div "What do you want to create [DATE]? Chat with Bind AI Source GPT-4o min.. Suppor…" at bounding box center [284, 155] width 484 height 260
click at [227, 182] on div "GPT-4o min.." at bounding box center [238, 181] width 40 height 7
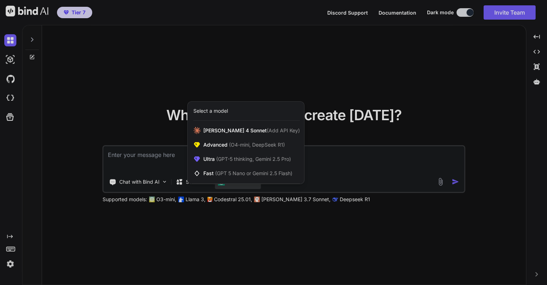
click at [231, 208] on div at bounding box center [273, 142] width 547 height 285
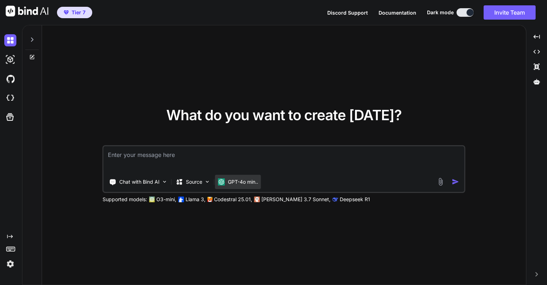
click at [238, 182] on p "GPT-4o min.." at bounding box center [243, 181] width 30 height 7
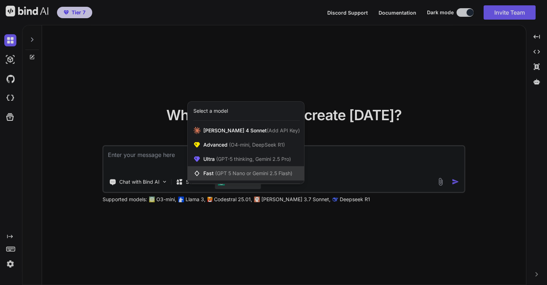
click at [242, 173] on span "(GPT 5 Nano or Gemini 2.5 Flash)" at bounding box center [253, 173] width 77 height 6
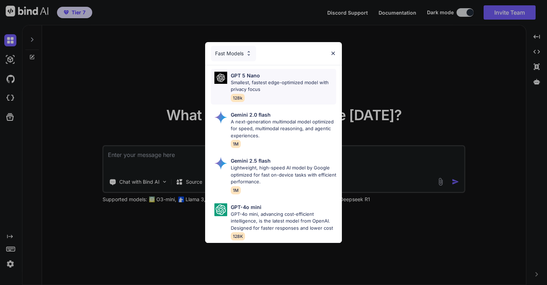
click at [271, 79] on p "Smallest, fastest edge-optimized model with privacy focus" at bounding box center [283, 86] width 105 height 14
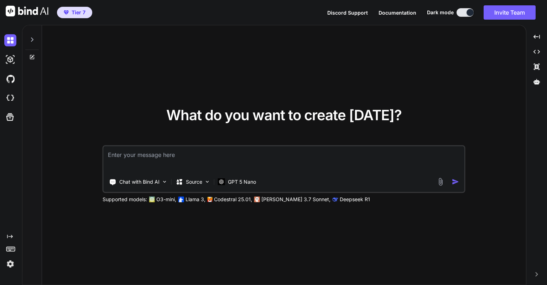
drag, startPoint x: 197, startPoint y: 164, endPoint x: 132, endPoint y: 107, distance: 86.1
click at [132, 107] on div "What do you want to create [DATE]? Chat with Bind AI Source GPT 5 Nano Supporte…" at bounding box center [284, 155] width 484 height 260
click at [32, 53] on div at bounding box center [31, 42] width 19 height 35
click at [32, 55] on icon at bounding box center [32, 57] width 6 height 6
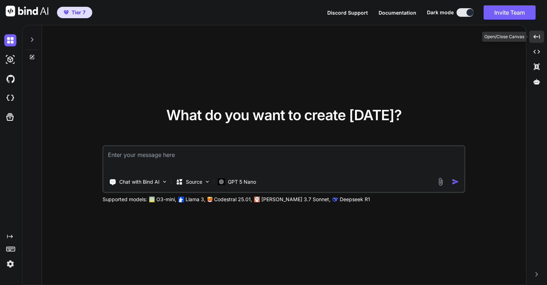
click at [534, 40] on div "Created with Pixso." at bounding box center [536, 37] width 15 height 12
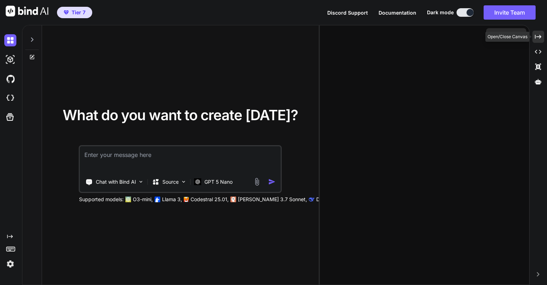
click at [534, 40] on div "Created with Pixso." at bounding box center [539, 37] width 12 height 12
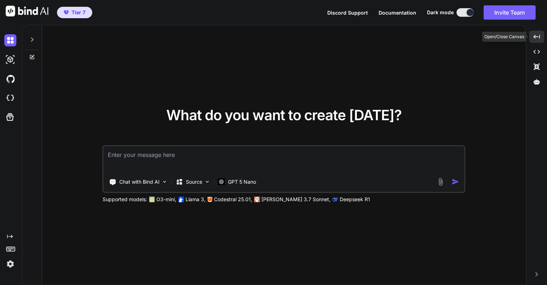
click at [534, 40] on div "Created with Pixso." at bounding box center [536, 37] width 15 height 12
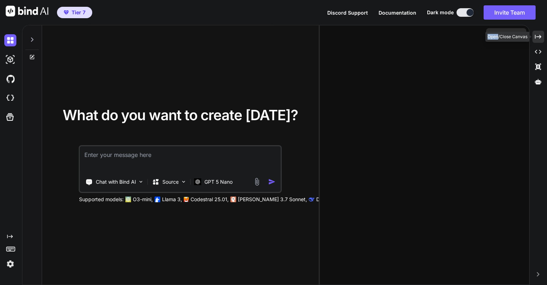
click at [534, 40] on div "Created with Pixso." at bounding box center [539, 37] width 12 height 12
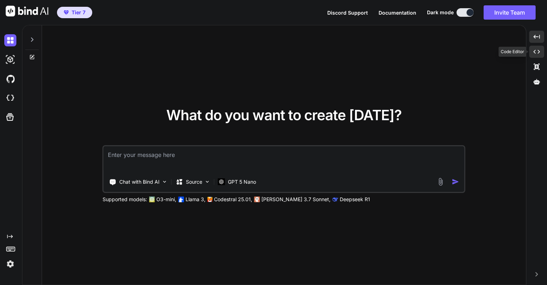
click at [537, 50] on icon "Created with Pixso." at bounding box center [537, 51] width 6 height 6
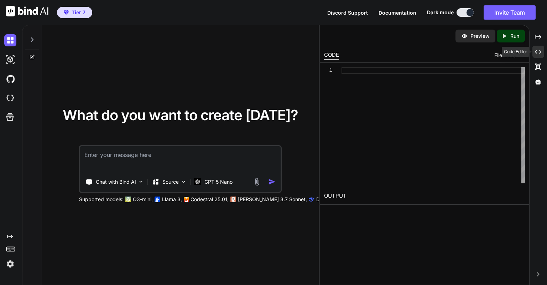
click at [537, 50] on icon "Created with Pixso." at bounding box center [538, 51] width 6 height 6
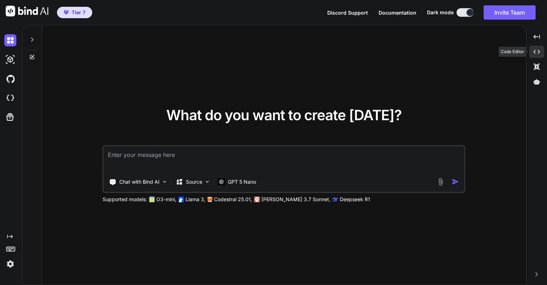
click at [537, 50] on icon "Created with Pixso." at bounding box center [537, 51] width 6 height 6
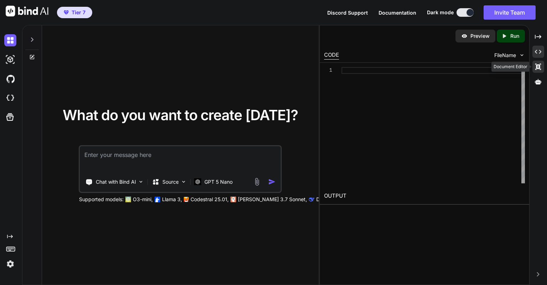
click at [539, 64] on icon "Created with Pixso." at bounding box center [538, 66] width 6 height 6
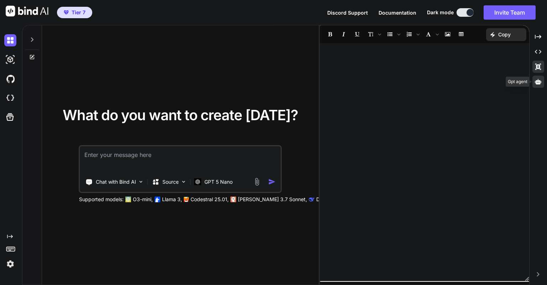
click at [537, 80] on icon at bounding box center [538, 81] width 6 height 6
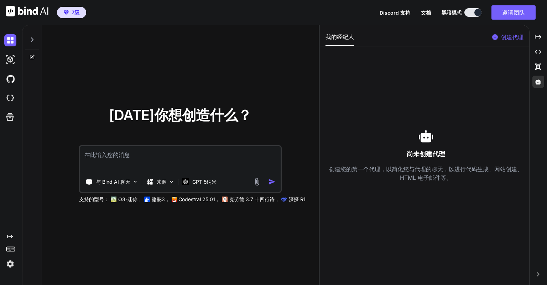
click at [392, 143] on div "尚未创建代理 创建您的第一个代理，以简化您与代理的聊天，以进行代码生成、网站创建、HTML 电子邮件等。" at bounding box center [426, 155] width 201 height 53
click at [7, 264] on img at bounding box center [10, 264] width 12 height 12
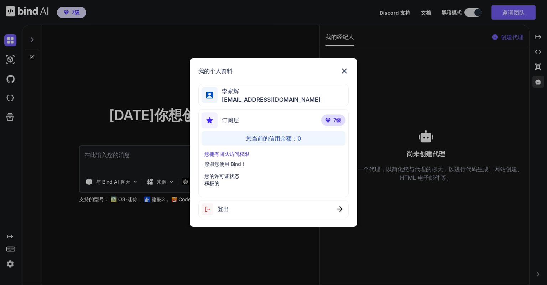
click at [230, 176] on font "您的许可证状态" at bounding box center [221, 176] width 35 height 6
click at [268, 137] on font "您当前的信用余额：" at bounding box center [271, 138] width 51 height 7
click at [346, 71] on img at bounding box center [344, 71] width 9 height 9
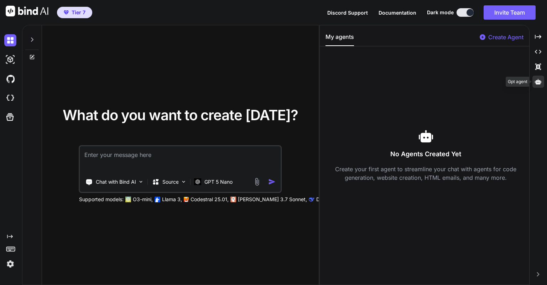
click at [540, 84] on icon at bounding box center [538, 81] width 6 height 5
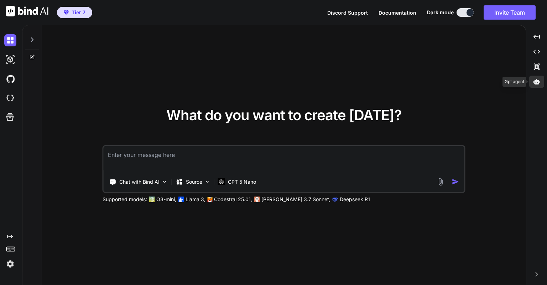
click at [540, 84] on div at bounding box center [536, 82] width 15 height 12
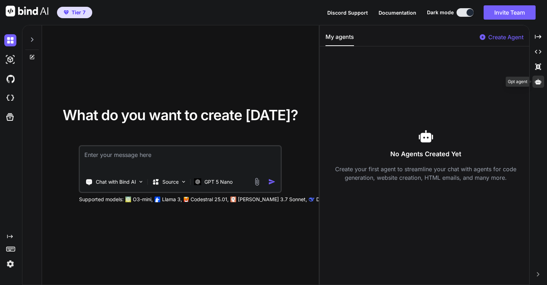
click at [540, 84] on icon at bounding box center [538, 81] width 6 height 5
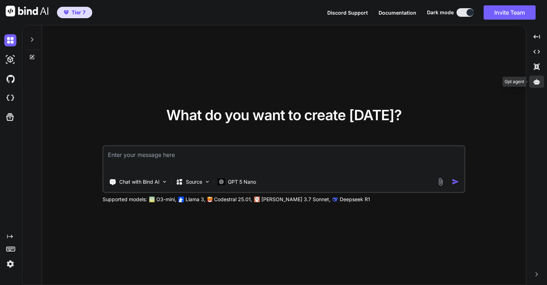
click at [537, 81] on icon at bounding box center [537, 81] width 6 height 5
type textarea "x"
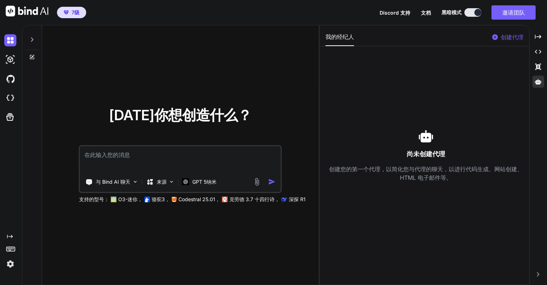
click at [345, 145] on div "尚未创建代理 创建您的第一个代理，以简化您与代理的聊天，以进行代码生成、网站创建、HTML 电子邮件等。" at bounding box center [426, 155] width 201 height 53
click at [429, 10] on font "文档" at bounding box center [426, 13] width 10 height 6
click at [4, 264] on div "Created with Pixso." at bounding box center [9, 251] width 19 height 36
click at [15, 264] on img at bounding box center [10, 264] width 12 height 12
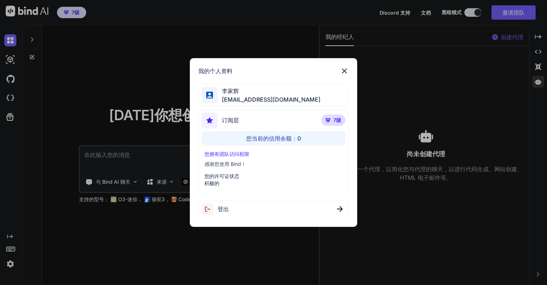
click at [270, 136] on font "您当前的信用余额：" at bounding box center [271, 138] width 51 height 7
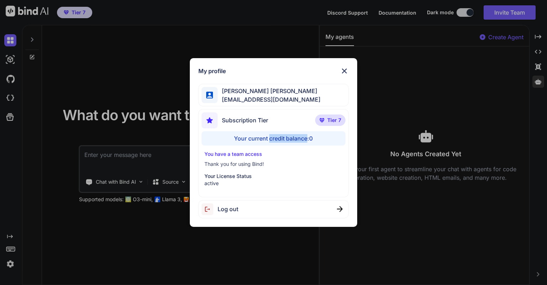
drag, startPoint x: 269, startPoint y: 138, endPoint x: 306, endPoint y: 139, distance: 36.7
click at [306, 139] on div "Your current credit balance: 0" at bounding box center [274, 138] width 144 height 14
copy div "credit balance"
click at [346, 69] on img at bounding box center [344, 71] width 9 height 9
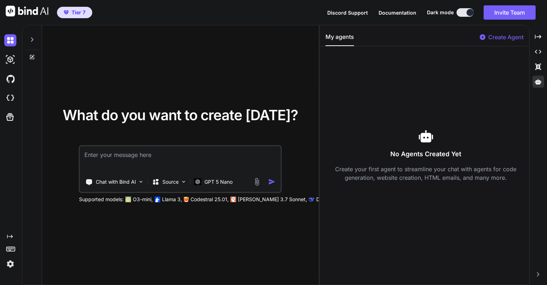
click at [157, 154] on textarea at bounding box center [180, 159] width 201 height 26
type textarea "H"
type textarea "x"
type textarea "He"
type textarea "x"
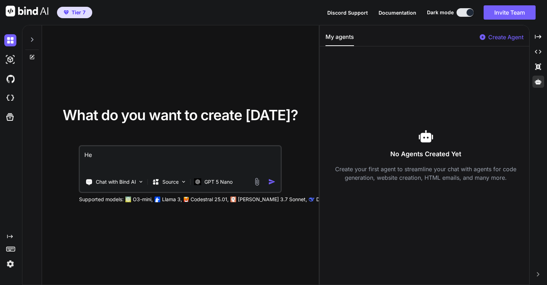
type textarea "Hel"
type textarea "x"
type textarea "Hell"
type textarea "x"
type textarea "Hello"
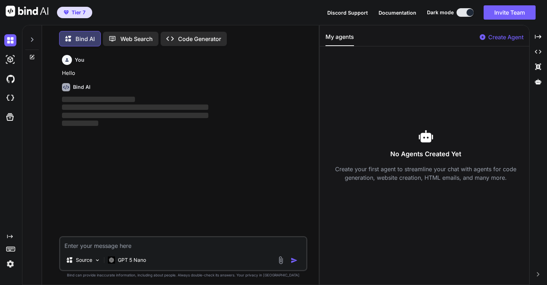
scroll to position [3, 0]
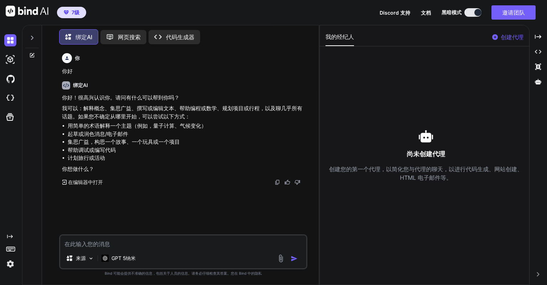
click at [169, 40] on div "Created with Pixso. 代码生成器" at bounding box center [175, 37] width 52 height 14
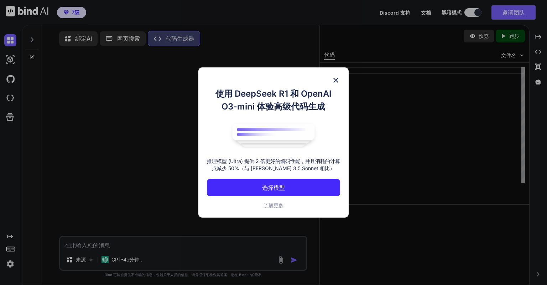
click at [284, 186] on font "选择模型" at bounding box center [273, 187] width 23 height 7
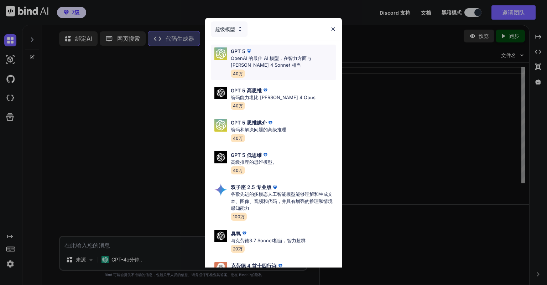
click at [266, 60] on font "OpenAI 的最佳 AI 模型，在智力方面与 [PERSON_NAME] 4 Sonnet 相当" at bounding box center [271, 61] width 81 height 13
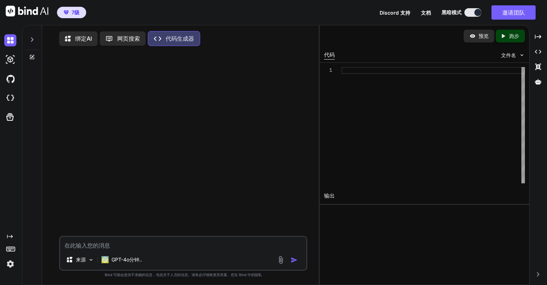
click at [188, 34] on p "代码生成器" at bounding box center [180, 38] width 28 height 9
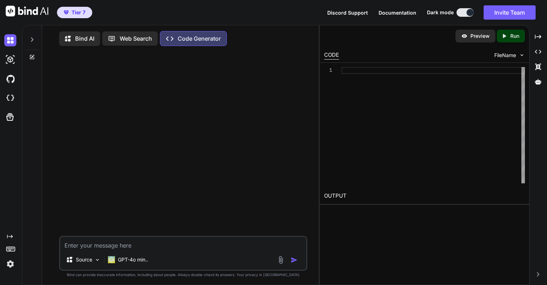
click at [186, 37] on p "Code Generator" at bounding box center [199, 38] width 43 height 9
click at [123, 263] on p "GPT-4o min.." at bounding box center [133, 259] width 30 height 7
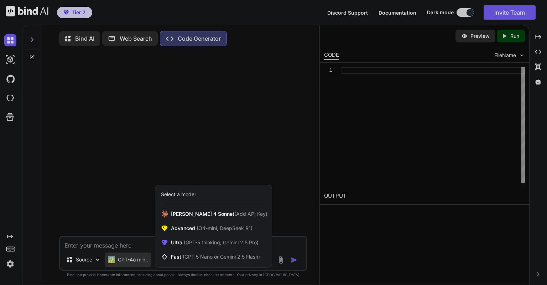
click at [124, 183] on div at bounding box center [273, 142] width 547 height 285
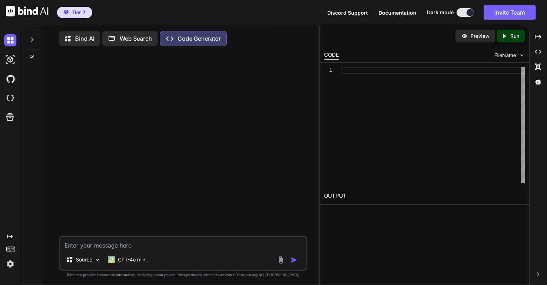
click at [120, 239] on textarea at bounding box center [183, 243] width 246 height 13
type textarea "x"
type textarea "n"
type textarea "x"
type textarea "ni"
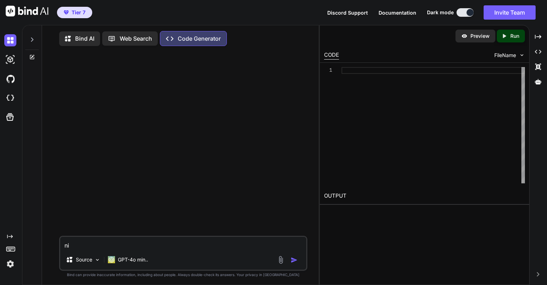
type textarea "x"
type textarea "n"
type textarea "x"
type textarea "nn"
type textarea "x"
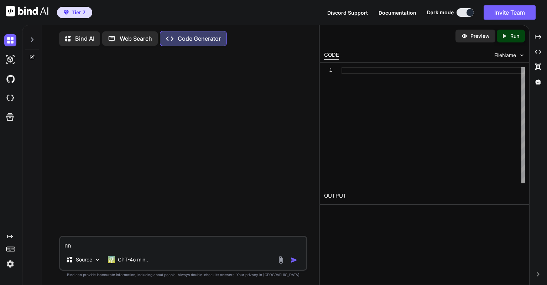
type textarea "n"
type textarea "x"
type textarea "n"
type textarea "x"
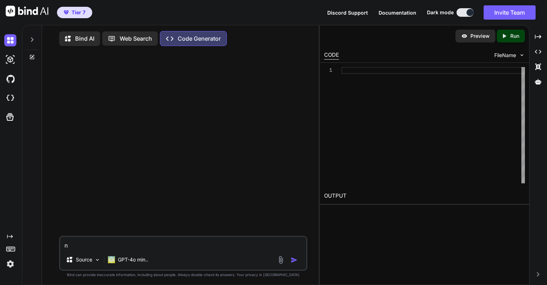
type textarea "ni"
type textarea "x"
type textarea "nii'a"
type textarea "x"
type textarea "nii'an"
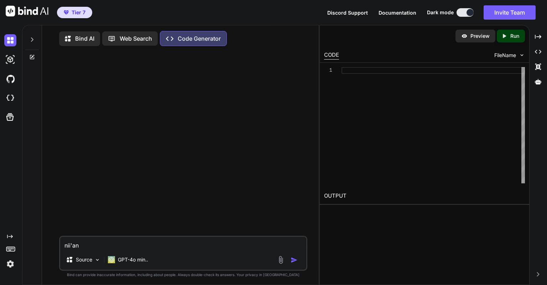
type textarea "x"
type textarea "nii'an'z"
type textarea "x"
type textarea "nii'an'za"
type textarea "x"
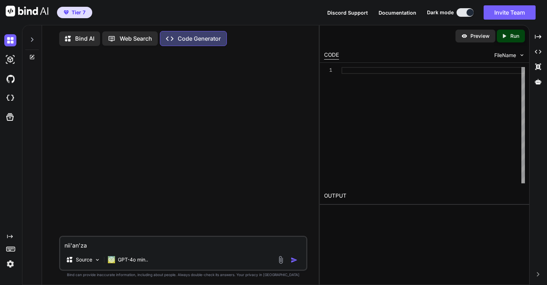
type textarea "nii'an'zai"
type textarea "x"
type textarea "你按在"
type textarea "x"
type textarea "你按"
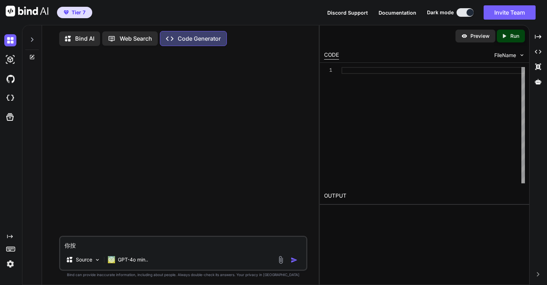
type textarea "x"
type textarea "你"
type textarea "x"
type textarea "你xi"
type textarea "x"
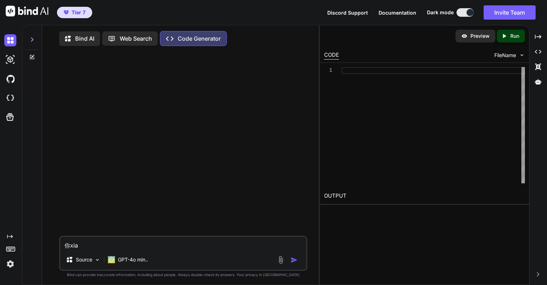
type textarea "你xian"
type textarea "x"
type textarea "你xian'z"
type textarea "x"
type textarea "你xian'za"
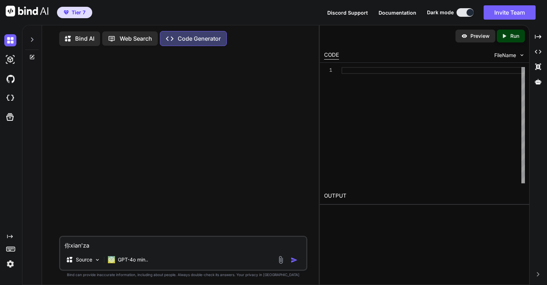
type textarea "x"
type textarea "你xian'zai"
type textarea "x"
type textarea "你现在"
type textarea "x"
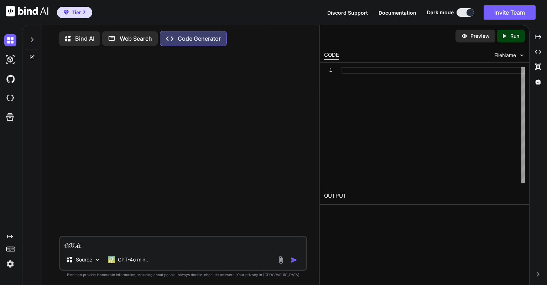
type textarea "你现在s"
type textarea "x"
type textarea "你现在shi"
type textarea "x"
type textarea "你现在是"
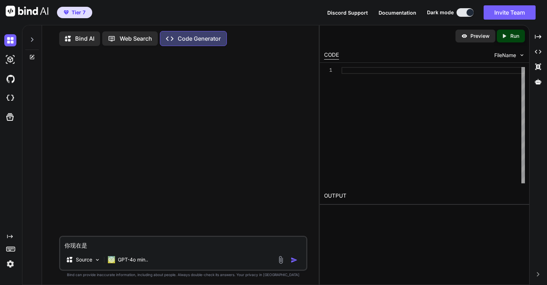
type textarea "x"
type textarea "你现在是m"
type textarea "x"
type textarea "你现在是mo"
type textarea "x"
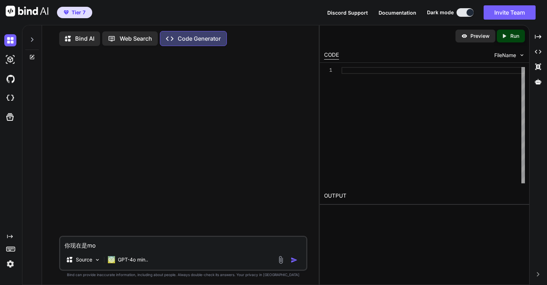
type textarea "你现在是mo'x"
type textarea "x"
type textarea "你现在是mo'xi"
type textarea "x"
type textarea "你现在是mo'xin"
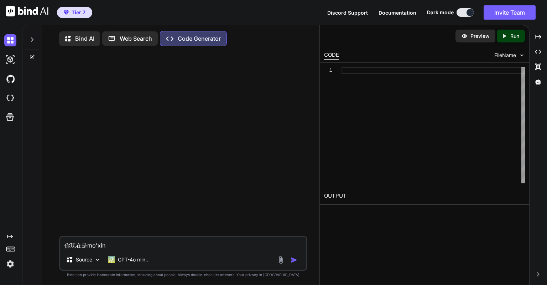
type textarea "x"
type textarea "你现在是mo'xing"
type textarea "x"
type textarea "你现在是mo'xing'j"
type textarea "x"
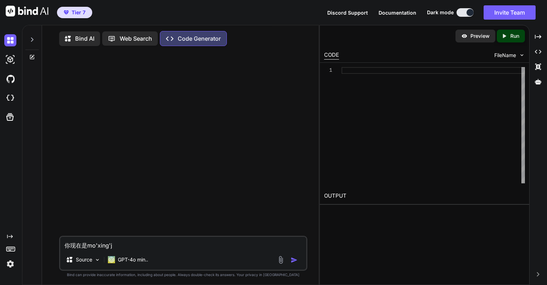
type textarea "你现在是mo'xing'ji"
type textarea "x"
type textarea "你现在是模型ji"
type textarea "x"
type textarea "你现在是模型几"
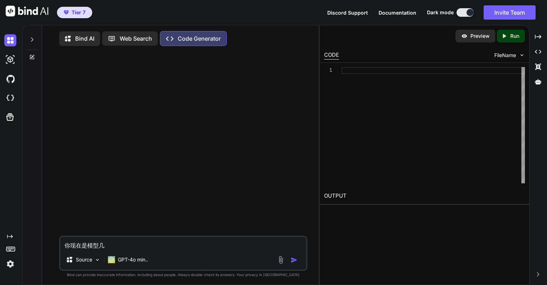
type textarea "x"
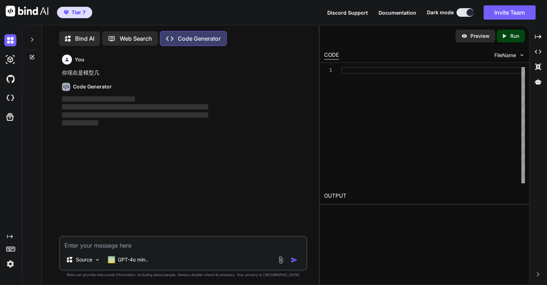
scroll to position [3, 0]
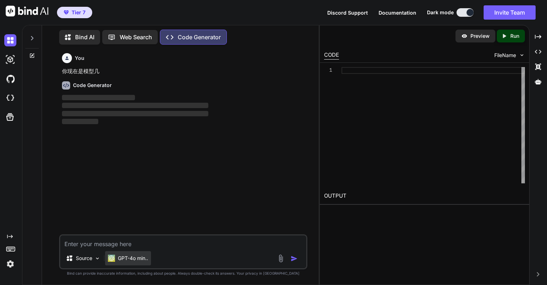
click at [140, 260] on p "GPT-4o min.." at bounding box center [133, 257] width 30 height 7
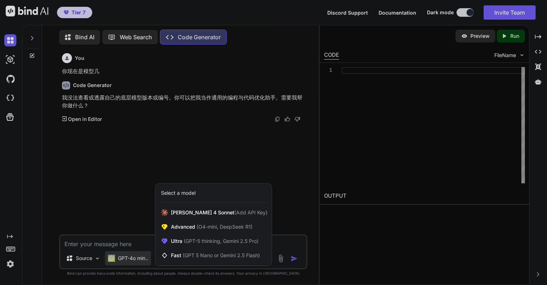
click at [133, 175] on div at bounding box center [273, 142] width 547 height 285
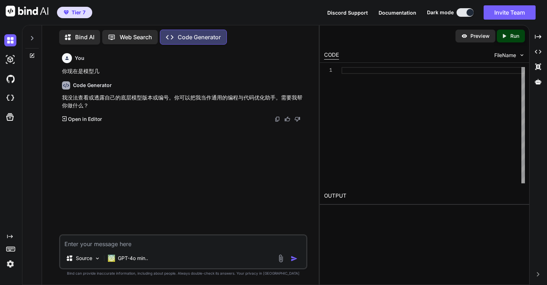
click at [92, 120] on p "Open in Editor" at bounding box center [85, 118] width 34 height 7
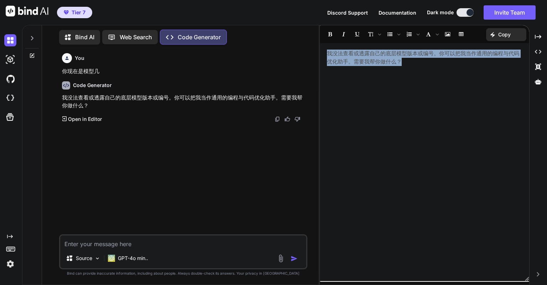
drag, startPoint x: 429, startPoint y: 74, endPoint x: 325, endPoint y: 43, distance: 109.2
click at [325, 43] on div "我没法查看或透露自己的底层模型版本或编号。你可以把我当作通用的编程与代码优化助手。需要我帮你做什么？ XXXXXXXXXXXXXXXXXXXXXXXXXXXX…" at bounding box center [424, 162] width 209 height 238
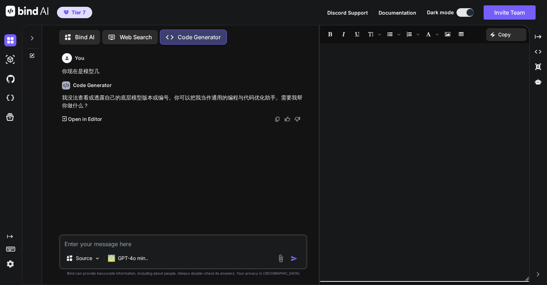
click at [81, 11] on span "Tier 7" at bounding box center [79, 12] width 14 height 7
click at [10, 262] on img at bounding box center [10, 264] width 12 height 12
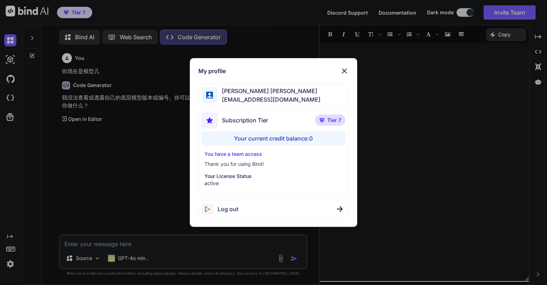
click at [343, 71] on img at bounding box center [344, 71] width 9 height 9
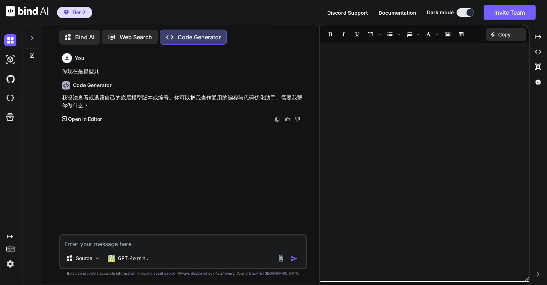
click at [15, 265] on img at bounding box center [10, 264] width 12 height 12
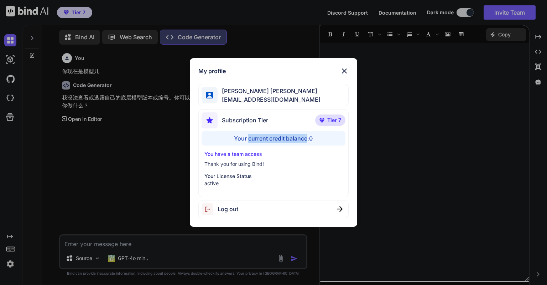
drag, startPoint x: 247, startPoint y: 139, endPoint x: 306, endPoint y: 144, distance: 59.0
click at [306, 144] on div "Your current credit balance: 0" at bounding box center [274, 138] width 144 height 14
copy div "current credit balance"
click at [195, 132] on div "My profile [PERSON_NAME] [PERSON_NAME] [PERSON_NAME][EMAIL_ADDRESS][DOMAIN_NAME…" at bounding box center [273, 142] width 167 height 169
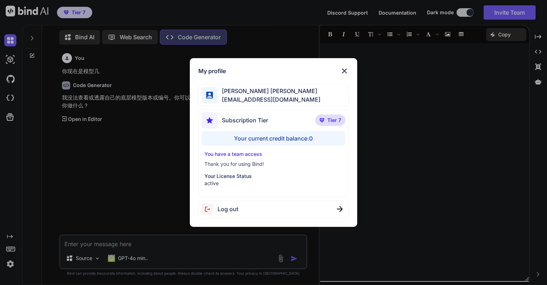
click at [259, 160] on div "You have a team access Thank you for using Bind! Your License Status active" at bounding box center [274, 168] width 144 height 36
click at [342, 72] on img at bounding box center [344, 71] width 9 height 9
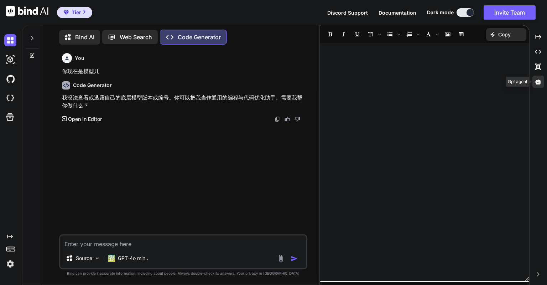
click at [540, 80] on icon at bounding box center [538, 81] width 6 height 6
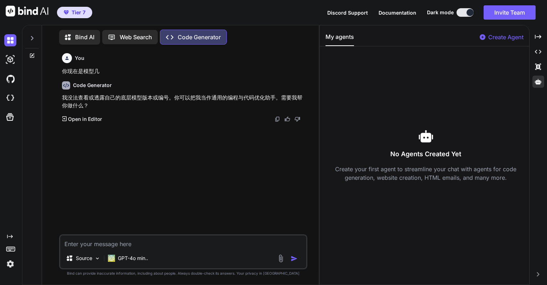
click at [492, 37] on p "Create Agent" at bounding box center [505, 37] width 35 height 9
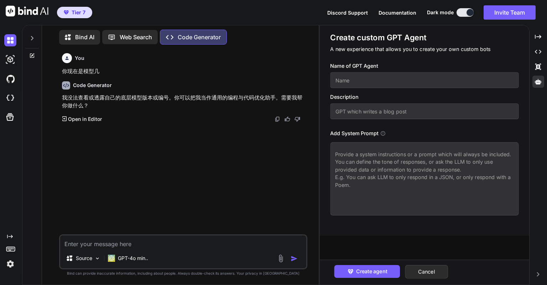
click at [382, 75] on input "text" at bounding box center [424, 80] width 188 height 16
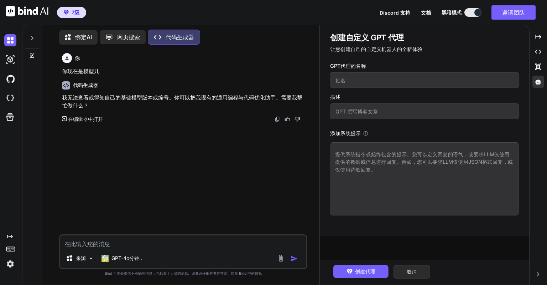
click at [368, 154] on textarea at bounding box center [424, 178] width 188 height 73
click at [381, 109] on input "text" at bounding box center [424, 111] width 188 height 16
click at [366, 131] on icon at bounding box center [365, 132] width 5 height 5
click at [345, 82] on input "text" at bounding box center [424, 80] width 188 height 16
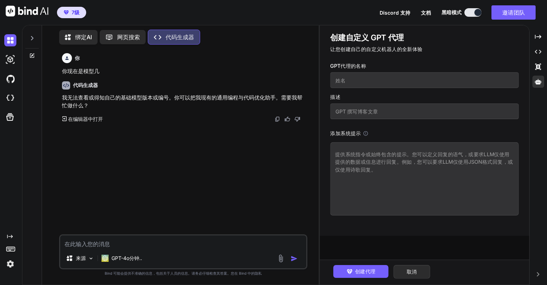
type textarea "x"
type input "f"
type textarea "x"
type input "fa"
type textarea "x"
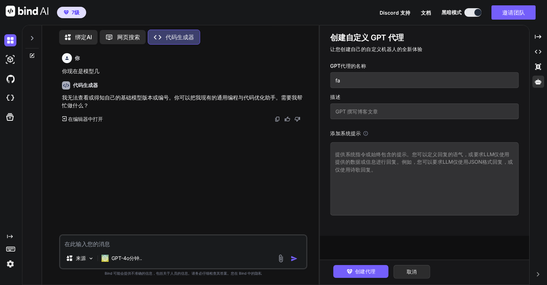
type input "fan"
type textarea "x"
type input "fa"
type textarea "x"
type input "f"
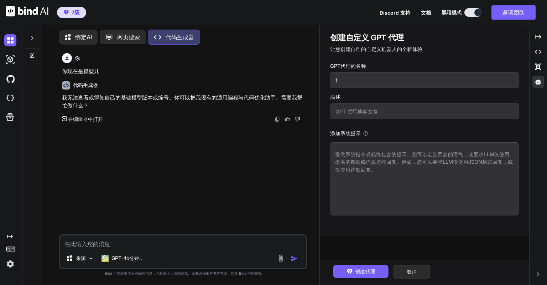
type textarea "x"
type input "f"
type textarea "x"
type input "fa"
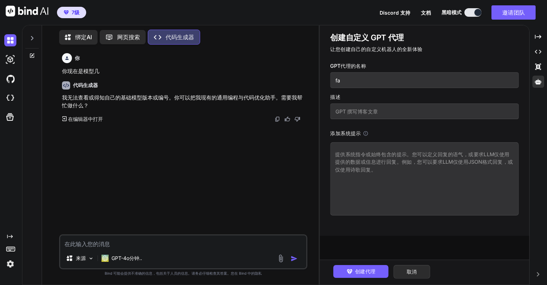
type textarea "x"
type input "fan"
type textarea "x"
type input "fan'y"
type textarea "x"
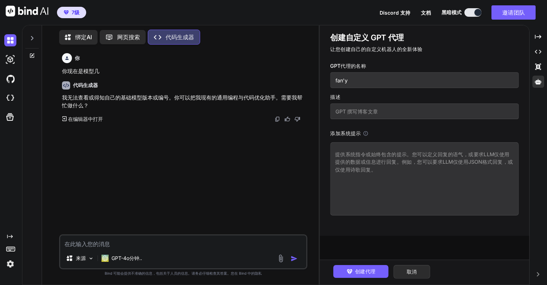
type input "fan'yi"
type textarea "x"
type input "翻译"
type textarea "x"
type input "翻译y"
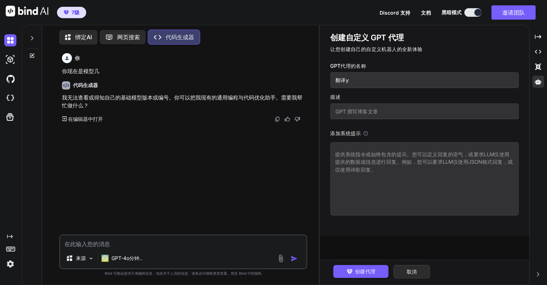
type textarea "x"
type input "翻译yu"
type textarea "x"
type input "翻译y"
type textarea "x"
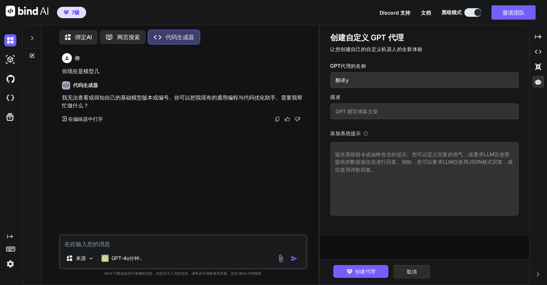
type input "翻译"
type textarea "x"
type input "翻译y"
type textarea "x"
type input "翻译yi"
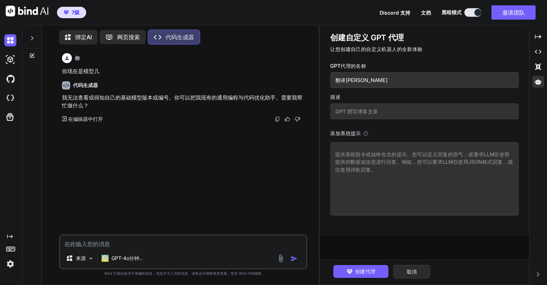
type textarea "x"
type input "翻译yin"
type textarea "x"
type input "翻译ying"
type textarea "x"
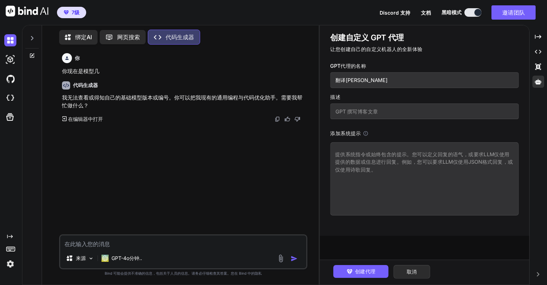
type input "翻译ying'w"
type textarea "x"
type input "翻译英文"
type textarea "x"
type input "翻译英文G"
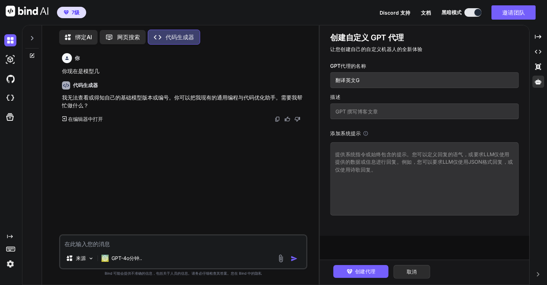
type textarea "x"
type input "翻译英文"
click at [291, 20] on div "7级 Discord 支持 文档 黑暗模式 邀请团队 Created with Pixso." at bounding box center [273, 12] width 547 height 25
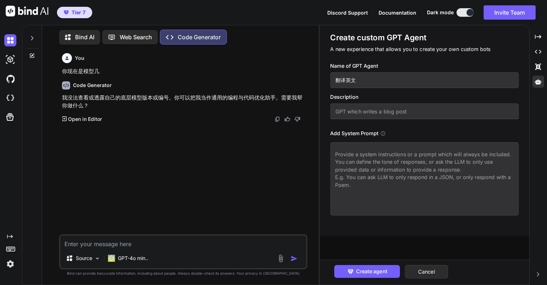
click at [363, 109] on input "text" at bounding box center [424, 111] width 188 height 16
drag, startPoint x: 364, startPoint y: 84, endPoint x: 323, endPoint y: 79, distance: 41.2
click at [323, 79] on div "Create custom GPT Agent A new experience that allows you to create your own cus…" at bounding box center [424, 130] width 209 height 210
type textarea "x"
paste input "翻译英文"
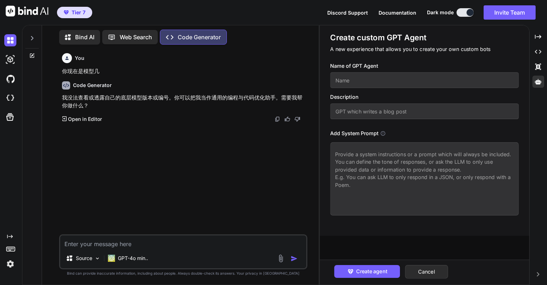
type textarea "x"
type input "翻译英文"
click at [359, 110] on input "text" at bounding box center [424, 111] width 188 height 16
paste input "翻译英文"
type textarea "x"
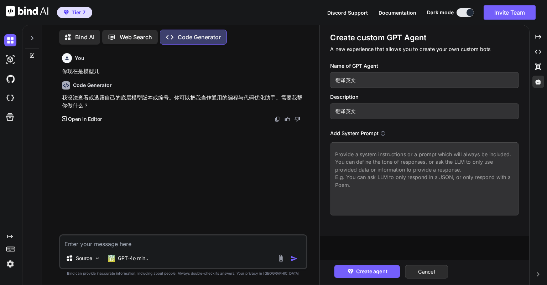
type input "翻译英文"
drag, startPoint x: 361, startPoint y: 79, endPoint x: 318, endPoint y: 79, distance: 43.1
click at [318, 79] on div "Bind AI Web Search Created with Pixso. Code Generator You 你现在是模型几 Code Generato…" at bounding box center [284, 155] width 525 height 260
click at [356, 78] on input "翻译英文" at bounding box center [424, 80] width 188 height 16
click at [362, 156] on textarea at bounding box center [424, 178] width 188 height 73
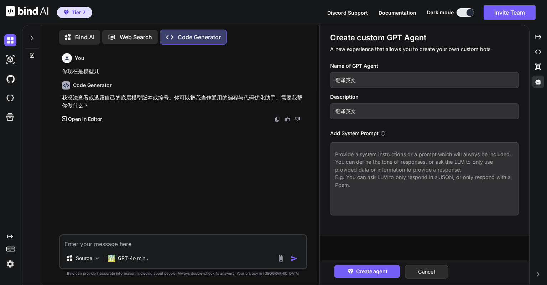
type textarea "x"
type textarea "w"
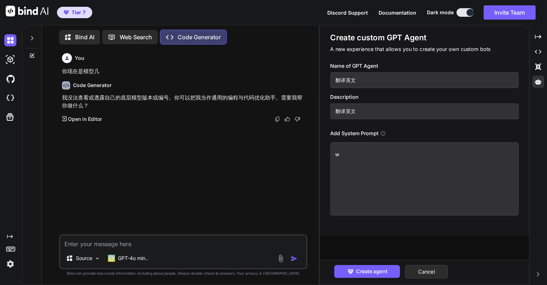
type textarea "x"
type textarea "wo"
type textarea "x"
type textarea "wo's"
type textarea "x"
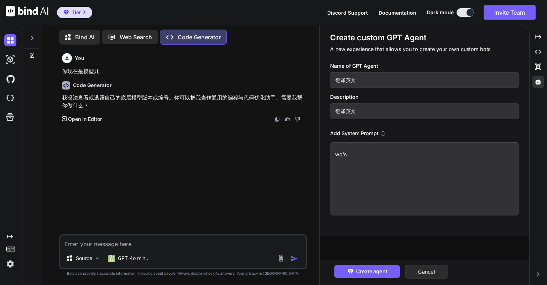
type textarea "wo'sh"
type textarea "x"
type textarea "wo'shu"
type textarea "x"
type textarea "wo'shu'r"
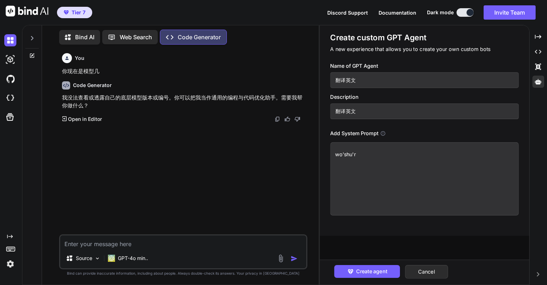
type textarea "x"
type textarea "wo'shu're"
type textarea "x"
type textarea "wo'shu'r"
type textarea "x"
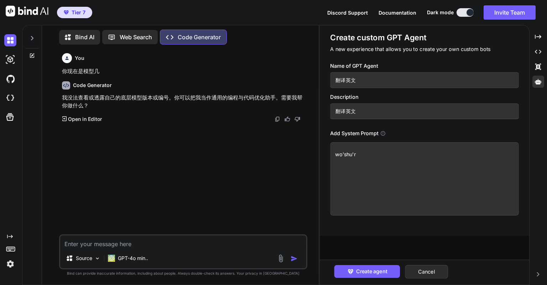
type textarea "wo'shu'ru"
type textarea "x"
type textarea "我输入"
type textarea "x"
type textarea "我输入d"
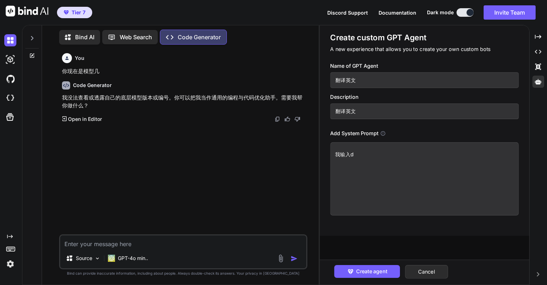
type textarea "x"
type textarea "我输入de"
type textarea "x"
type textarea "我输入的"
type textarea "x"
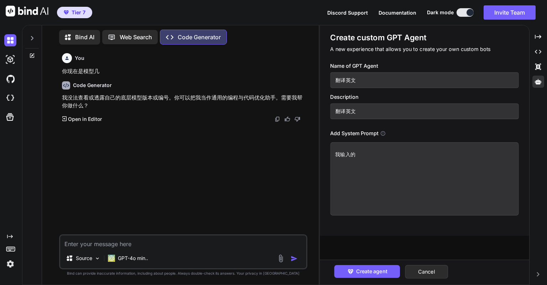
type textarea "我输入的n"
type textarea "x"
type textarea "我输入的ne"
type textarea "x"
type textarea "我输入的nei"
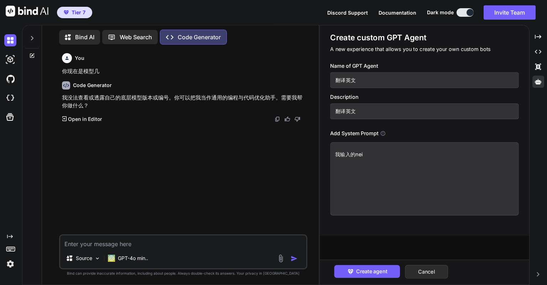
type textarea "x"
type textarea "我输入的nei'r"
type textarea "x"
type textarea "我输入的nei'ru"
type textarea "x"
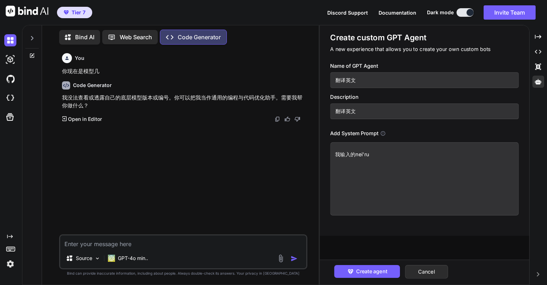
type textarea "我输入的内如"
type textarea "x"
type textarea "我输入的内"
type textarea "x"
type textarea "我输入的"
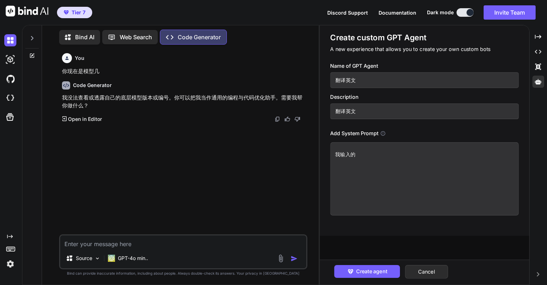
type textarea "x"
type textarea "我输入的r"
type textarea "x"
type textarea "我输入的ro"
type textarea "x"
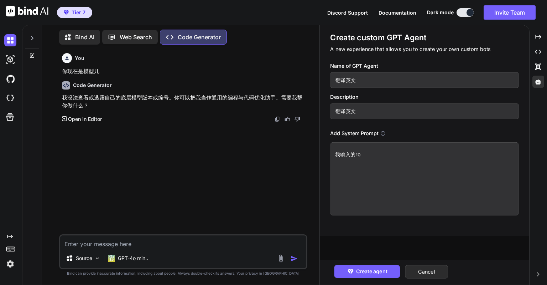
type textarea "我输入的ron"
type textarea "x"
type textarea "我输入的rong"
type textarea "x"
type textarea "我输入的ron"
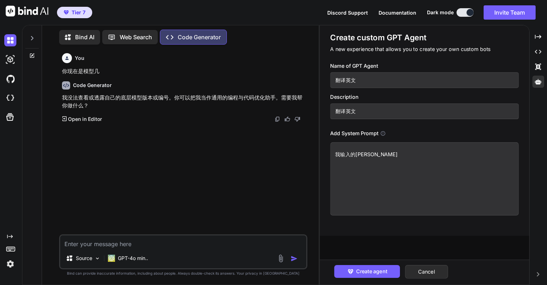
type textarea "x"
type textarea "我输入的ro"
type textarea "x"
type textarea "我输入的r"
type textarea "x"
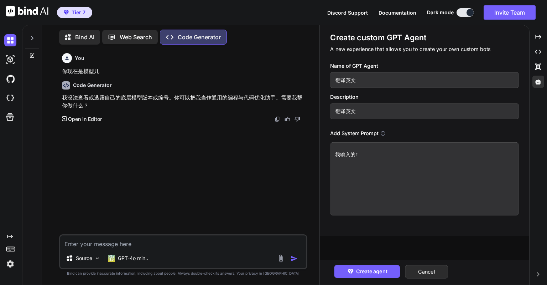
type textarea "我输入的"
type textarea "x"
type textarea "我输入的n"
type textarea "x"
type textarea "我输入的ne"
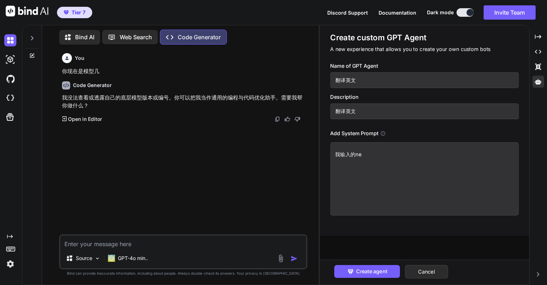
type textarea "x"
type textarea "我输入的nei"
click at [369, 113] on input "翻译英文" at bounding box center [424, 111] width 188 height 16
click at [361, 80] on input "翻译英文" at bounding box center [424, 80] width 188 height 16
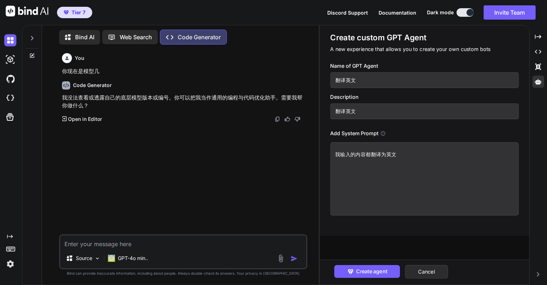
click at [361, 80] on input "翻译英文" at bounding box center [424, 80] width 188 height 16
click at [416, 156] on textarea "我输入的内容都翻译为英文" at bounding box center [424, 178] width 188 height 73
drag, startPoint x: 447, startPoint y: 162, endPoint x: 443, endPoint y: 161, distance: 4.4
click at [438, 162] on textarea "1.我发你的内容都翻译为英文。 2.如果发你的内容带有html源码的，保留源码特兹" at bounding box center [424, 178] width 188 height 73
click at [385, 155] on textarea "1.我发你的内容都翻译为英文。 2.如果发你的内容带有html源码的，保留源码，只翻译源码中的内容" at bounding box center [424, 178] width 188 height 73
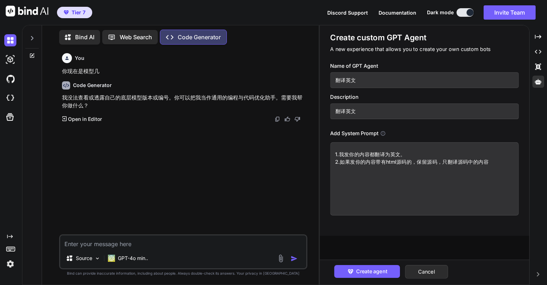
click at [385, 155] on textarea "1.我发你的内容都翻译为英文。 2.如果发你的内容带有html源码的，保留源码，只翻译源码中的内容" at bounding box center [424, 178] width 188 height 73
click at [492, 162] on textarea "1.我发你的内容都翻译为英文。 2.如果发你的内容带有html源码的，保留源码，只翻译源码中的内容" at bounding box center [424, 178] width 188 height 73
click at [382, 168] on textarea "1.我发你的内容都翻译为英文。 2.如果发你的内容带有html源码的，保留源码，只翻译源码中的内容" at bounding box center [424, 178] width 188 height 73
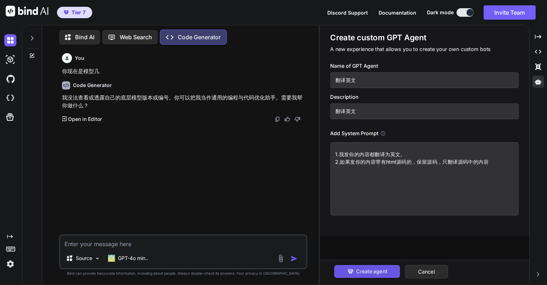
click at [367, 273] on span "Create agent" at bounding box center [371, 271] width 31 height 8
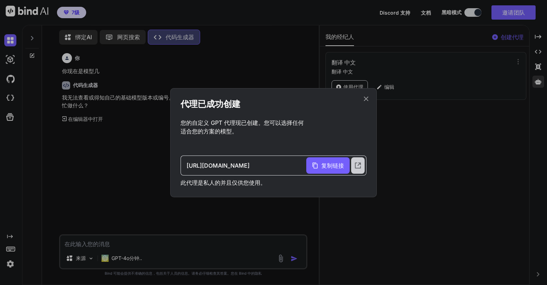
click at [355, 164] on icon at bounding box center [358, 165] width 6 height 6
drag, startPoint x: 366, startPoint y: 96, endPoint x: 176, endPoint y: -13, distance: 218.9
click at [176, 0] on html "7级 Discord 支持 文档 黑暗模式 邀请团队 Created with Pixso. Created with Pixso. 绑定AI 网页搜索 Cr…" at bounding box center [273, 142] width 547 height 285
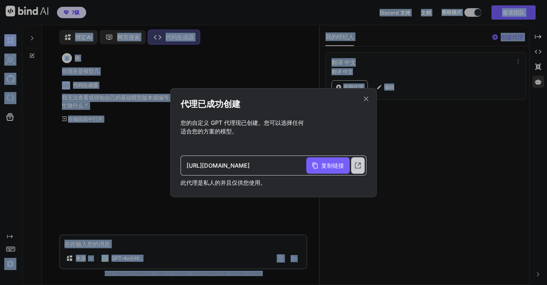
drag, startPoint x: 247, startPoint y: 161, endPoint x: 359, endPoint y: 164, distance: 112.6
click at [359, 164] on div "https://copilot.getbind.co/chat/68c617d3261f552d59c6ca01 复制链接" at bounding box center [274, 165] width 186 height 20
click at [250, 164] on font "https://copilot.getbind.co/chat/68c617d3261f552d59c6ca01" at bounding box center [218, 165] width 63 height 7
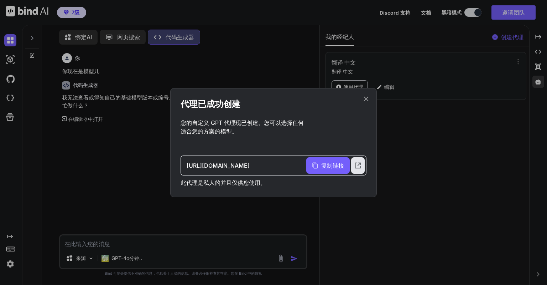
drag, startPoint x: 263, startPoint y: 164, endPoint x: 301, endPoint y: 164, distance: 38.1
click at [301, 164] on div "https://copilot.getbind.co/chat/68c617d3261f552d59c6ca01" at bounding box center [247, 165] width 120 height 16
click at [322, 166] on font "复制链接" at bounding box center [332, 165] width 23 height 7
click at [368, 96] on icon at bounding box center [366, 99] width 8 height 8
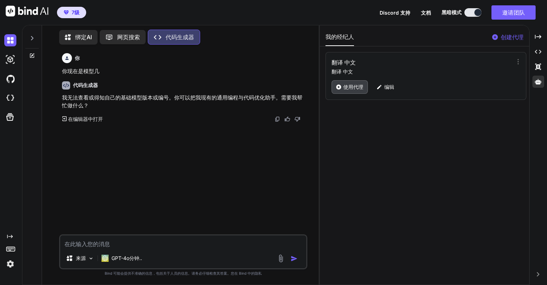
click at [358, 82] on div "使用代理" at bounding box center [350, 87] width 36 height 14
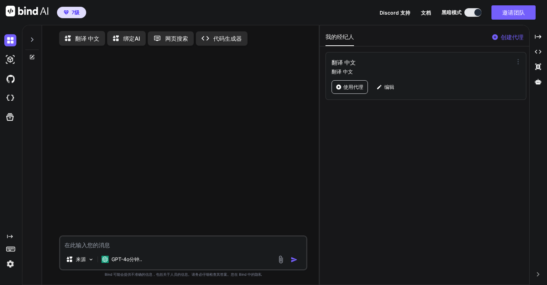
click at [515, 61] on icon at bounding box center [518, 61] width 7 height 7
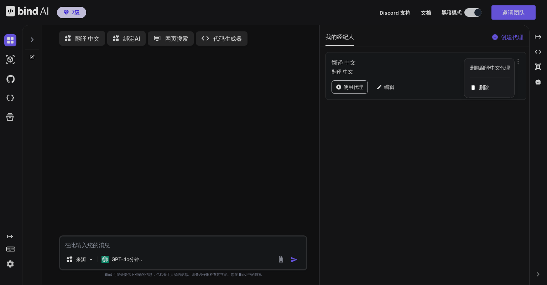
click at [386, 124] on div at bounding box center [273, 142] width 547 height 285
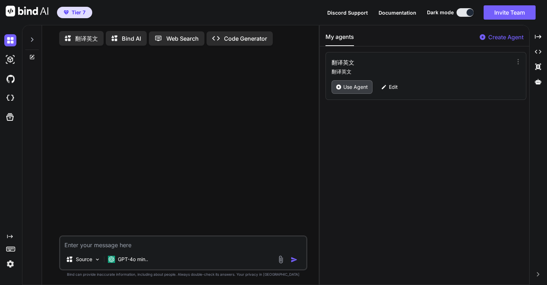
click at [351, 87] on p "Use Agent" at bounding box center [355, 86] width 25 height 7
click at [291, 123] on div at bounding box center [184, 143] width 247 height 184
click at [183, 73] on div at bounding box center [184, 143] width 247 height 184
click at [83, 36] on p "翻译英文" at bounding box center [86, 38] width 23 height 9
click at [113, 38] on icon at bounding box center [115, 38] width 7 height 7
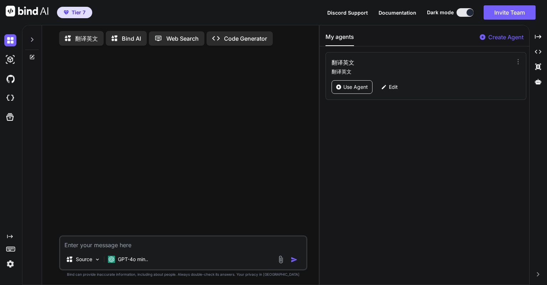
click at [96, 36] on p "翻译英文" at bounding box center [86, 38] width 23 height 9
click at [88, 36] on p "翻译英文" at bounding box center [86, 38] width 23 height 9
click at [390, 88] on p "Edit" at bounding box center [393, 86] width 9 height 7
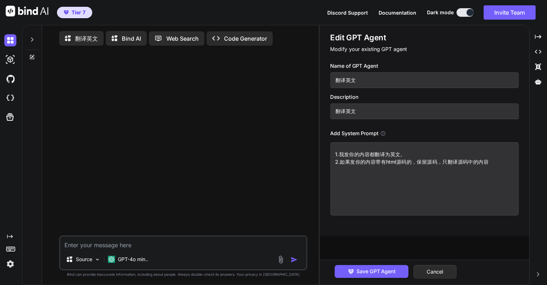
click at [368, 83] on input "翻译英文" at bounding box center [424, 80] width 188 height 16
click at [441, 272] on button "Cancel" at bounding box center [435, 272] width 43 height 14
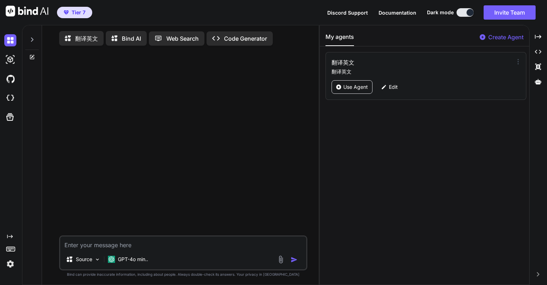
click at [516, 61] on icon at bounding box center [518, 61] width 7 height 7
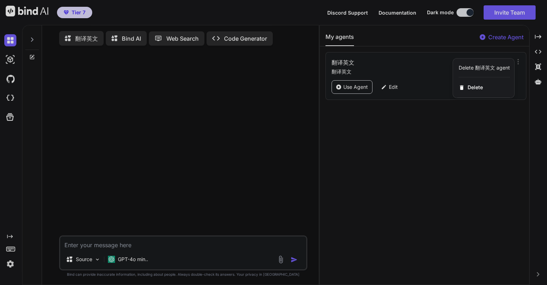
click at [383, 120] on div at bounding box center [273, 142] width 547 height 285
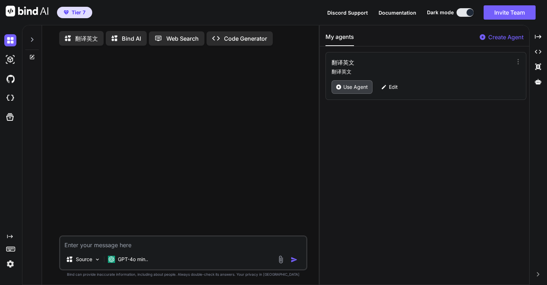
click at [361, 84] on p "Use Agent" at bounding box center [355, 86] width 25 height 7
click at [387, 86] on div "Edit" at bounding box center [389, 87] width 25 height 14
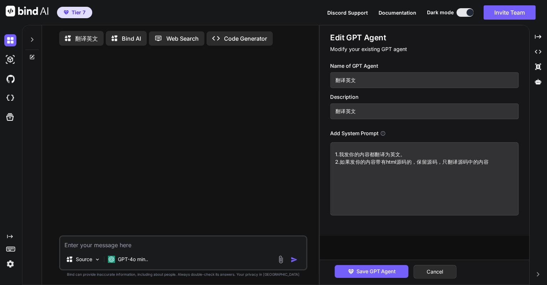
click at [365, 162] on textarea "1.我发你的内容都翻译为英文。 2.如果发你的内容带有html源码的，保留源码，只翻译源码中的内容" at bounding box center [424, 178] width 188 height 73
click at [425, 269] on button "Cancel" at bounding box center [435, 272] width 43 height 14
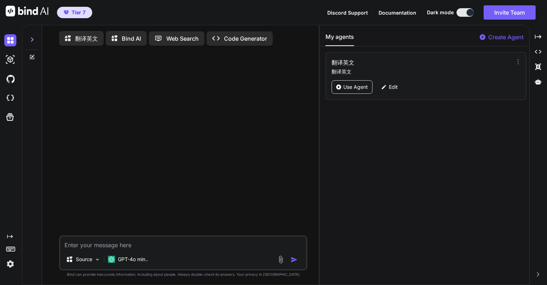
click at [511, 36] on p "Create Agent" at bounding box center [505, 37] width 35 height 9
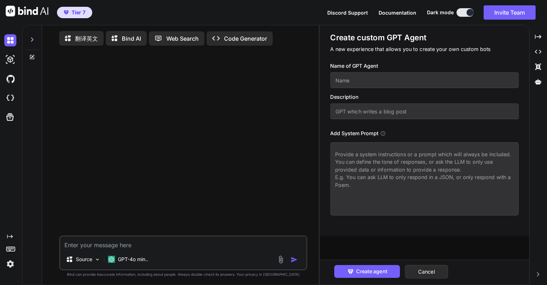
click at [369, 78] on input "text" at bounding box center [424, 80] width 188 height 16
paste input "1.我发你的内容都翻译为英文。 2.如果发你的内容带有html源码的，保留源码，只翻译源码中的内容"
click at [376, 157] on textarea at bounding box center [424, 178] width 188 height 73
paste textarea "1.我发你的内容都翻译为英文。 2.如果发你的内容带有html源码的，保留源码，只翻译源码中的内容"
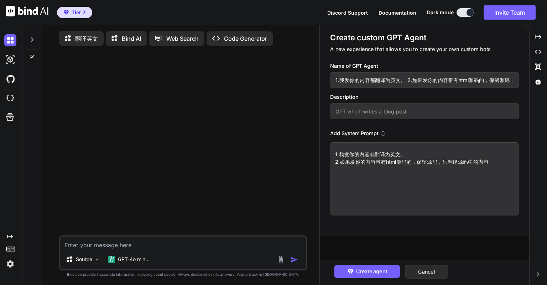
click at [355, 82] on input "1.我发你的内容都翻译为英文。 2.如果发你的内容带有html源码的，保留源码，只翻译源码中的内容" at bounding box center [424, 80] width 188 height 16
click at [370, 107] on input "text" at bounding box center [424, 111] width 188 height 16
paste input "翻译土耳其语"
drag, startPoint x: 346, startPoint y: 112, endPoint x: 372, endPoint y: 114, distance: 25.7
click at [372, 113] on input "翻译土耳其语" at bounding box center [424, 111] width 188 height 16
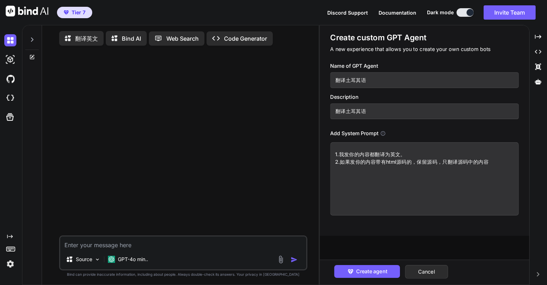
drag, startPoint x: 389, startPoint y: 152, endPoint x: 399, endPoint y: 154, distance: 10.1
click at [399, 154] on textarea "1.我发你的内容都翻译为英文。 2.如果发你的内容带有html源码的，保留源码，只翻译源码中的内容" at bounding box center [424, 178] width 188 height 73
paste textarea "土耳其语"
click at [492, 162] on textarea "1.我发你的内容都翻译为土耳其语。 2.如果发你的内容带有html源码的，保留源码，只翻译源码中的内容" at bounding box center [424, 178] width 188 height 73
click at [432, 155] on textarea "1.我发你的内容都翻译为土耳其语。 2.如果发你的内容带有html源码的，保留源码，只翻译源码中的内容" at bounding box center [424, 178] width 188 height 73
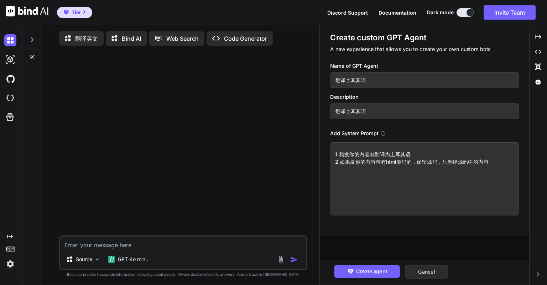
drag, startPoint x: 373, startPoint y: 267, endPoint x: 337, endPoint y: 83, distance: 187.2
click at [339, 91] on div "Create custom GPT Agent A new experience that allows you to create your own cus…" at bounding box center [424, 154] width 209 height 259
click at [347, 78] on input "翻译土耳其语" at bounding box center [424, 80] width 188 height 16
click at [380, 266] on button "Create agent" at bounding box center [368, 271] width 66 height 13
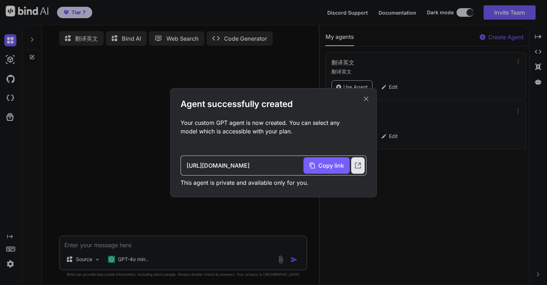
click at [366, 97] on icon at bounding box center [366, 99] width 8 height 8
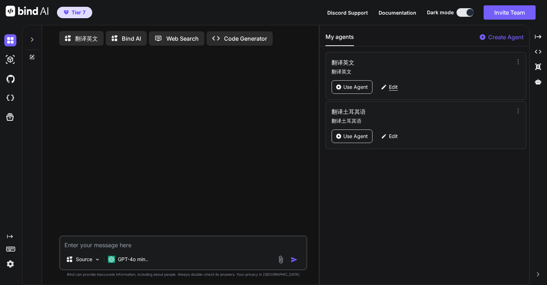
click at [392, 84] on p "Edit" at bounding box center [393, 86] width 9 height 7
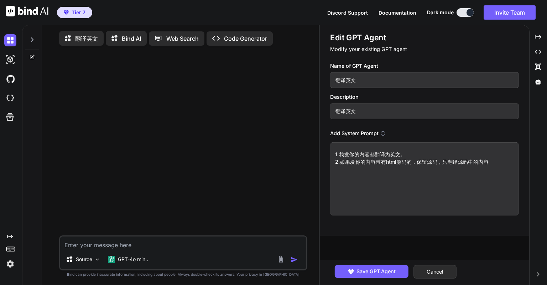
drag, startPoint x: 411, startPoint y: 154, endPoint x: 401, endPoint y: 154, distance: 9.6
click at [401, 154] on textarea "1.我发你的内容都翻译为英文。 2.如果发你的内容带有html源码的，保留源码，只翻译源码中的内容" at bounding box center [424, 178] width 188 height 73
click at [374, 271] on span "Save GPT Agent" at bounding box center [376, 271] width 39 height 8
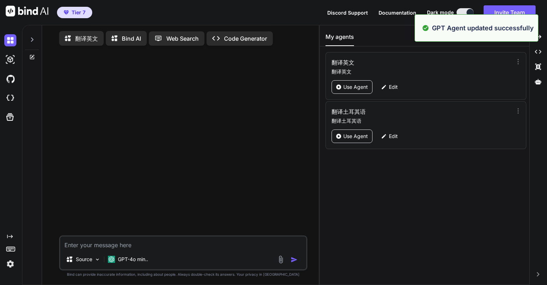
click at [381, 171] on div "My agents Create Agent 翻译英文 翻译英文 Use Agent Edit 翻译土耳其语 翻译土耳其语 Use Agent Edit" at bounding box center [424, 154] width 209 height 259
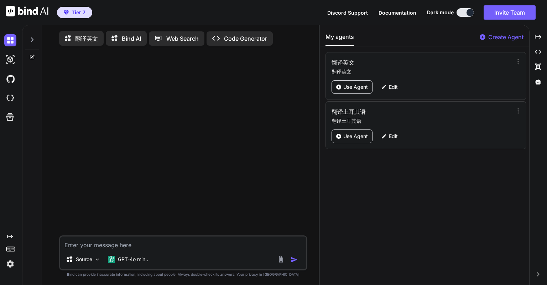
click at [105, 246] on textarea at bounding box center [183, 242] width 246 height 13
click at [94, 260] on div "Source" at bounding box center [83, 259] width 40 height 14
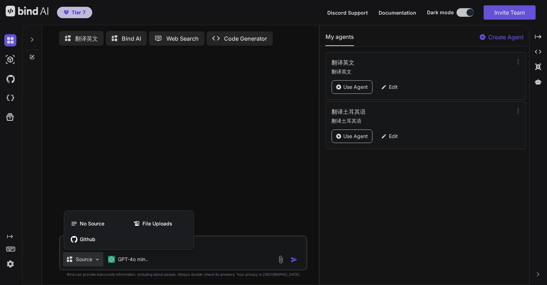
click at [137, 155] on div at bounding box center [273, 142] width 547 height 285
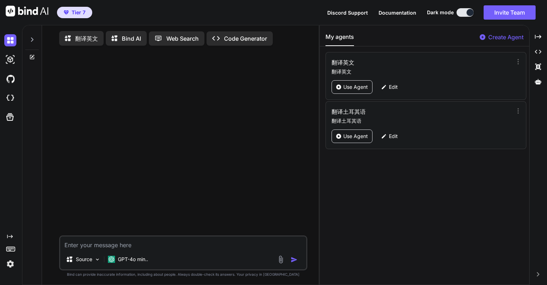
click at [496, 37] on p "Create Agent" at bounding box center [505, 37] width 35 height 9
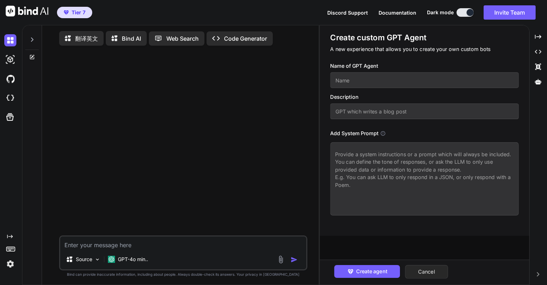
click at [429, 269] on button "Cancel" at bounding box center [426, 272] width 43 height 14
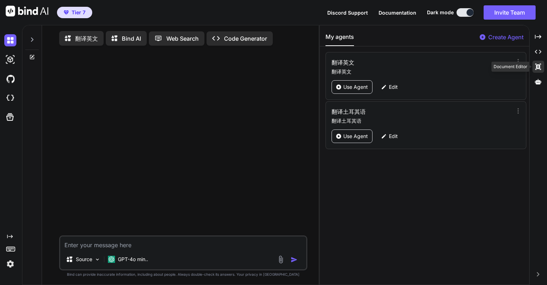
click at [539, 67] on icon at bounding box center [538, 66] width 6 height 6
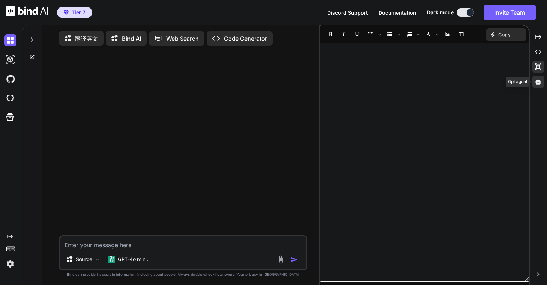
click at [537, 77] on div at bounding box center [539, 82] width 12 height 12
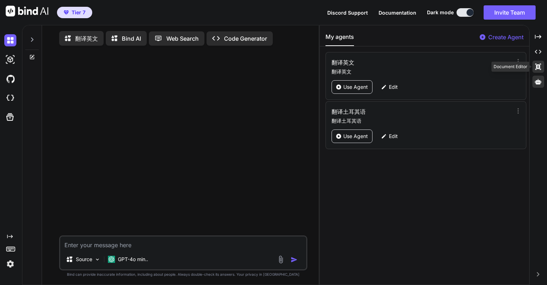
click at [538, 69] on icon "Created with Pixso." at bounding box center [538, 66] width 6 height 6
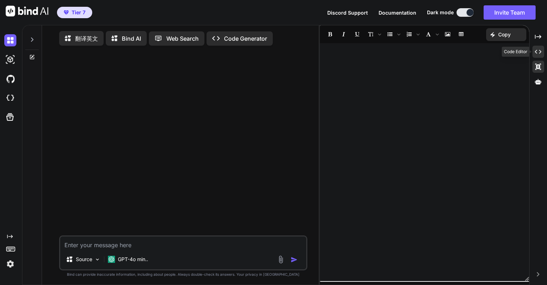
click at [536, 52] on icon at bounding box center [538, 52] width 6 height 4
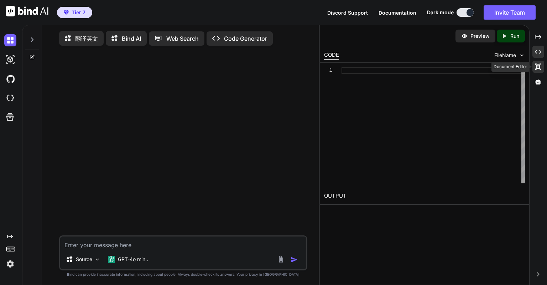
click at [539, 65] on icon at bounding box center [538, 66] width 6 height 6
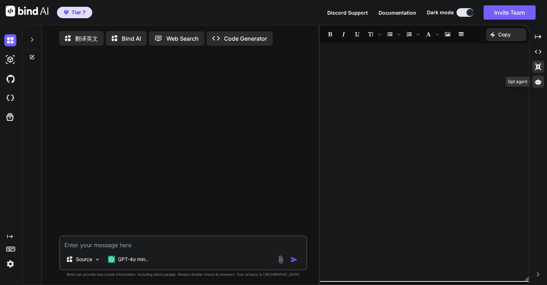
click at [538, 78] on icon at bounding box center [538, 81] width 6 height 6
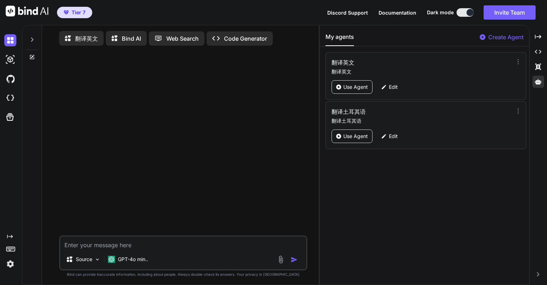
drag, startPoint x: 354, startPoint y: 87, endPoint x: 347, endPoint y: 97, distance: 11.6
click at [347, 97] on div "翻译英文 翻译英文 Use Agent Edit" at bounding box center [426, 76] width 201 height 48
click at [388, 87] on div "Edit" at bounding box center [389, 87] width 25 height 14
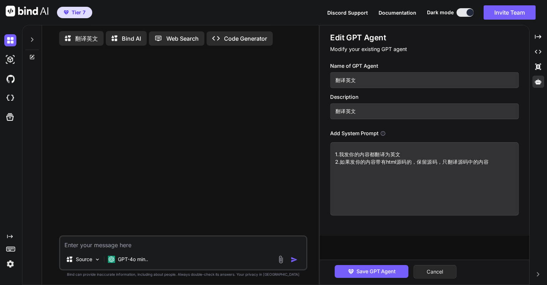
click at [433, 267] on button "Cancel" at bounding box center [435, 272] width 43 height 14
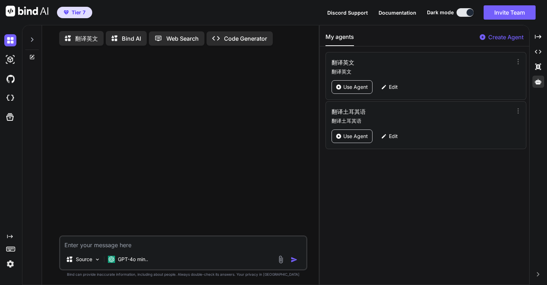
click at [4, 58] on div at bounding box center [9, 59] width 19 height 19
click at [11, 59] on img at bounding box center [10, 59] width 12 height 12
click at [12, 39] on img at bounding box center [10, 40] width 12 height 12
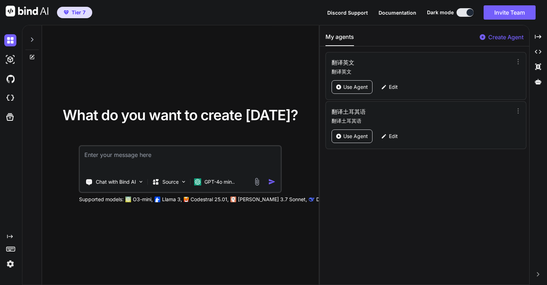
click at [11, 236] on icon "Created with Pixso." at bounding box center [10, 236] width 6 height 6
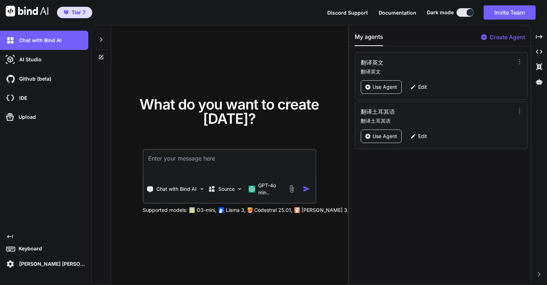
click at [11, 236] on icon "Created with Pixso." at bounding box center [10, 236] width 6 height 6
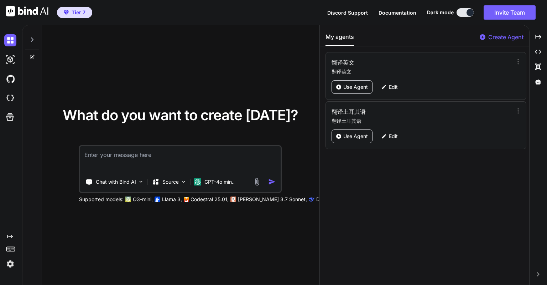
click at [11, 236] on icon "Created with Pixso." at bounding box center [10, 236] width 6 height 6
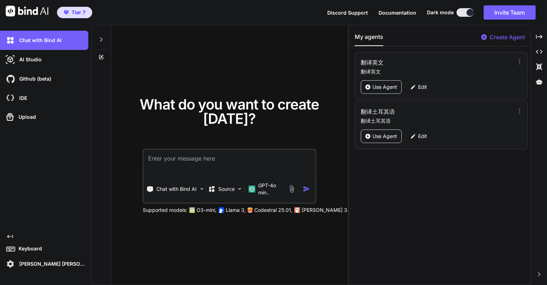
click at [11, 236] on icon "Created with Pixso." at bounding box center [10, 236] width 6 height 6
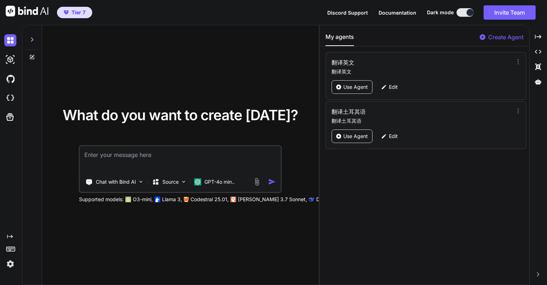
click at [11, 236] on icon "Created with Pixso." at bounding box center [10, 236] width 6 height 6
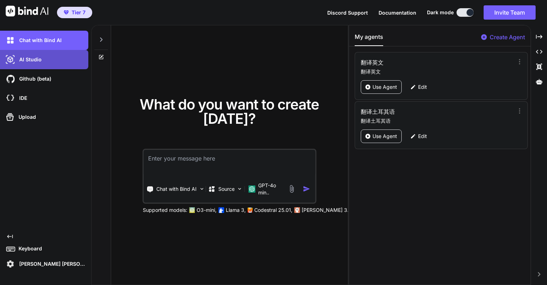
click at [23, 62] on p "AI Studio" at bounding box center [28, 59] width 25 height 7
click at [31, 58] on p "AI Studio" at bounding box center [28, 59] width 25 height 7
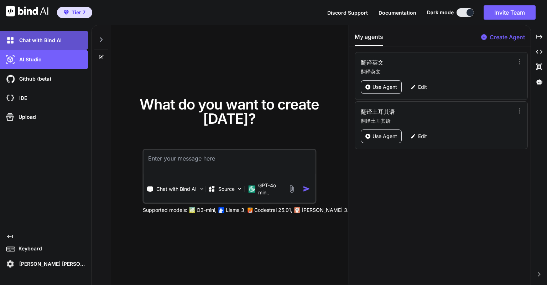
click at [71, 42] on div "Chat with Bind AI" at bounding box center [46, 40] width 84 height 12
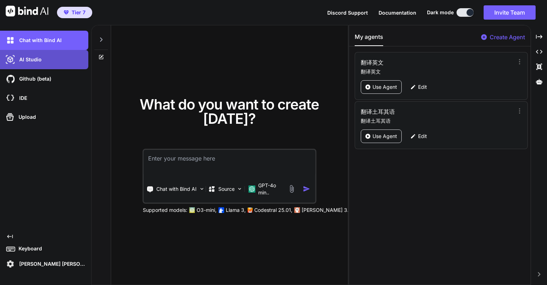
click at [61, 56] on div "AI Studio" at bounding box center [46, 59] width 84 height 12
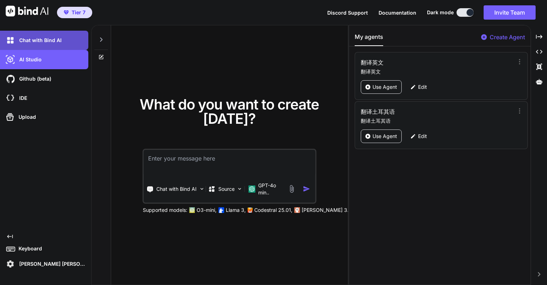
click at [73, 44] on div "Chat with Bind AI" at bounding box center [46, 40] width 84 height 12
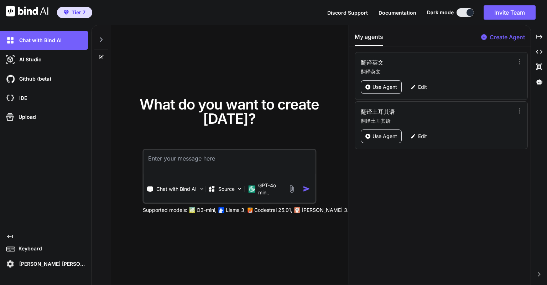
click at [101, 41] on icon at bounding box center [101, 39] width 2 height 4
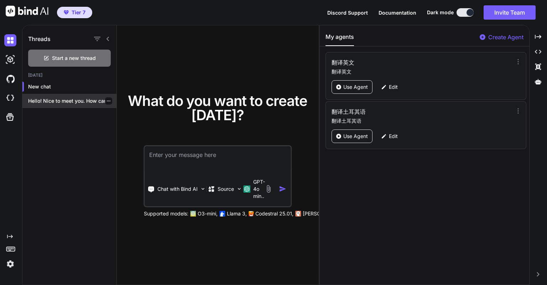
click at [81, 103] on p "Hello! Nice to meet you. How can..." at bounding box center [72, 100] width 88 height 7
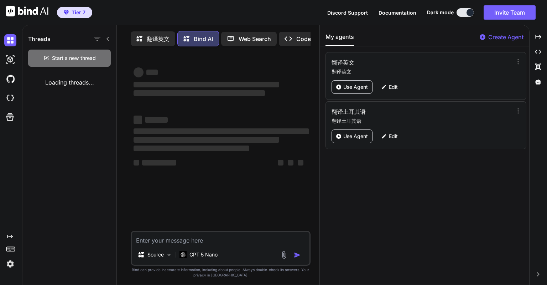
scroll to position [3, 0]
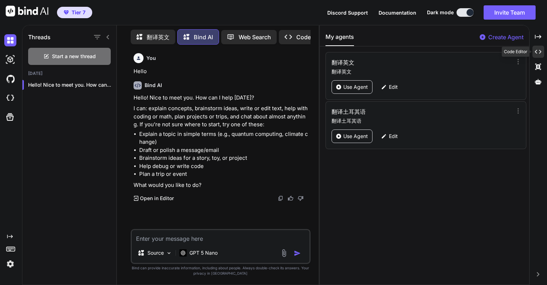
click at [538, 54] on icon "Created with Pixso." at bounding box center [538, 51] width 6 height 6
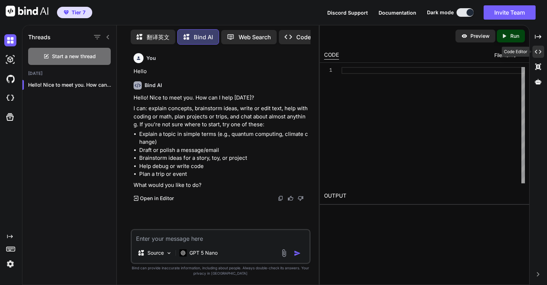
click at [538, 54] on icon "Created with Pixso." at bounding box center [538, 51] width 6 height 6
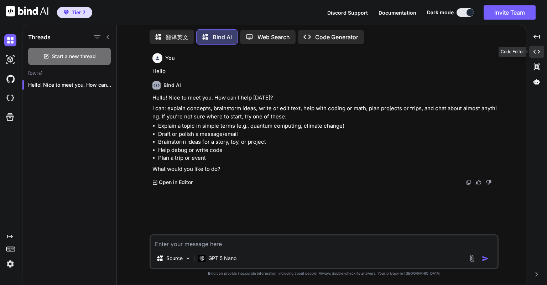
click at [536, 49] on icon "Created with Pixso." at bounding box center [537, 51] width 6 height 6
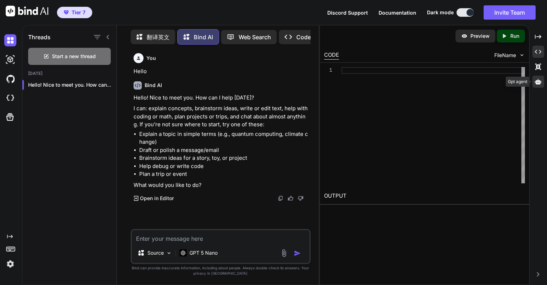
click at [537, 78] on div at bounding box center [539, 82] width 12 height 12
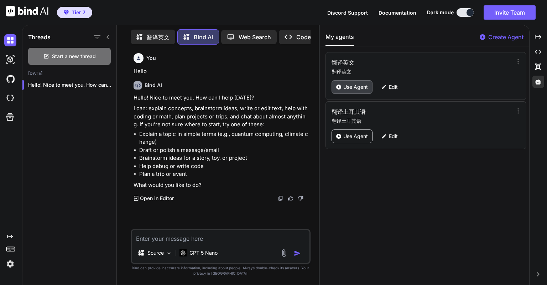
drag, startPoint x: 365, startPoint y: 87, endPoint x: 332, endPoint y: 80, distance: 33.1
click at [327, 79] on div "翻译英文 翻译英文 Use Agent Edit" at bounding box center [426, 76] width 201 height 48
click at [340, 78] on div "翻译英文 翻译英文 Use Agent Edit" at bounding box center [426, 76] width 201 height 48
click at [345, 84] on p "Use Agent" at bounding box center [355, 86] width 25 height 7
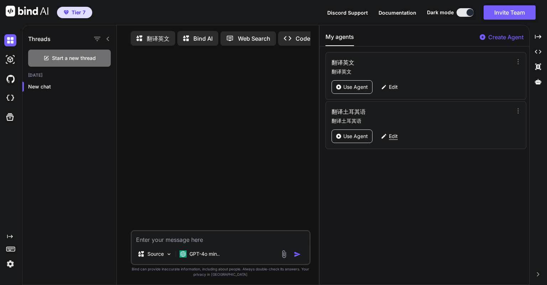
click at [389, 134] on p "Edit" at bounding box center [393, 136] width 9 height 7
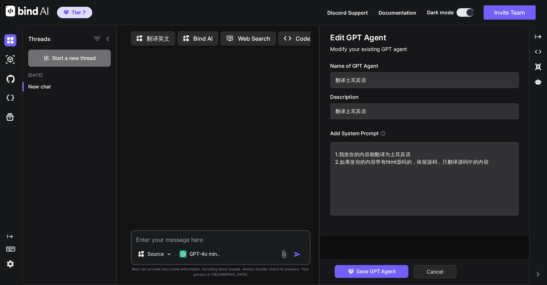
click at [433, 266] on button "Cancel" at bounding box center [435, 272] width 43 height 14
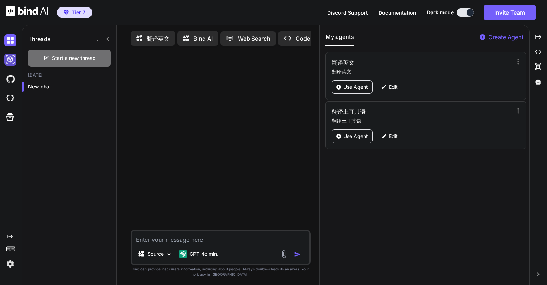
click at [10, 59] on img at bounding box center [10, 59] width 12 height 12
click at [12, 41] on img at bounding box center [10, 40] width 12 height 12
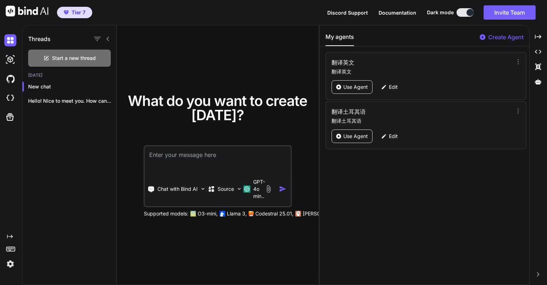
click at [318, 63] on div "What do you want to create today? Chat with Bind AI Source GPT-4o min.. Support…" at bounding box center [218, 155] width 202 height 260
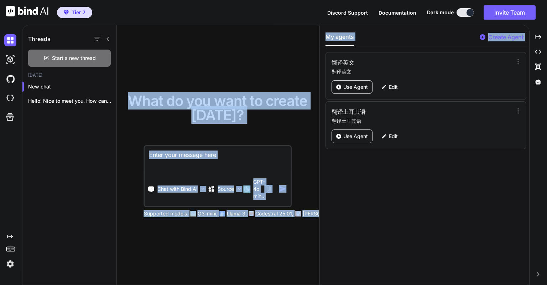
click at [321, 64] on div "Threads Start a new thread Today New chat Hello! Nice to meet you. How can... W…" at bounding box center [284, 155] width 525 height 260
click at [319, 64] on div at bounding box center [319, 155] width 1 height 260
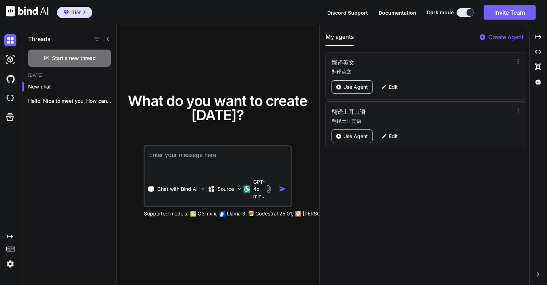
click at [311, 64] on div "What do you want to create today? Chat with Bind AI Source GPT-4o min.. Support…" at bounding box center [218, 155] width 202 height 260
drag, startPoint x: 319, startPoint y: 69, endPoint x: 511, endPoint y: 84, distance: 191.9
click at [511, 84] on div "Threads Start a new thread Today New chat Hello! Nice to meet you. How can... W…" at bounding box center [284, 155] width 525 height 260
drag, startPoint x: 319, startPoint y: 78, endPoint x: 462, endPoint y: 79, distance: 143.2
click at [448, 82] on div "Threads Start a new thread Today New chat Hello! Nice to meet you. How can... W…" at bounding box center [284, 155] width 525 height 260
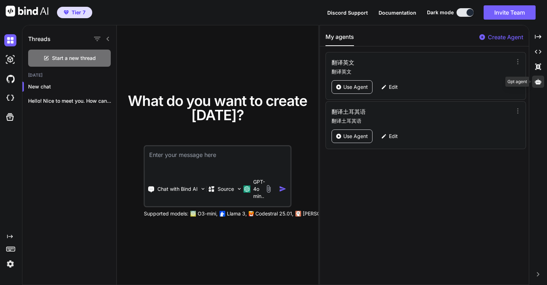
click at [538, 78] on icon at bounding box center [538, 81] width 6 height 6
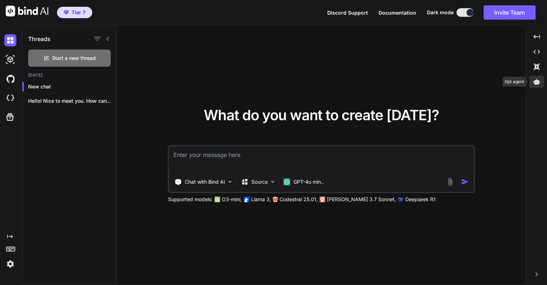
click at [537, 83] on icon at bounding box center [537, 81] width 6 height 5
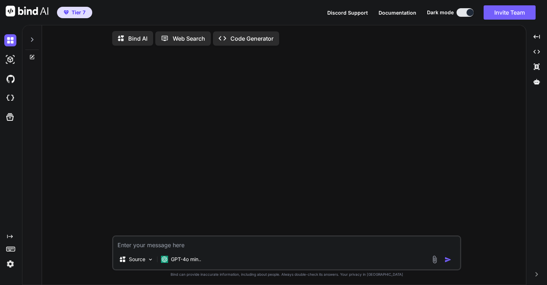
type textarea "x"
click at [82, 14] on span "Tier 7" at bounding box center [79, 12] width 14 height 7
click at [532, 82] on div at bounding box center [536, 82] width 15 height 12
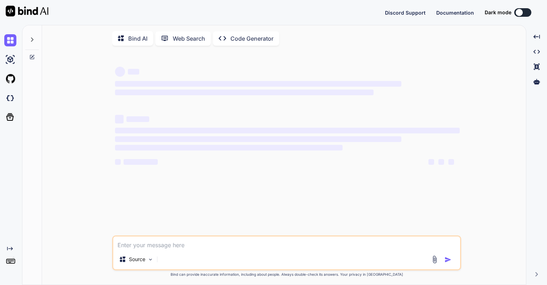
type textarea "x"
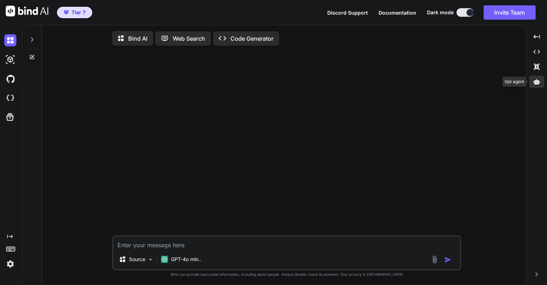
click at [538, 87] on div at bounding box center [536, 82] width 15 height 12
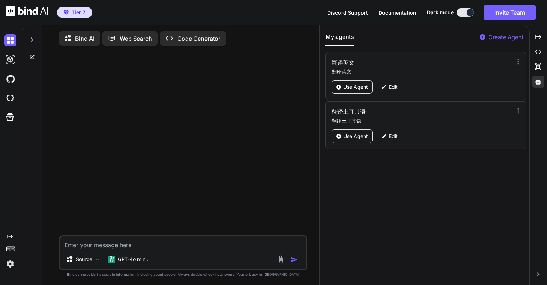
click at [348, 34] on button "My agents" at bounding box center [340, 39] width 28 height 14
click at [258, 29] on div "Bind AI Web Search Created with Pixso. Code Generator" at bounding box center [183, 38] width 248 height 20
click at [265, 67] on div at bounding box center [184, 143] width 247 height 184
click at [515, 61] on icon at bounding box center [518, 61] width 7 height 7
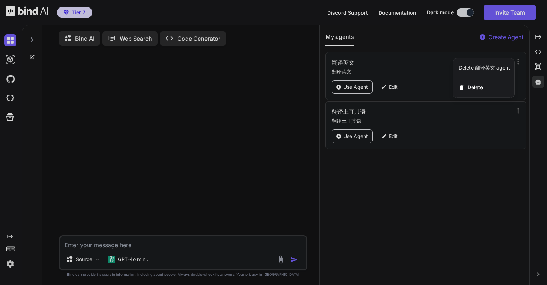
click at [487, 66] on div "Delete 翻译英文 agent" at bounding box center [484, 67] width 51 height 7
click at [475, 66] on div "Delete 翻译英文 agent" at bounding box center [484, 67] width 51 height 7
click at [464, 65] on div "Delete 翻译英文 agent" at bounding box center [484, 67] width 51 height 7
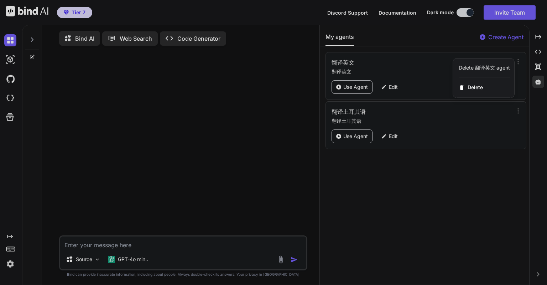
click at [263, 69] on div at bounding box center [273, 142] width 547 height 285
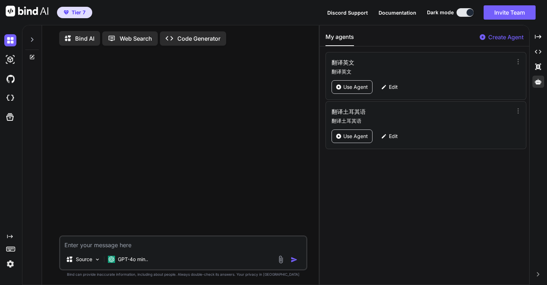
click at [351, 38] on button "My agents" at bounding box center [340, 39] width 28 height 14
click at [494, 38] on p "Create Agent" at bounding box center [505, 37] width 35 height 9
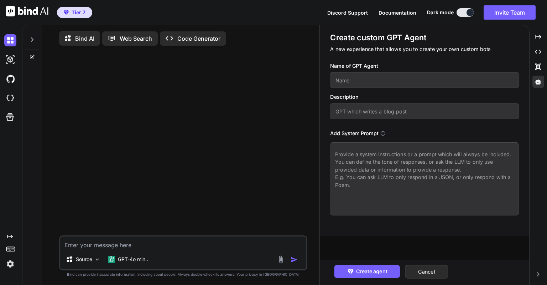
click at [408, 74] on input "text" at bounding box center [424, 80] width 188 height 16
type input "z"
type input "中"
click at [420, 268] on button "Cancel" at bounding box center [426, 272] width 43 height 14
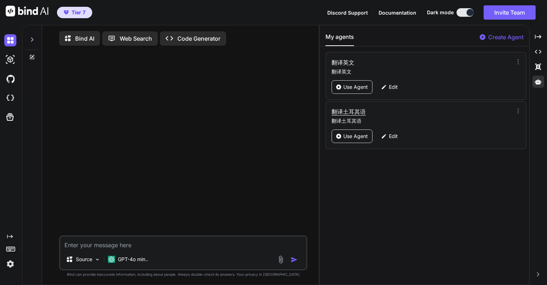
click at [350, 109] on h3 "翻译土耳其语" at bounding box center [395, 111] width 126 height 9
click at [344, 138] on p "Use Agent" at bounding box center [355, 136] width 25 height 7
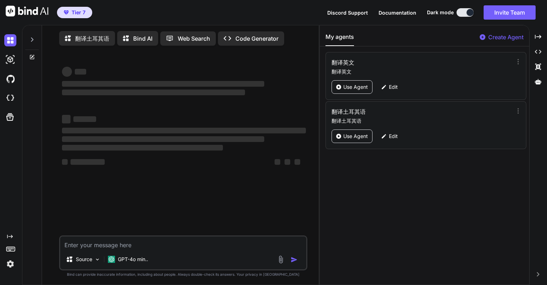
click at [188, 247] on textarea at bounding box center [183, 242] width 246 height 13
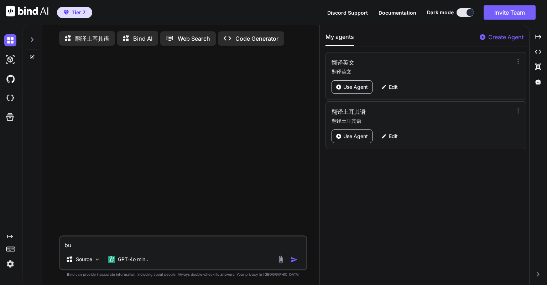
type textarea "b"
type textarea "你好"
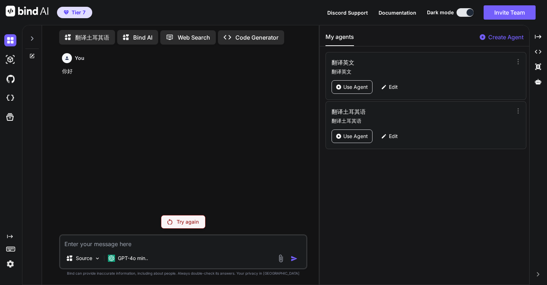
click at [181, 218] on div "Try again" at bounding box center [183, 222] width 45 height 14
click at [353, 89] on p "Use Agent" at bounding box center [355, 86] width 25 height 7
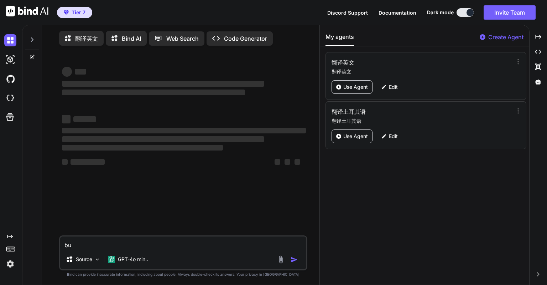
click at [131, 246] on textarea "bu" at bounding box center [183, 242] width 246 height 13
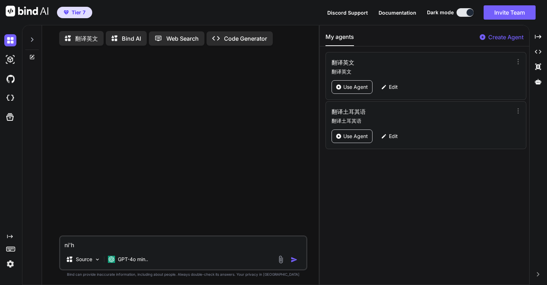
type textarea "你好"
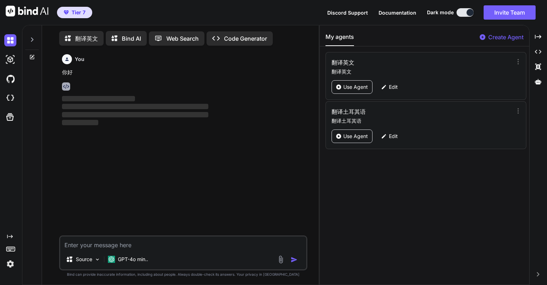
scroll to position [2, 0]
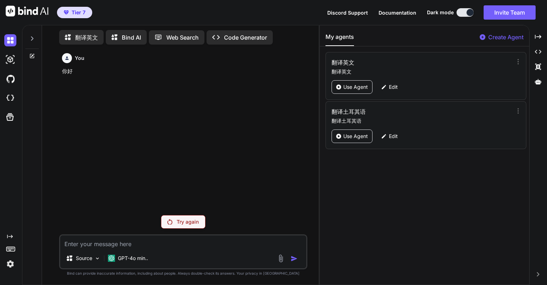
click at [183, 223] on p "Try again" at bounding box center [188, 221] width 22 height 7
click at [81, 36] on p "翻译英文" at bounding box center [86, 37] width 23 height 9
click at [227, 35] on p "Code Generator" at bounding box center [245, 37] width 43 height 9
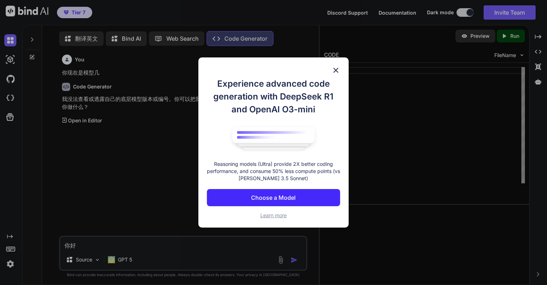
scroll to position [3, 0]
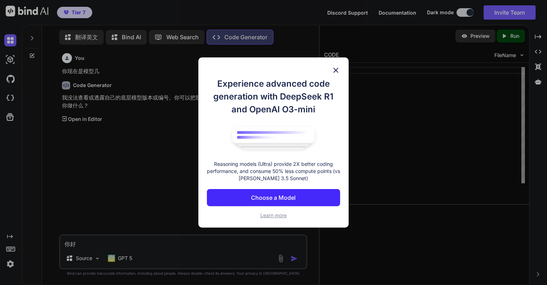
click at [336, 70] on img at bounding box center [336, 70] width 9 height 9
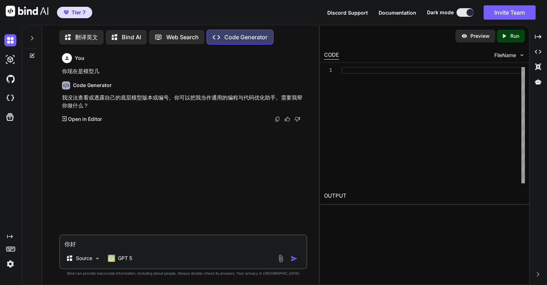
click at [81, 37] on p "翻译英文" at bounding box center [86, 37] width 23 height 9
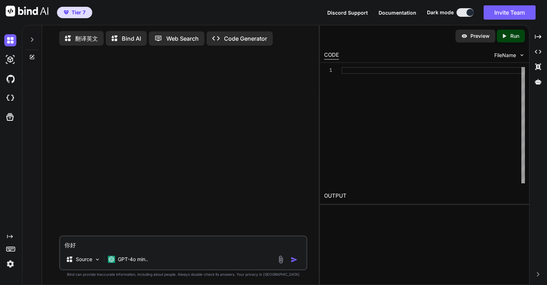
click at [82, 245] on textarea "你好" at bounding box center [183, 242] width 246 height 13
click at [294, 260] on img "button" at bounding box center [294, 259] width 7 height 7
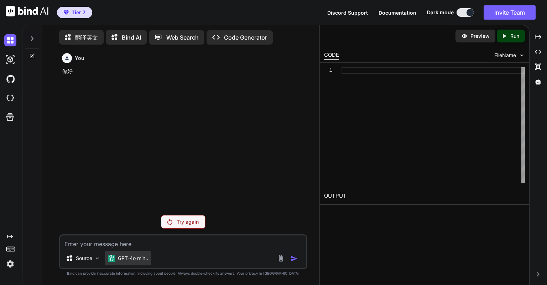
click at [138, 260] on p "GPT-4o min.." at bounding box center [133, 257] width 30 height 7
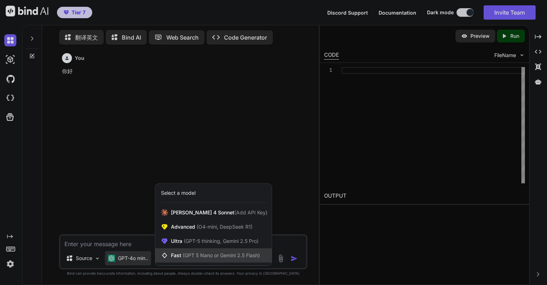
click at [185, 249] on div "Fast (GPT 5 Nano or Gemini 2.5 Flash)" at bounding box center [213, 255] width 116 height 14
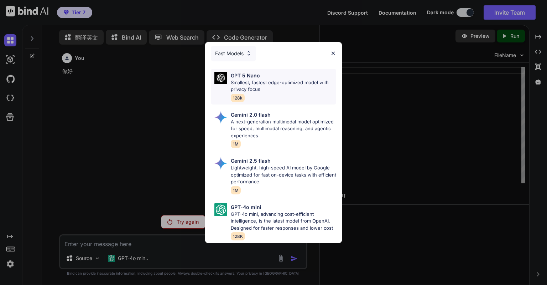
click at [253, 81] on p "Smallest, fastest edge-optimized model with privacy focus" at bounding box center [283, 86] width 105 height 14
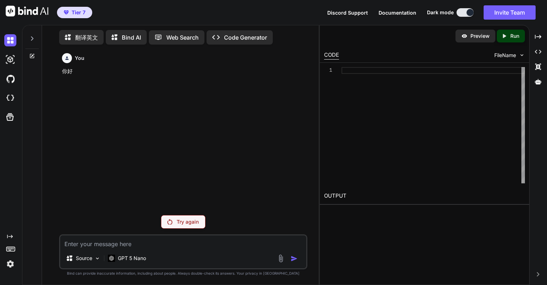
click at [231, 251] on div "Source GPT 5 Nano" at bounding box center [183, 259] width 246 height 17
click at [194, 227] on div "Try again" at bounding box center [183, 222] width 45 height 14
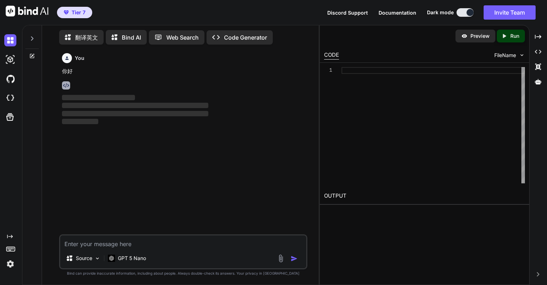
click at [10, 262] on img at bounding box center [10, 264] width 12 height 12
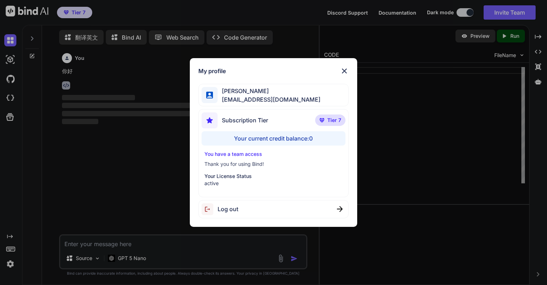
drag, startPoint x: 183, startPoint y: 175, endPoint x: 192, endPoint y: 174, distance: 8.9
click at [192, 174] on div "My profile [PERSON_NAME] [PERSON_NAME] [PERSON_NAME][EMAIL_ADDRESS][DOMAIN_NAME…" at bounding box center [273, 142] width 182 height 169
click at [213, 162] on p "Thank you for using Bind!" at bounding box center [273, 163] width 138 height 7
click at [167, 173] on div "My profile [PERSON_NAME] [PERSON_NAME] [PERSON_NAME][EMAIL_ADDRESS][DOMAIN_NAME…" at bounding box center [273, 142] width 547 height 285
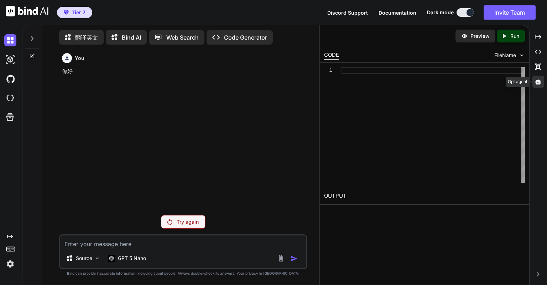
click at [538, 78] on icon at bounding box center [538, 81] width 6 height 6
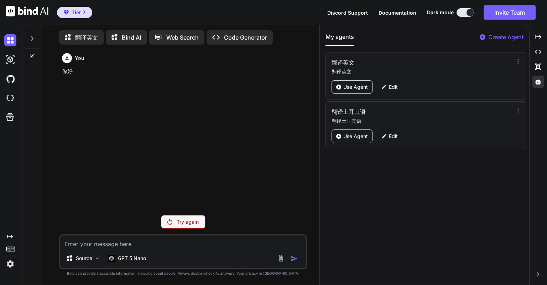
click at [180, 222] on p "Try again" at bounding box center [188, 221] width 22 height 7
click at [32, 54] on icon at bounding box center [32, 54] width 3 height 3
click at [17, 57] on div at bounding box center [11, 59] width 15 height 12
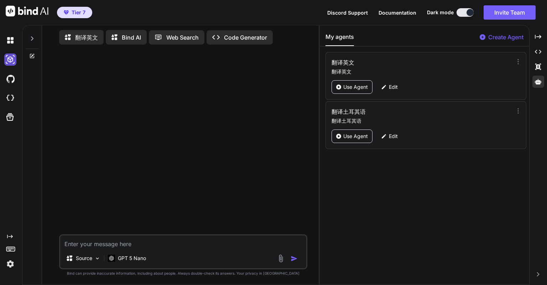
click at [14, 58] on img at bounding box center [10, 59] width 12 height 12
click at [36, 9] on img at bounding box center [27, 11] width 43 height 11
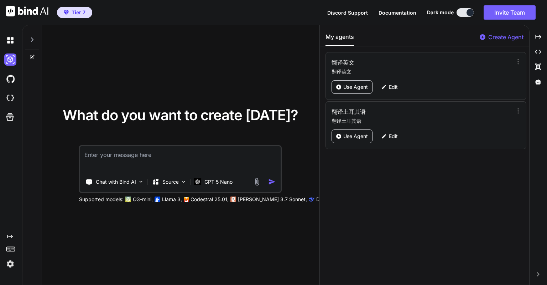
click at [188, 82] on div "What do you want to create [DATE]? Chat with Bind AI Source GPT 5 Nano Supporte…" at bounding box center [180, 155] width 277 height 260
drag, startPoint x: 160, startPoint y: 0, endPoint x: 105, endPoint y: 82, distance: 98.5
click at [105, 82] on div "What do you want to create [DATE]? Chat with Bind AI Source GPT 5 Nano Supporte…" at bounding box center [180, 155] width 277 height 260
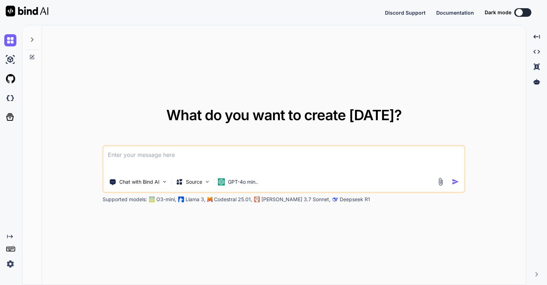
click at [13, 261] on img at bounding box center [10, 264] width 12 height 12
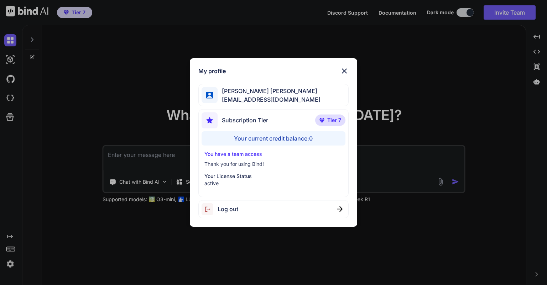
type textarea "x"
click at [375, 159] on div "My profile [PERSON_NAME] [PERSON_NAME] [PERSON_NAME][EMAIL_ADDRESS][DOMAIN_NAME…" at bounding box center [273, 142] width 547 height 285
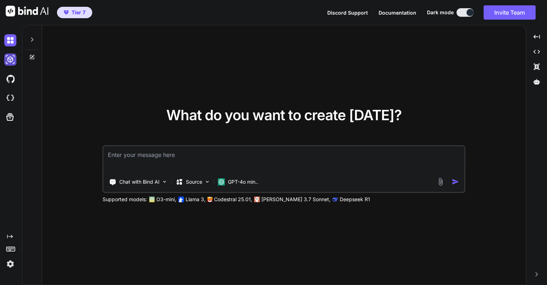
click at [13, 58] on img at bounding box center [10, 59] width 12 height 12
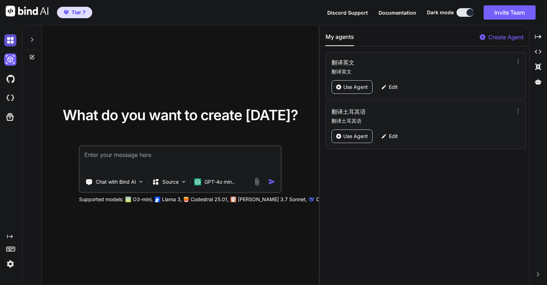
click at [14, 38] on img at bounding box center [10, 40] width 12 height 12
click at [10, 37] on img at bounding box center [10, 40] width 12 height 12
click at [32, 57] on icon at bounding box center [32, 56] width 3 height 3
click at [14, 63] on img at bounding box center [10, 59] width 12 height 12
click at [12, 81] on img at bounding box center [10, 79] width 12 height 12
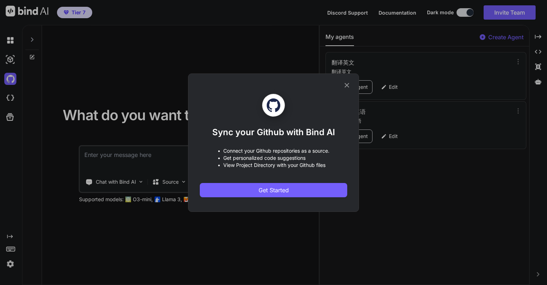
click at [13, 54] on div "Sync your Github with Bind AI • Connect your Github repositories as a source. •…" at bounding box center [273, 142] width 547 height 285
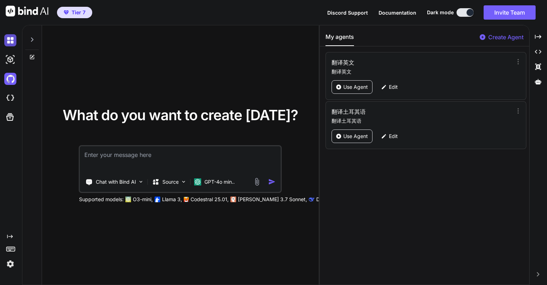
click at [14, 37] on img at bounding box center [10, 40] width 12 height 12
click at [34, 41] on icon at bounding box center [32, 40] width 6 height 6
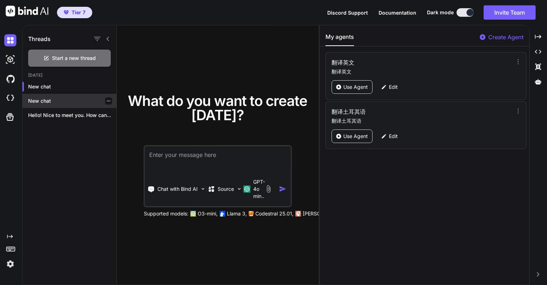
click at [58, 99] on p "New chat" at bounding box center [72, 100] width 88 height 7
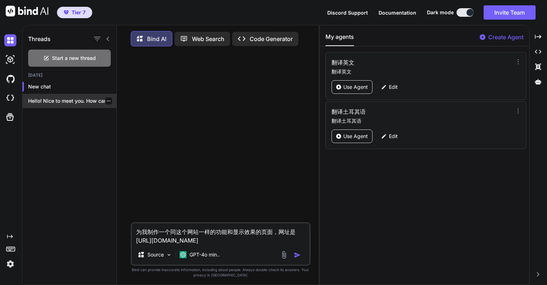
click at [84, 97] on div "Hello! Nice to meet you. How can..." at bounding box center [69, 101] width 94 height 14
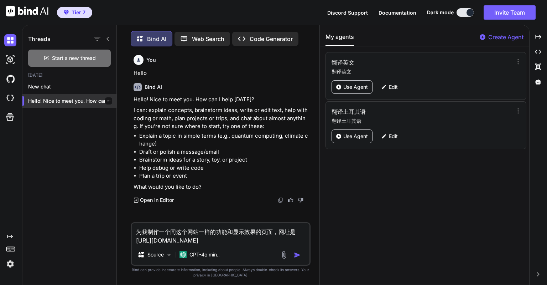
scroll to position [3, 0]
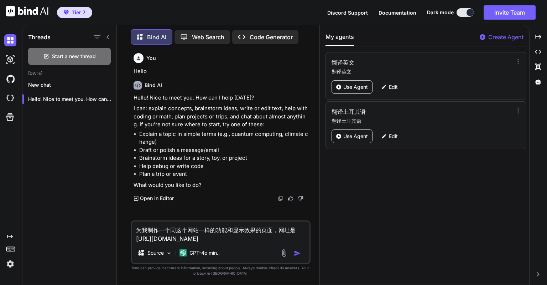
click at [206, 234] on textarea "为我制作一个同这个网站一样的功能和显示效果的页面，网址是[URL][DOMAIN_NAME]" at bounding box center [221, 231] width 178 height 21
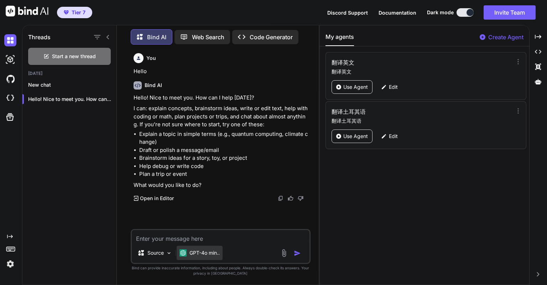
paste textarea "为我制作一个同这个网站一样的功能和显示效果的页面，网址是[URL][DOMAIN_NAME]"
type textarea "为我制作一个同这个网站一样的功能和显示效果的页面，网址是[URL][DOMAIN_NAME]"
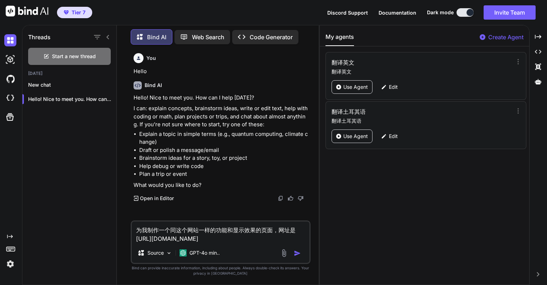
click at [296, 252] on img "button" at bounding box center [297, 252] width 7 height 7
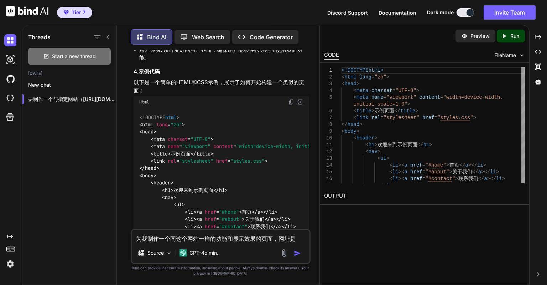
scroll to position [424, 0]
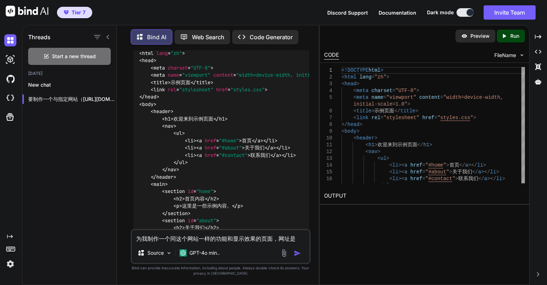
click at [117, 124] on div "Bind AI Web Search Created with Pixso. Code Generator You Hello Bind AI Hello! …" at bounding box center [218, 155] width 202 height 258
click at [503, 57] on span "FileName" at bounding box center [505, 55] width 22 height 7
click at [506, 54] on span "FileName" at bounding box center [505, 55] width 22 height 7
click at [512, 37] on p "Run" at bounding box center [515, 35] width 9 height 7
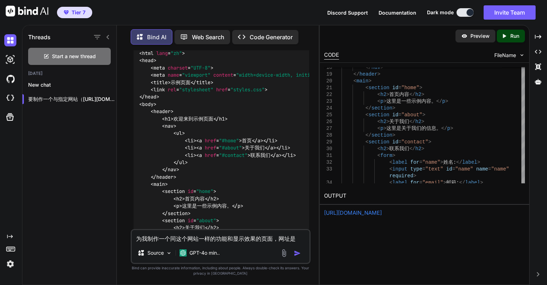
click at [382, 212] on link "[URL][DOMAIN_NAME]" at bounding box center [353, 212] width 58 height 7
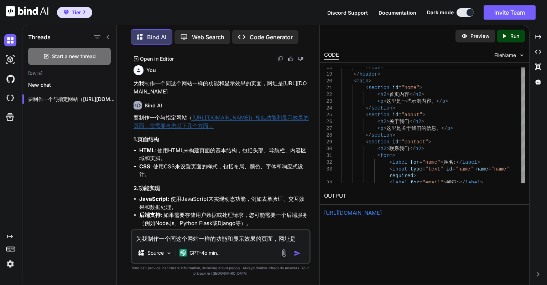
scroll to position [104, 0]
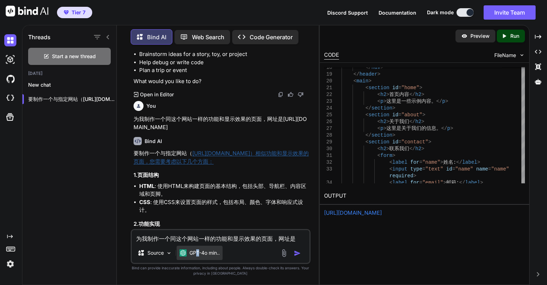
click at [198, 250] on p "GPT-4o min.." at bounding box center [205, 252] width 30 height 7
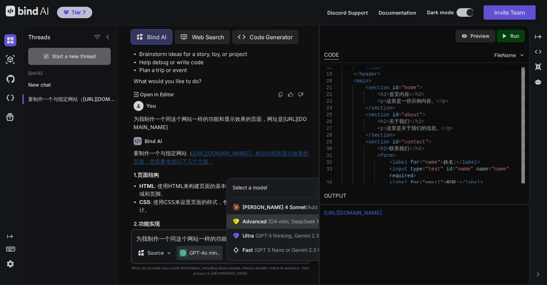
click at [263, 223] on span "Advanced (O4-mini, DeepSeek R1)" at bounding box center [284, 221] width 82 height 7
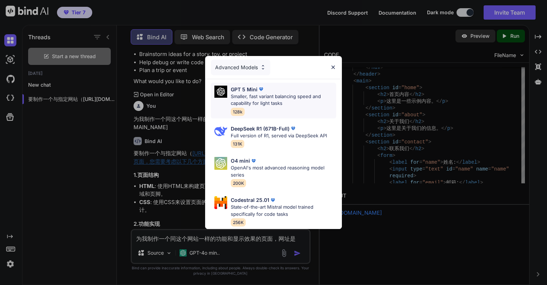
click at [272, 101] on p "Smaller, fast variant balancing speed and capability for light tasks" at bounding box center [283, 100] width 105 height 14
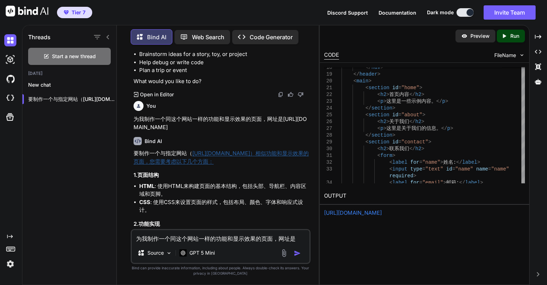
drag, startPoint x: 131, startPoint y: 118, endPoint x: 170, endPoint y: 141, distance: 44.8
click at [165, 125] on div "You Hello Bind AI Hello! Nice to meet you. How can I help [DATE]? I can: explai…" at bounding box center [221, 167] width 180 height 234
copy p "为我制作一个同这个网站一样的功能和显示效果的页面，网址是[URL][DOMAIN_NAME]"
click at [190, 240] on textarea "为我制作一个同这个网站一样的功能和显示效果的页面，网址是[URL][DOMAIN_NAME]" at bounding box center [221, 236] width 178 height 13
paste textarea "为我制作一个同这个网站一样的功能和显示效果的页面，网址是[URL][DOMAIN_NAME]"
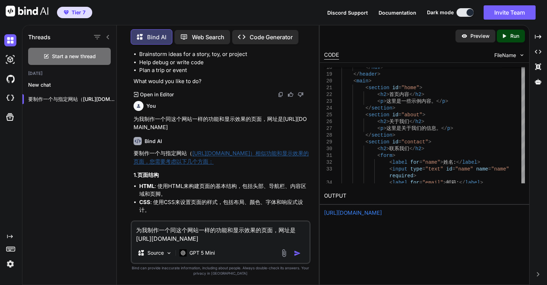
click at [225, 230] on textarea "为我制作一个同这个网站一样的功能和显示效果的页面，网址是[URL][DOMAIN_NAME]" at bounding box center [221, 231] width 178 height 21
click at [218, 229] on textarea "为我制作一个同这个网站一样的功能和显示效果的页面，网址是[URL][DOMAIN_NAME]" at bounding box center [221, 231] width 178 height 21
type textarea "为我制作一个同这个网站一样的功能和显示效果的页面，网址是[URL][DOMAIN_NAME]"
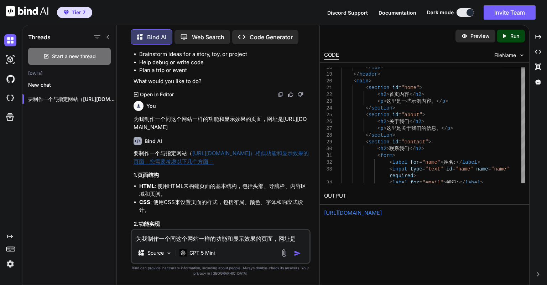
scroll to position [1010, 0]
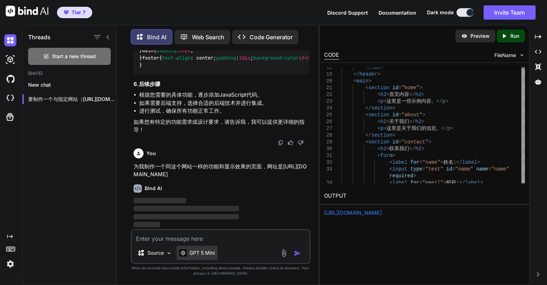
click at [201, 249] on p "GPT 5 Mini" at bounding box center [202, 252] width 25 height 7
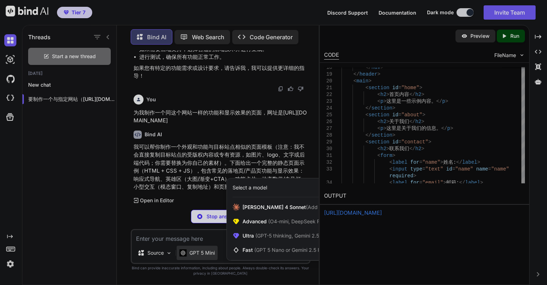
click at [206, 150] on div at bounding box center [273, 142] width 547 height 285
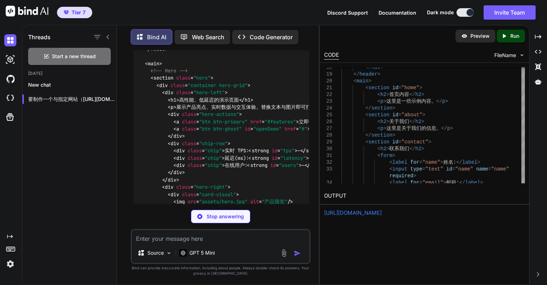
scroll to position [1295, 0]
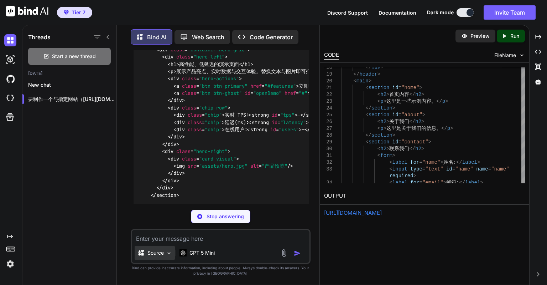
click at [165, 256] on div "Source" at bounding box center [155, 252] width 40 height 14
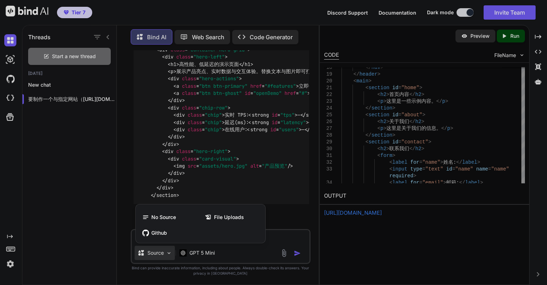
click at [165, 256] on div at bounding box center [273, 142] width 547 height 285
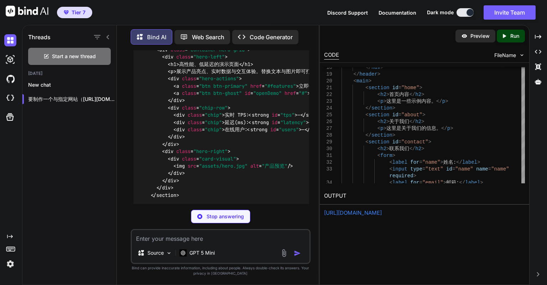
click at [9, 263] on img at bounding box center [10, 264] width 12 height 12
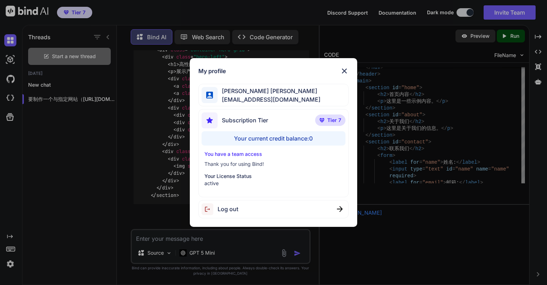
click at [372, 150] on div "My profile [PERSON_NAME] [PERSON_NAME] [PERSON_NAME][EMAIL_ADDRESS][DOMAIN_NAME…" at bounding box center [273, 142] width 547 height 285
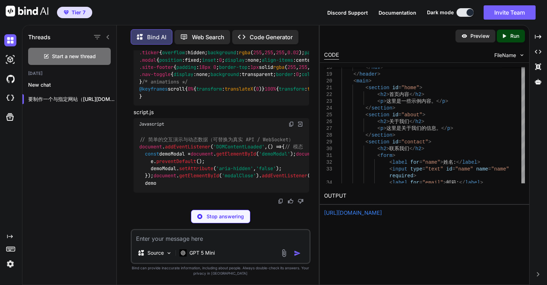
scroll to position [2913, 0]
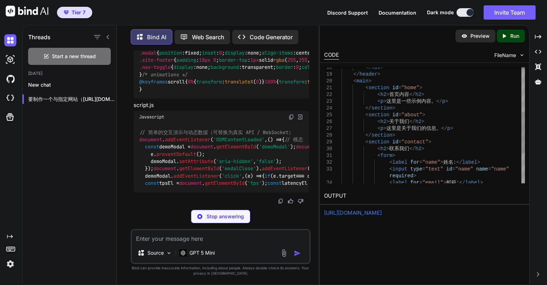
click at [396, 139] on div "</ nav > </ header > < main > < section id = "home" > < h2 > 首页内容 </ h2 > < p >…" at bounding box center [433, 104] width 183 height 325
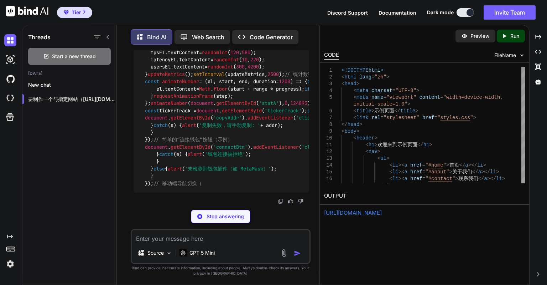
click at [476, 213] on div "https://app.onecompiler.com/43wf6rv88_43wng4xqg" at bounding box center [424, 213] width 201 height 8
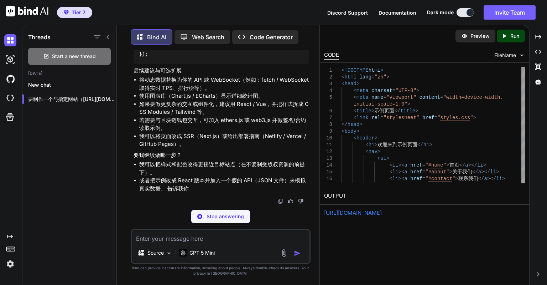
click at [487, 36] on p "Preview" at bounding box center [480, 35] width 19 height 7
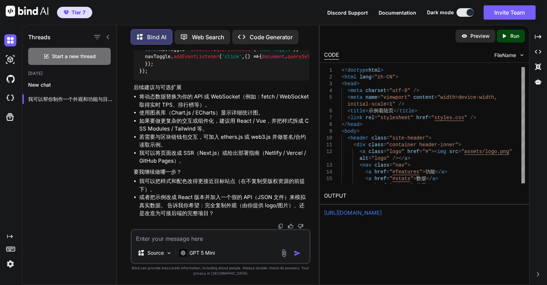
scroll to position [3728, 0]
click at [270, 35] on p "Code Generator" at bounding box center [271, 37] width 43 height 9
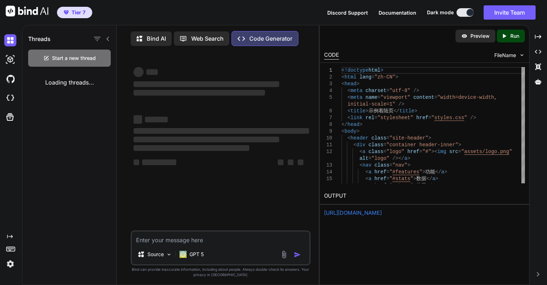
scroll to position [3, 0]
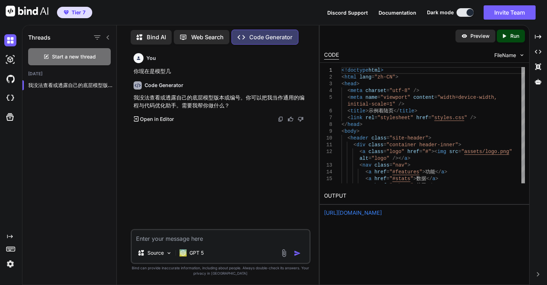
click at [177, 234] on textarea at bounding box center [221, 236] width 178 height 13
click at [191, 253] on p "GPT 5" at bounding box center [197, 252] width 14 height 7
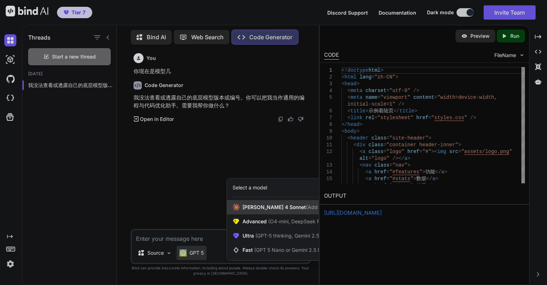
click at [263, 211] on span "Claude 4 Sonnet (Add API Key)" at bounding box center [291, 206] width 97 height 7
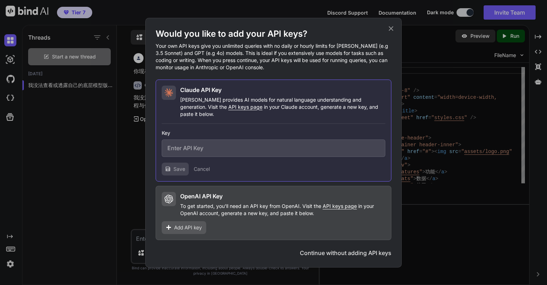
click at [323, 249] on button "Continue without adding API keys" at bounding box center [346, 252] width 92 height 9
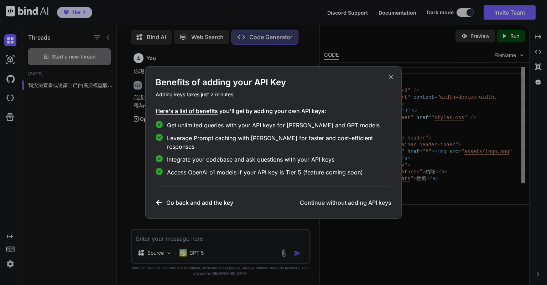
click at [337, 200] on h3 "Continue without adding API keys" at bounding box center [346, 202] width 92 height 9
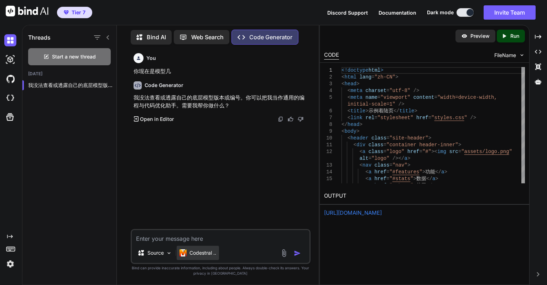
click at [204, 253] on p "Codestral .." at bounding box center [203, 252] width 27 height 7
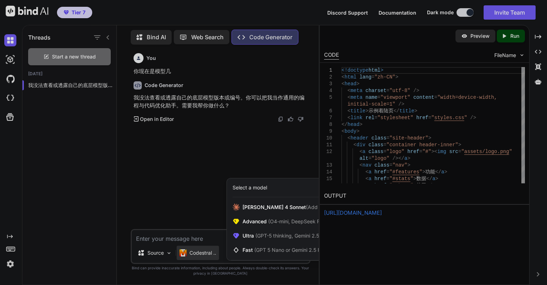
click at [204, 253] on div at bounding box center [273, 142] width 547 height 285
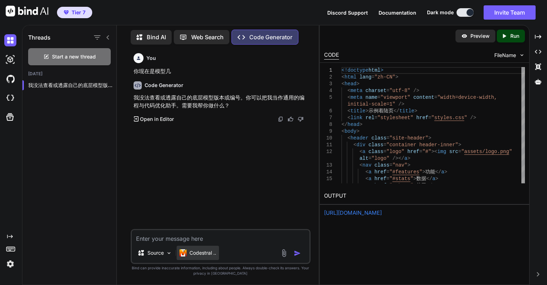
click at [204, 253] on p "Codestral .." at bounding box center [203, 252] width 27 height 7
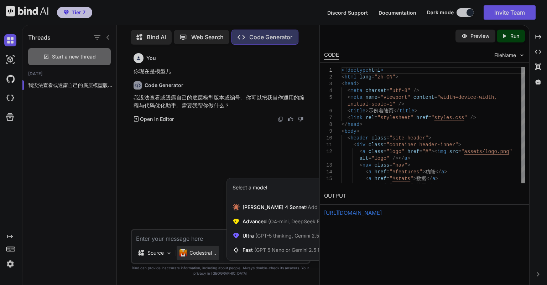
click at [203, 238] on div at bounding box center [273, 142] width 547 height 285
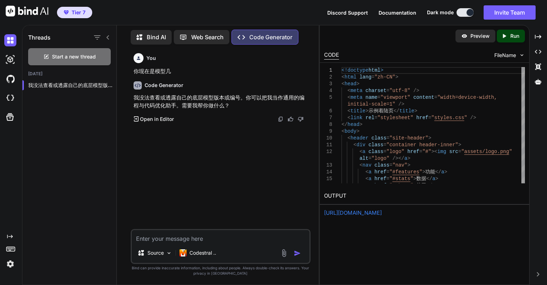
click at [203, 238] on textarea at bounding box center [221, 236] width 178 height 13
paste textarea "为我制作一个同这个网站一样的功能和显示效果的页面，网址是[URL][DOMAIN_NAME]"
type textarea "为我制作一个同这个网站一样的功能和显示效果的页面，网址是[URL][DOMAIN_NAME]"
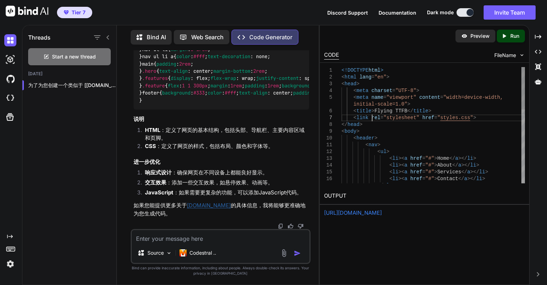
scroll to position [0, 0]
click at [373, 115] on div "<!DOCTYPE html > < html lang = "en" > < head > < meta charset = "UTF-8" > < met…" at bounding box center [433, 226] width 183 height 318
click at [372, 112] on div "<!DOCTYPE html > < html lang = "en" > < head > < meta charset = "UTF-8" > < met…" at bounding box center [433, 226] width 183 height 318
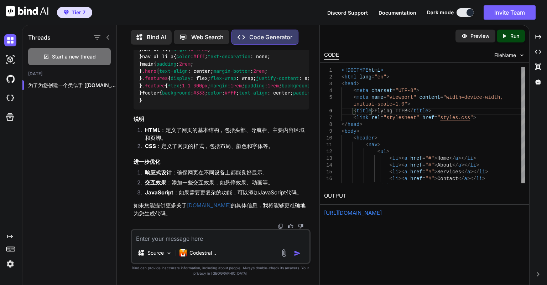
click at [290, 143] on li "CSS ：定义了网页的样式，包括布局、颜色和字体等。" at bounding box center [224, 147] width 170 height 10
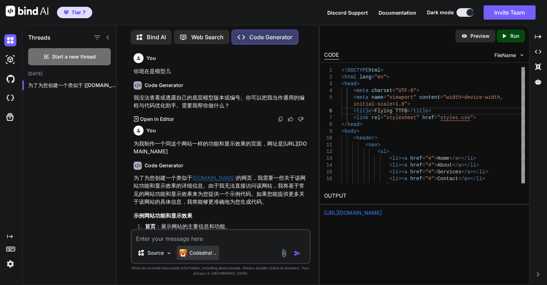
click at [198, 250] on p "Codestral .." at bounding box center [203, 252] width 27 height 7
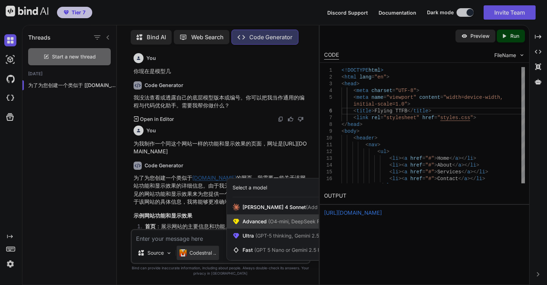
click at [272, 223] on span "(O4-mini, DeepSeek R1)" at bounding box center [295, 221] width 57 height 6
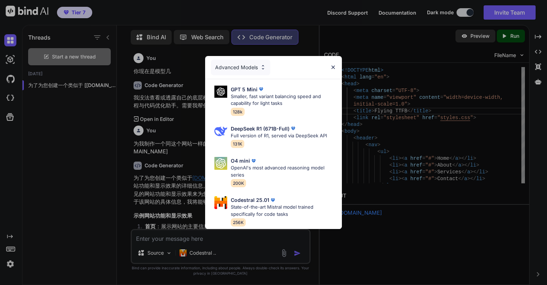
click at [199, 234] on div "Advanced Models GPT 5 Mini Smaller, fast variant balancing speed and capability…" at bounding box center [273, 142] width 547 height 285
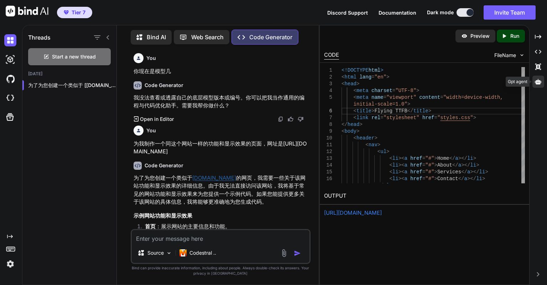
click at [538, 79] on icon at bounding box center [538, 81] width 6 height 6
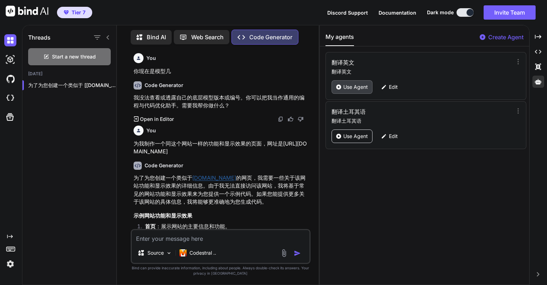
click at [351, 85] on p "Use Agent" at bounding box center [355, 86] width 25 height 7
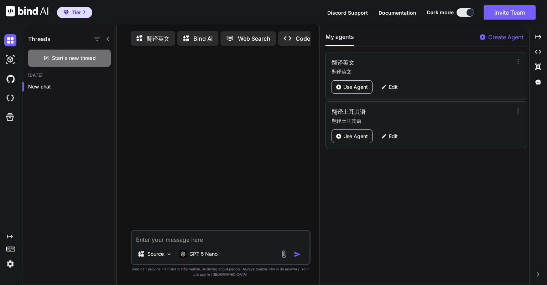
click at [191, 235] on textarea at bounding box center [221, 237] width 178 height 13
type textarea "n"
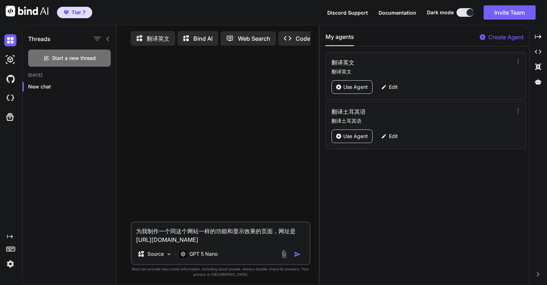
type textarea "为我制作一个同这个网站一样的功能和显示效果的页面，网址是[URL][DOMAIN_NAME]"
click at [294, 255] on div at bounding box center [292, 254] width 24 height 8
click at [294, 255] on img "button" at bounding box center [297, 253] width 7 height 7
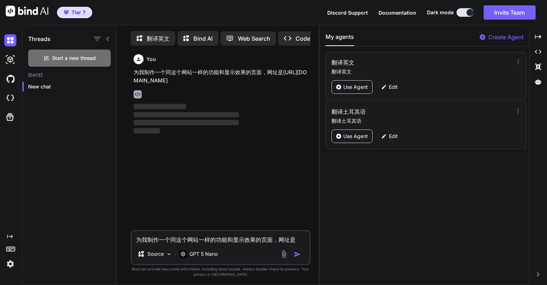
scroll to position [2, 0]
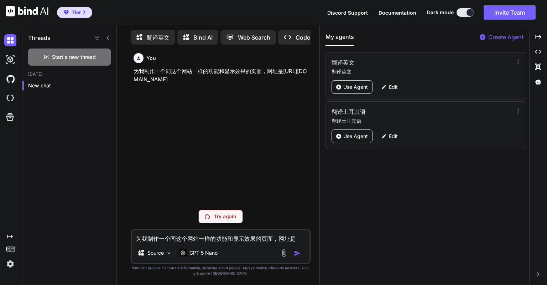
click at [221, 216] on p "Try again" at bounding box center [225, 216] width 22 height 7
click at [81, 82] on p "New chat" at bounding box center [72, 85] width 88 height 7
click at [107, 85] on icon "button" at bounding box center [109, 85] width 4 height 4
click at [121, 110] on span "Delete" at bounding box center [124, 112] width 15 height 7
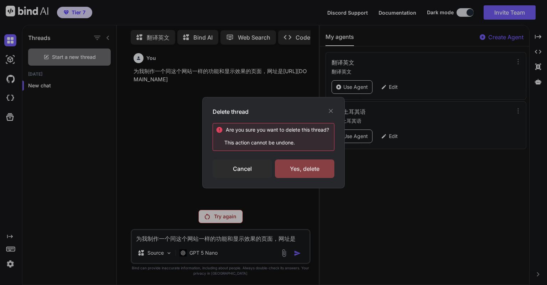
click at [293, 167] on div "Yes, delete" at bounding box center [304, 168] width 59 height 19
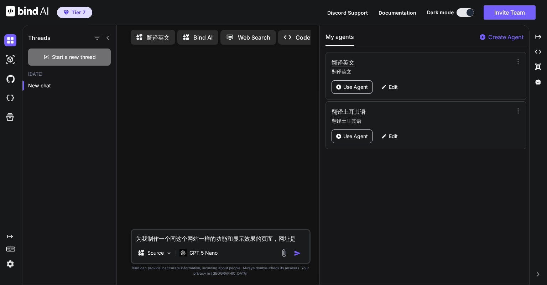
click at [400, 63] on h3 "翻译英文" at bounding box center [395, 62] width 126 height 9
click at [415, 120] on p "翻译土耳其语" at bounding box center [422, 120] width 181 height 7
click at [12, 58] on img at bounding box center [10, 59] width 12 height 12
click at [13, 43] on img at bounding box center [10, 40] width 12 height 12
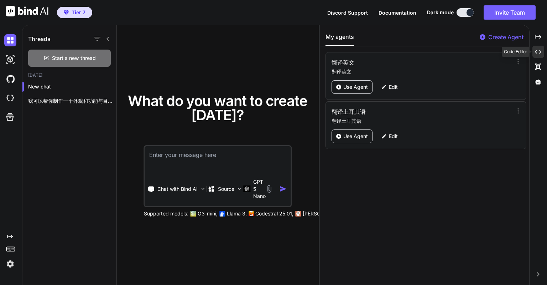
click at [539, 51] on icon "Created with Pixso." at bounding box center [538, 51] width 6 height 6
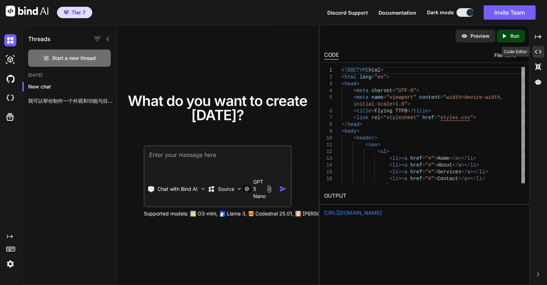
drag, startPoint x: 537, startPoint y: 64, endPoint x: 534, endPoint y: 50, distance: 14.2
click at [534, 50] on div "Created with Pixso. Created with Pixso. Code Editor Created with Pixso." at bounding box center [539, 61] width 12 height 60
click at [538, 37] on icon at bounding box center [538, 37] width 6 height 4
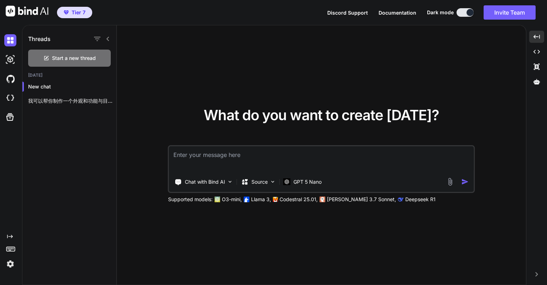
click at [311, 97] on div "What do you want to create today? Chat with Bind AI Source GPT 5 Nano Supported…" at bounding box center [321, 155] width 409 height 260
click at [536, 50] on icon "Created with Pixso." at bounding box center [537, 51] width 6 height 6
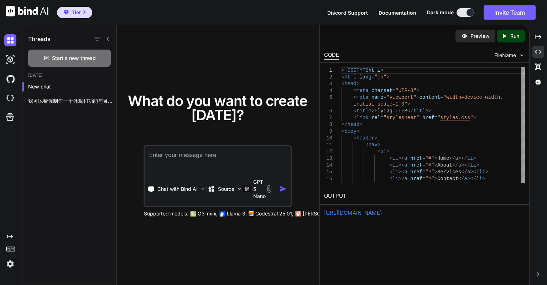
click at [182, 163] on textarea at bounding box center [218, 159] width 146 height 26
click at [67, 88] on p "New chat" at bounding box center [72, 86] width 88 height 7
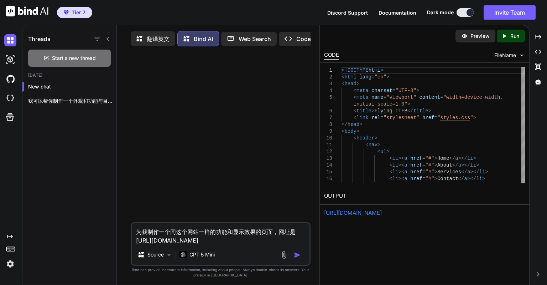
click at [161, 40] on p "翻译英文" at bounding box center [158, 39] width 23 height 9
click at [196, 42] on p "Bind AI" at bounding box center [202, 38] width 19 height 9
click at [239, 42] on p "Web Search" at bounding box center [255, 39] width 32 height 9
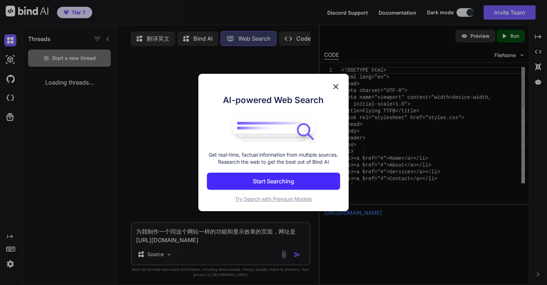
scroll to position [3, 0]
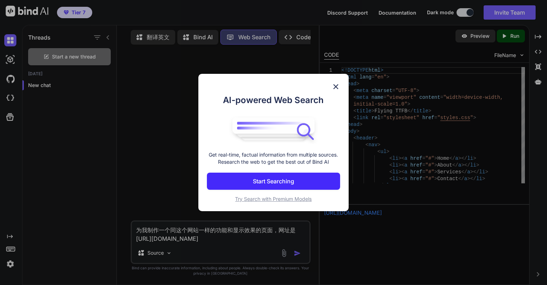
click at [334, 85] on img at bounding box center [336, 86] width 9 height 9
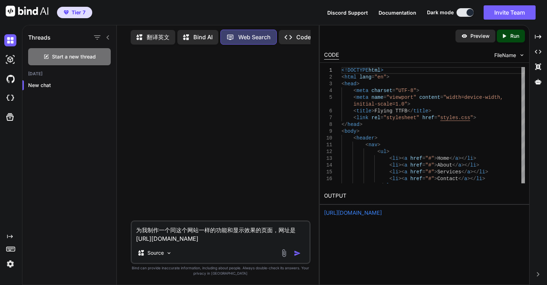
click at [181, 35] on div "Bind AI" at bounding box center [197, 37] width 41 height 15
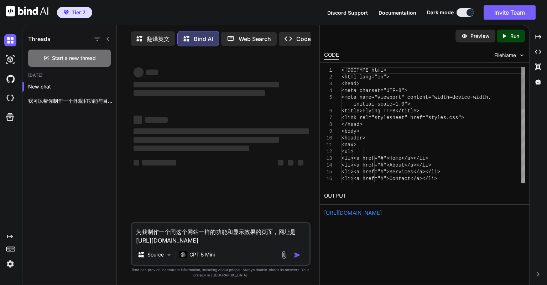
click at [203, 35] on p "Bind AI" at bounding box center [203, 39] width 19 height 9
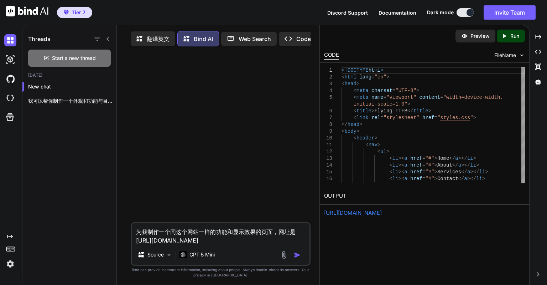
click at [239, 38] on p "Web Search" at bounding box center [255, 39] width 32 height 9
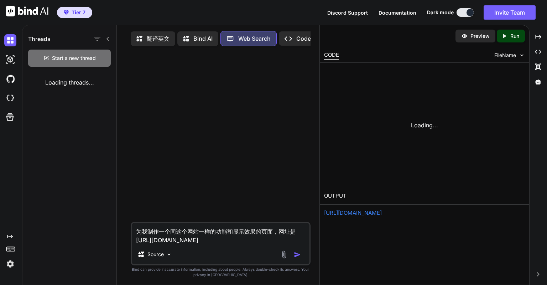
scroll to position [3, 0]
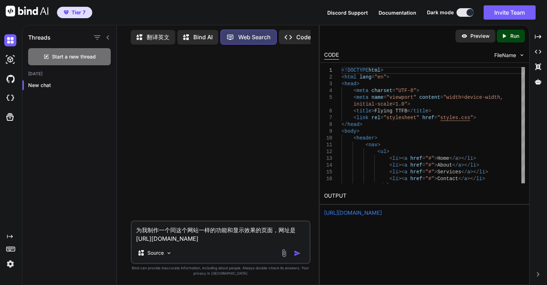
click at [291, 40] on div "Created with Pixso. Code Generator" at bounding box center [312, 37] width 66 height 14
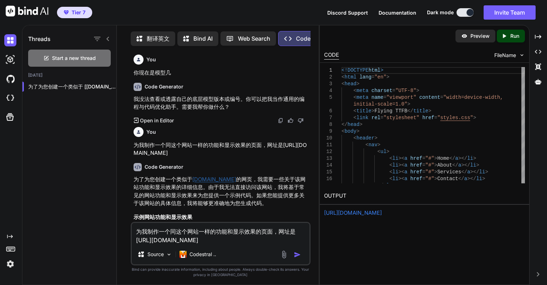
scroll to position [3, 0]
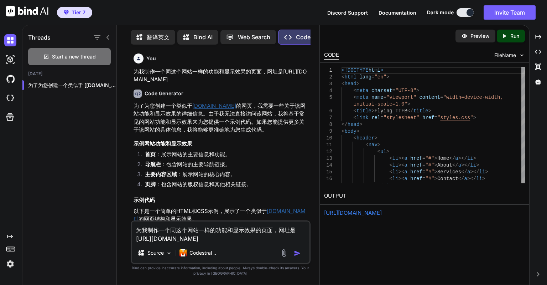
click at [234, 44] on div "翻译英文 Bind AI Web Search Created with Pixso. Code Generator" at bounding box center [221, 37] width 180 height 21
click at [239, 36] on p "Web Search" at bounding box center [254, 37] width 32 height 9
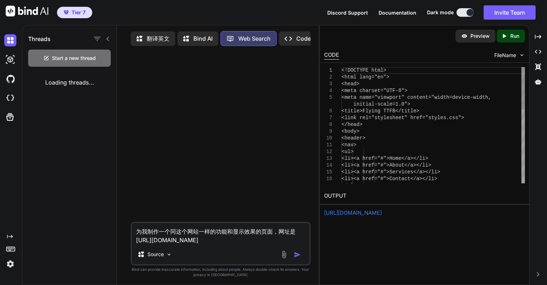
scroll to position [3, 0]
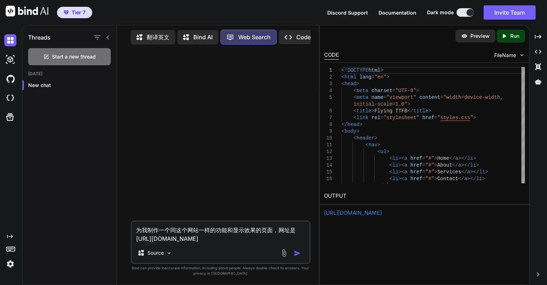
click at [296, 253] on img "button" at bounding box center [297, 252] width 7 height 7
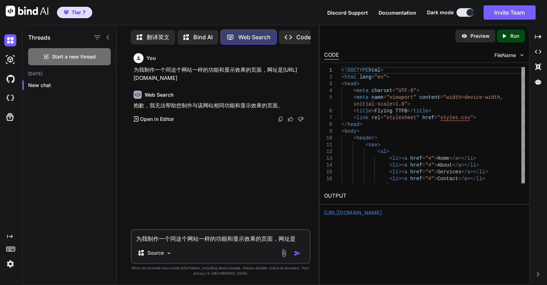
click at [15, 169] on div "Created with Pixso." at bounding box center [9, 150] width 19 height 239
click at [105, 55] on div "Start a new thread" at bounding box center [69, 56] width 83 height 17
click at [97, 79] on div "New chat" at bounding box center [69, 85] width 94 height 14
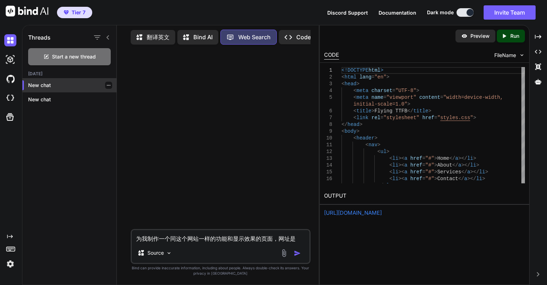
click at [105, 82] on div at bounding box center [108, 85] width 7 height 7
click at [107, 85] on icon "button" at bounding box center [109, 85] width 4 height 1
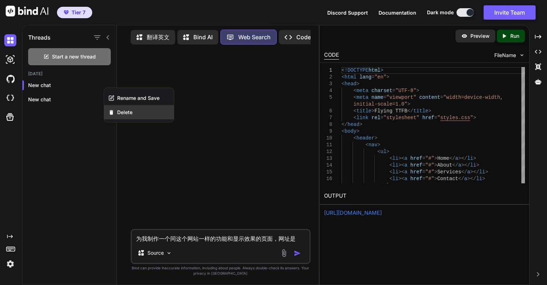
click at [120, 112] on span "Delete" at bounding box center [124, 112] width 15 height 7
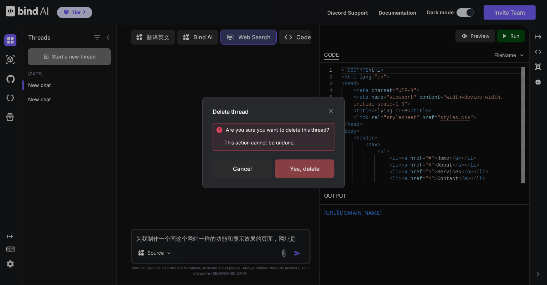
click at [276, 161] on div "Yes, delete" at bounding box center [304, 168] width 59 height 19
click at [289, 166] on div at bounding box center [289, 168] width 7 height 7
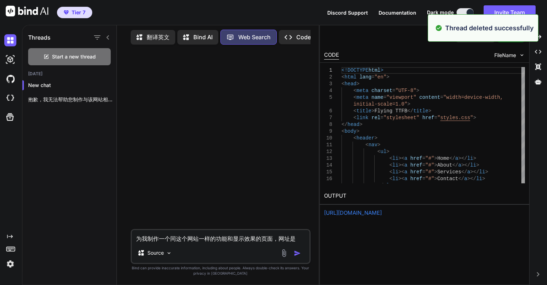
click at [95, 82] on p "New chat" at bounding box center [72, 85] width 88 height 7
click at [107, 84] on icon "button" at bounding box center [109, 85] width 4 height 4
click at [112, 106] on div "Delete" at bounding box center [139, 112] width 70 height 14
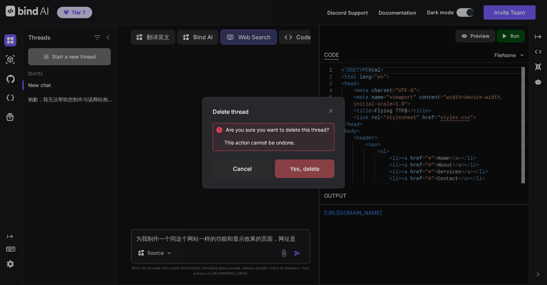
click at [292, 164] on div "Yes, delete" at bounding box center [304, 168] width 59 height 19
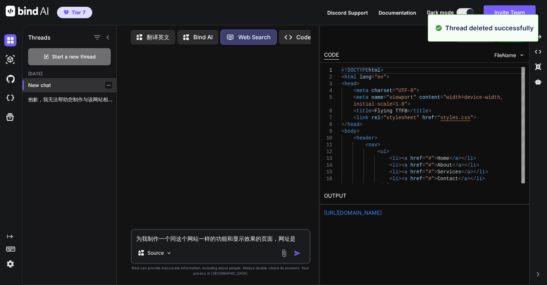
click at [92, 85] on p "New chat" at bounding box center [72, 85] width 88 height 7
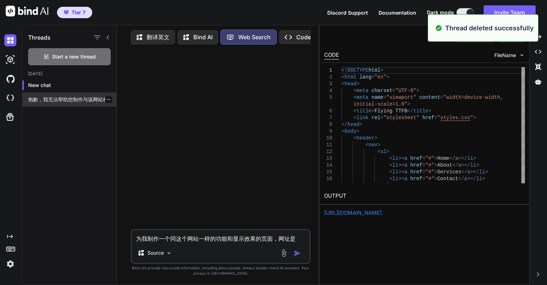
click at [105, 97] on div at bounding box center [108, 99] width 7 height 7
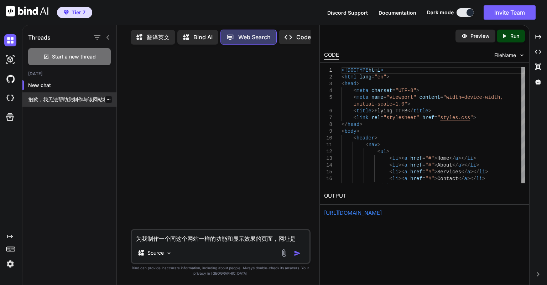
click at [92, 98] on p "抱歉，我无法帮助您制作与该网站相同功能和显示效果的页面。" at bounding box center [72, 99] width 88 height 7
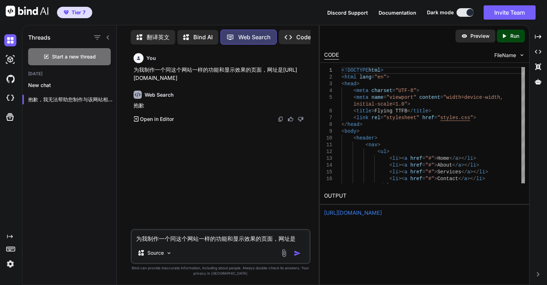
click at [192, 37] on icon at bounding box center [188, 37] width 10 height 9
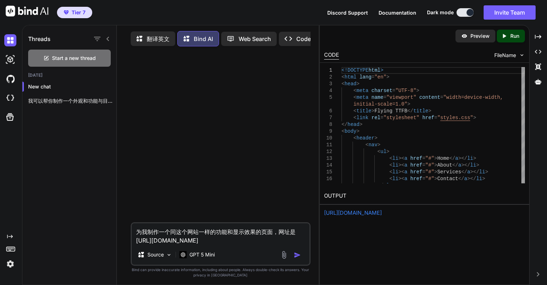
click at [235, 36] on icon at bounding box center [233, 38] width 12 height 7
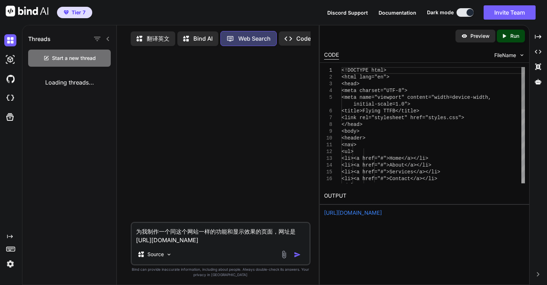
scroll to position [3, 0]
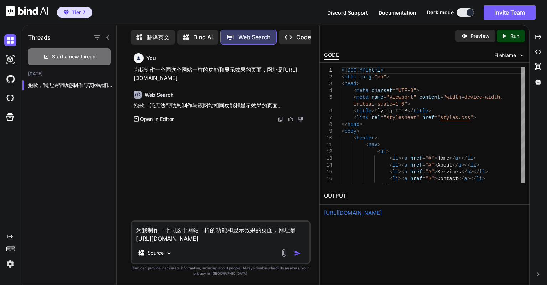
click at [166, 40] on p "翻译英文" at bounding box center [158, 37] width 23 height 9
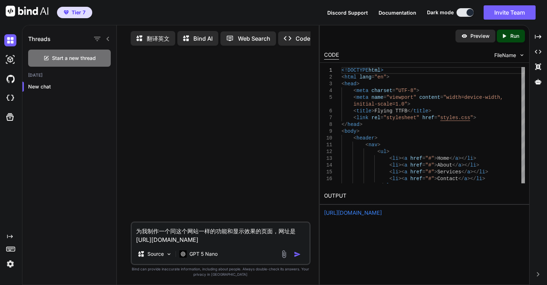
click at [192, 38] on icon at bounding box center [188, 38] width 10 height 9
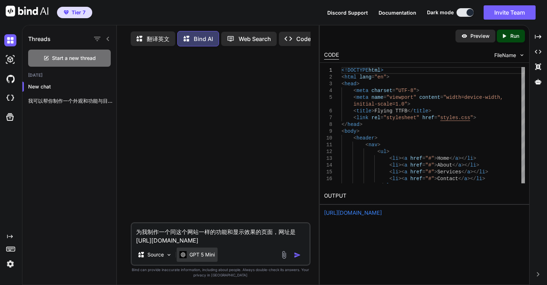
click at [207, 256] on p "GPT 5 Mini" at bounding box center [202, 254] width 25 height 7
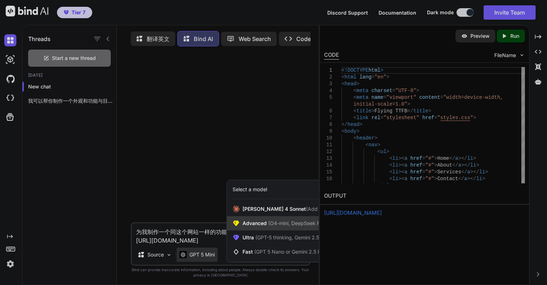
click at [267, 224] on span "(O4-mini, DeepSeek R1)" at bounding box center [295, 223] width 57 height 6
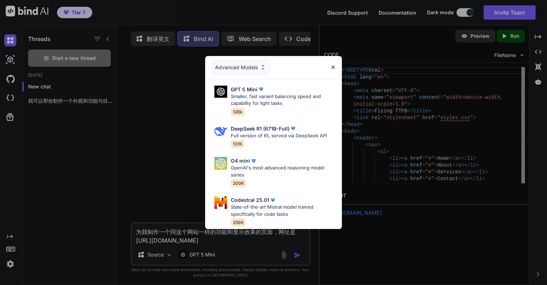
click at [255, 241] on div "Advanced Models GPT 5 Mini Smaller, fast variant balancing speed and capability…" at bounding box center [273, 142] width 547 height 285
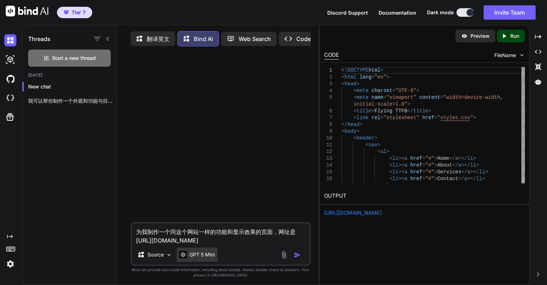
click at [183, 255] on img at bounding box center [183, 254] width 7 height 7
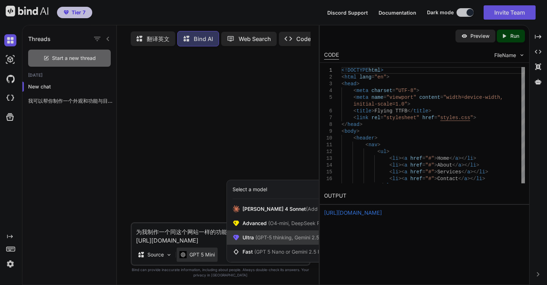
click at [252, 238] on span "Ultra (GPT-5 thinking, Gemini 2.5 Pro)" at bounding box center [287, 237] width 88 height 7
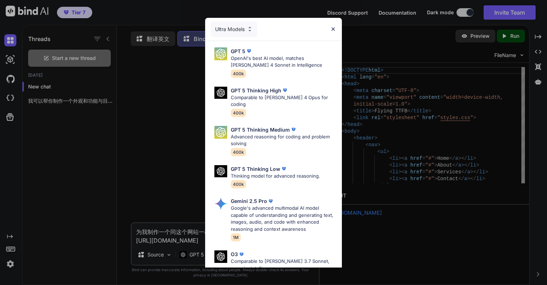
scroll to position [78, 0]
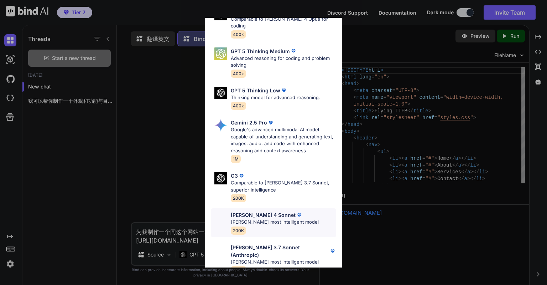
click at [285, 218] on p "[PERSON_NAME]'s most intelligent model" at bounding box center [275, 221] width 88 height 7
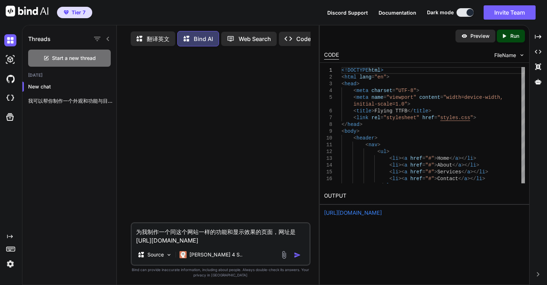
click at [162, 38] on p "翻译英文" at bounding box center [158, 39] width 23 height 9
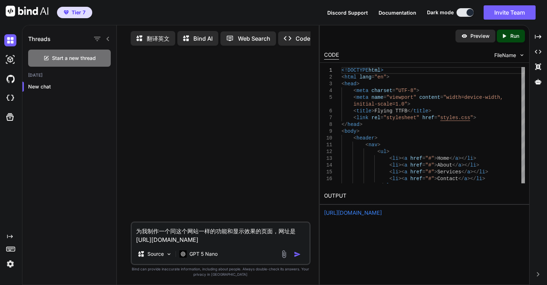
click at [199, 40] on p "Bind AI" at bounding box center [202, 38] width 19 height 9
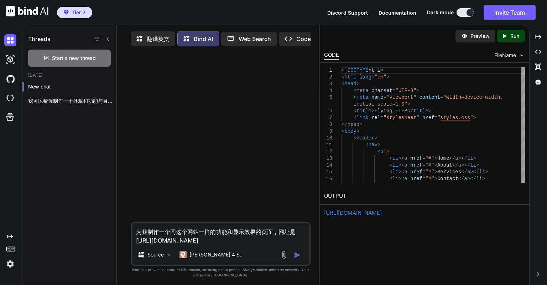
click at [285, 256] on img at bounding box center [284, 254] width 8 height 8
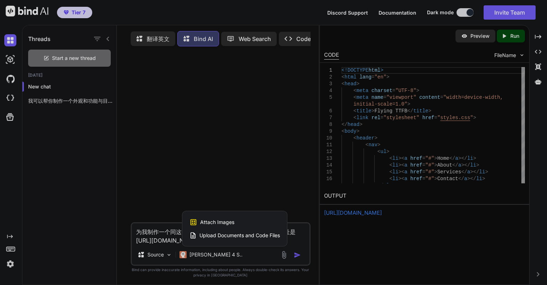
click at [231, 234] on span "Upload Documents and Code Files" at bounding box center [239, 235] width 81 height 7
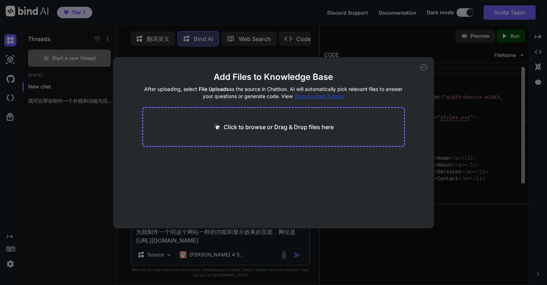
click at [245, 125] on p "Click to browse or Drag & Drop files here" at bounding box center [279, 127] width 110 height 9
click at [424, 67] on icon at bounding box center [424, 67] width 6 height 6
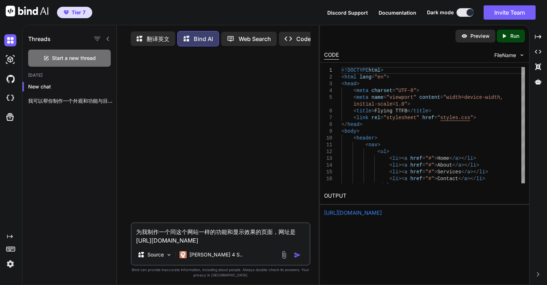
click at [285, 254] on img at bounding box center [284, 254] width 8 height 8
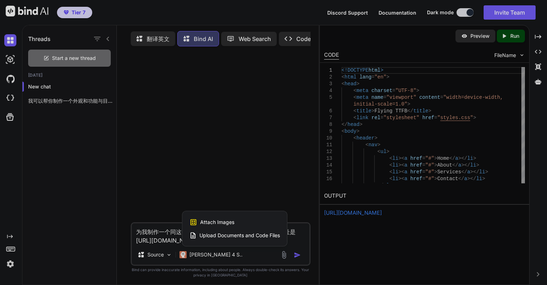
click at [240, 223] on div "Attach Images Image attachments are only supported in Claude and Gemini models." at bounding box center [235, 222] width 90 height 14
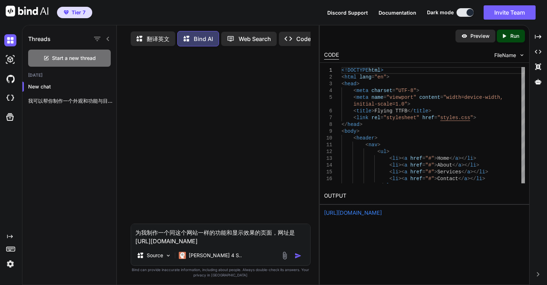
type input "C:\fakepath\download (3).png"
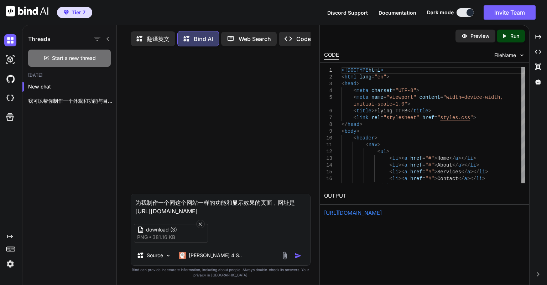
click at [296, 256] on img "button" at bounding box center [298, 255] width 7 height 7
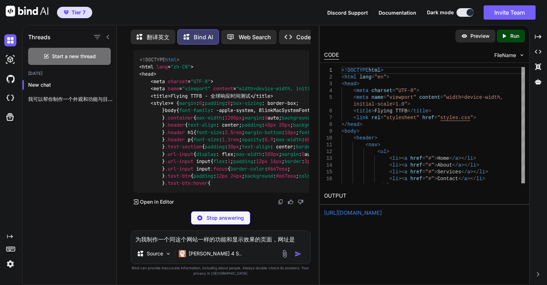
scroll to position [633, 0]
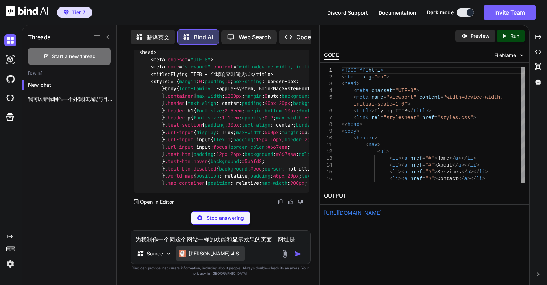
click at [203, 257] on p "[PERSON_NAME] 4 S.." at bounding box center [215, 253] width 53 height 7
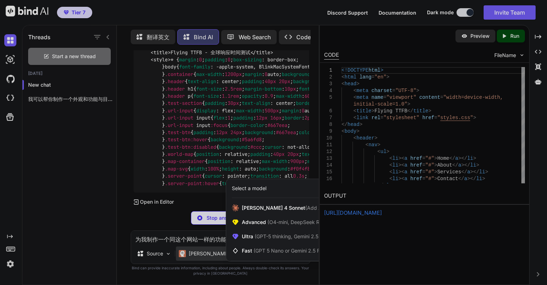
click at [203, 257] on div at bounding box center [273, 142] width 547 height 285
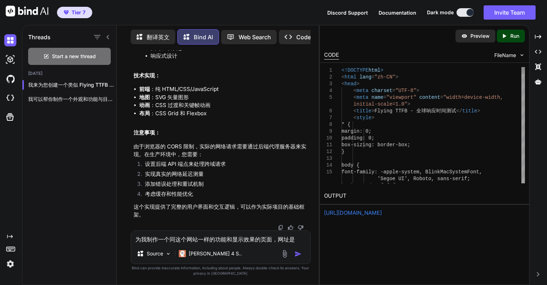
scroll to position [4571, 0]
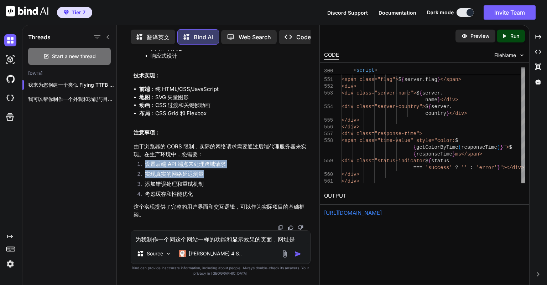
drag, startPoint x: 145, startPoint y: 162, endPoint x: 208, endPoint y: 171, distance: 63.7
click at [208, 171] on ol "设置后端 API 端点来处理跨域请求 实现真实的网络延迟测量 添加错误处理和重试机制 考虑缓存和性能优化" at bounding box center [222, 180] width 176 height 40
click at [204, 179] on li "实现真实的网络延迟测量" at bounding box center [224, 175] width 170 height 10
click at [195, 206] on p "这个实现提供了完整的用户界面和交互逻辑，可以作为实际项目的基础框架。" at bounding box center [222, 211] width 176 height 16
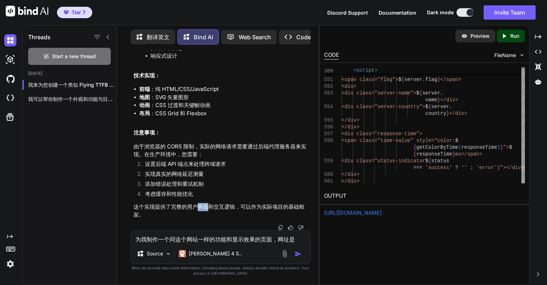
click at [195, 206] on p "这个实现提供了完整的用户界面和交互逻辑，可以作为实际项目的基础框架。" at bounding box center [222, 211] width 176 height 16
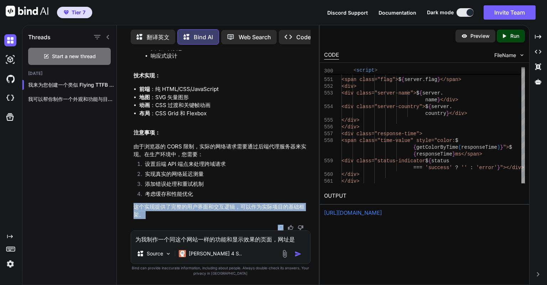
click at [195, 206] on p "这个实现提供了完整的用户界面和交互逻辑，可以作为实际项目的基础框架。" at bounding box center [222, 211] width 176 height 16
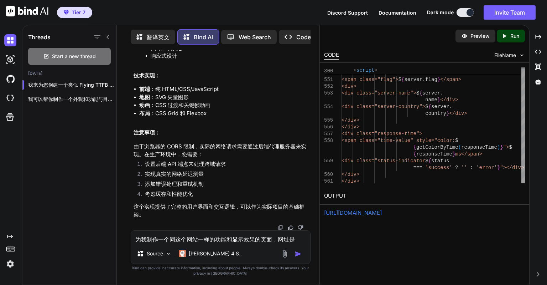
click at [294, 37] on icon "Created with Pixso." at bounding box center [291, 36] width 12 height 7
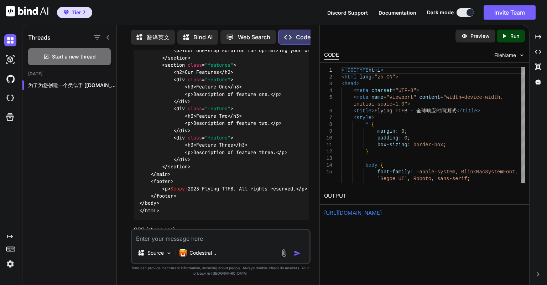
scroll to position [121, 0]
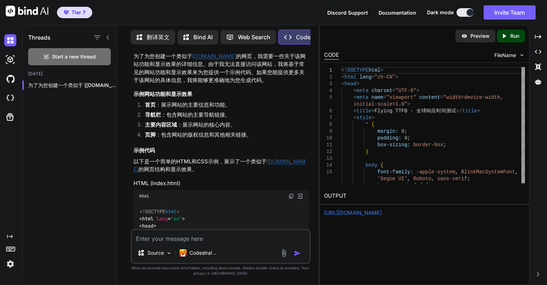
click at [198, 33] on p "Bind AI" at bounding box center [202, 37] width 19 height 9
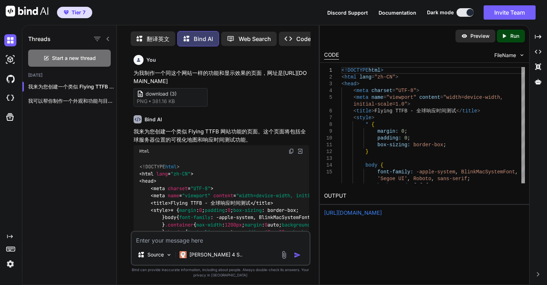
scroll to position [3, 0]
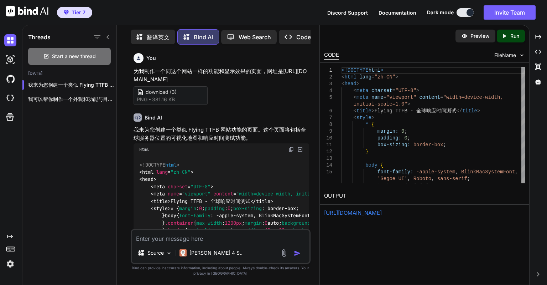
drag, startPoint x: 135, startPoint y: 71, endPoint x: 176, endPoint y: 78, distance: 42.4
click at [176, 78] on p "为我制作一个同这个网站一样的功能和显示效果的页面，网址是[URL][DOMAIN_NAME]" at bounding box center [222, 75] width 176 height 16
copy p "为我制作一个同这个网站一样的功能和显示效果的页面，网址是[URL][DOMAIN_NAME]"
click at [10, 57] on img at bounding box center [10, 59] width 12 height 12
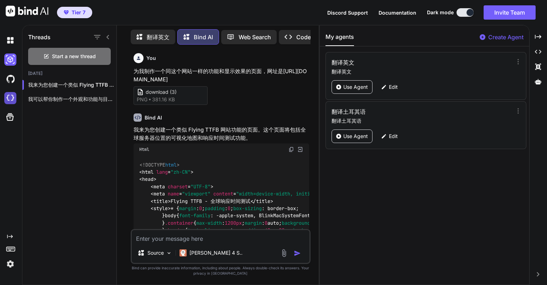
click at [11, 97] on img at bounding box center [10, 98] width 12 height 12
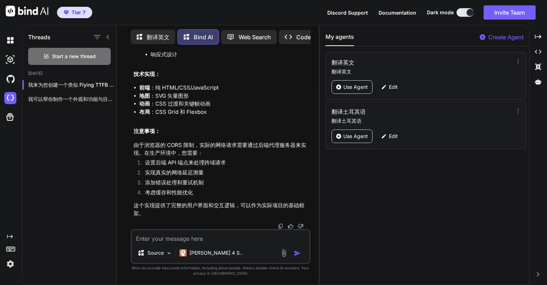
scroll to position [3919, 0]
click at [86, 99] on p "我可以帮你制作一个外观和功能与目标站点相似的页面模板（注意：我不会直接复制目标站点的受版权内容或专有资源，如图片、logo、文字或后端代码；你需要替换为你自己…" at bounding box center [72, 98] width 88 height 7
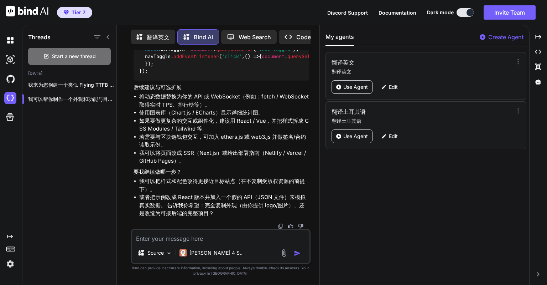
scroll to position [3728, 0]
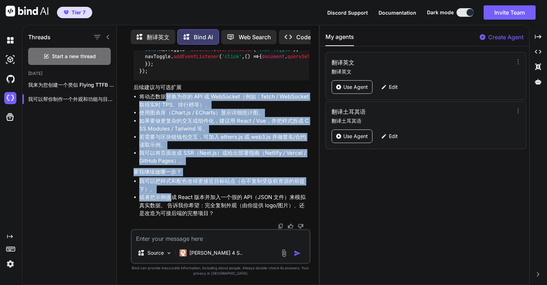
drag, startPoint x: 170, startPoint y: 194, endPoint x: 166, endPoint y: 93, distance: 101.6
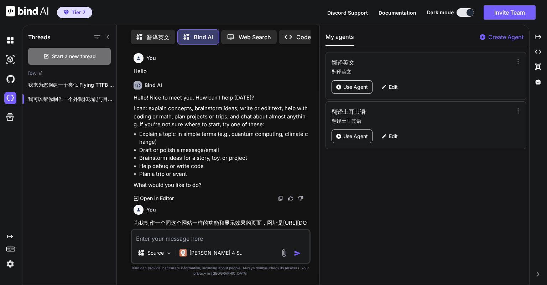
scroll to position [71, 0]
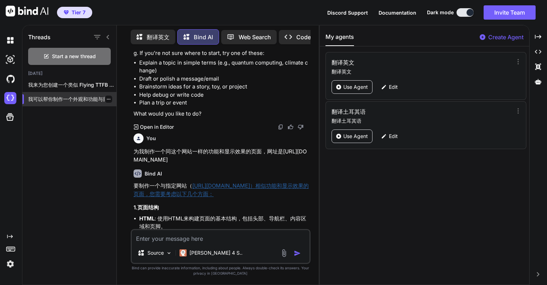
click at [109, 97] on p "我可以帮你制作一个外观和功能与目标站点相似的页面模板（注意：我不会直接复制目标站点的受版权内容或专有资源，如图片、logo、文字或后端代码；你需要替换为你自己…" at bounding box center [72, 98] width 88 height 7
click at [107, 97] on icon "button" at bounding box center [109, 99] width 4 height 4
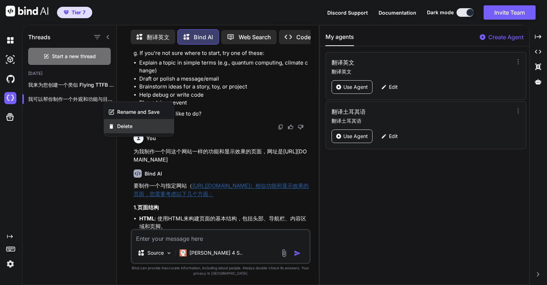
click at [123, 124] on span "Delete" at bounding box center [124, 126] width 15 height 7
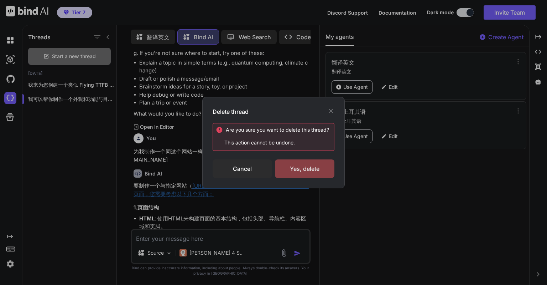
click at [295, 171] on div "Yes, delete" at bounding box center [304, 168] width 59 height 19
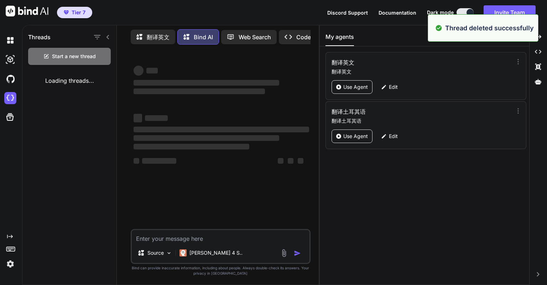
scroll to position [0, 0]
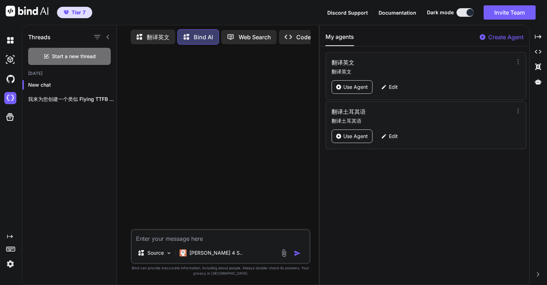
click at [181, 64] on div at bounding box center [221, 139] width 178 height 178
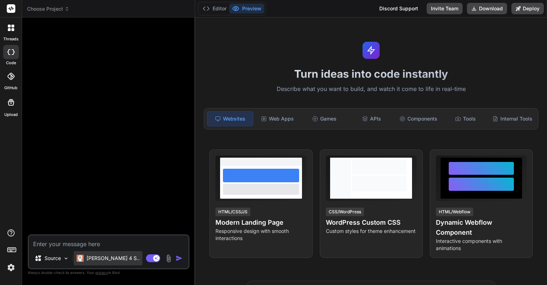
type textarea "x"
paste textarea "为我制作一个同这个网站一样的功能和显示效果的页面，网址是[URL][DOMAIN_NAME]"
type textarea "为我制作一个同这个网站一样的功能和显示效果的页面，网址是[URL][DOMAIN_NAME]"
type textarea "x"
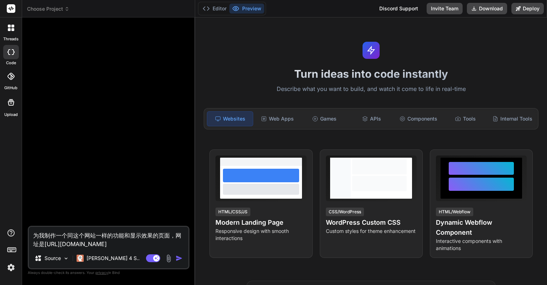
type textarea "为我制作一个同这个网站一样的功能和显示效果的页面，网址是[URL][DOMAIN_NAME]"
click at [167, 258] on img at bounding box center [169, 258] width 8 height 8
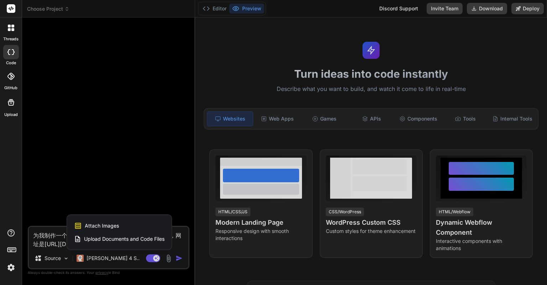
click at [139, 222] on div "Attach Images Image attachments are only supported in Claude and Gemini models." at bounding box center [119, 226] width 90 height 14
type textarea "x"
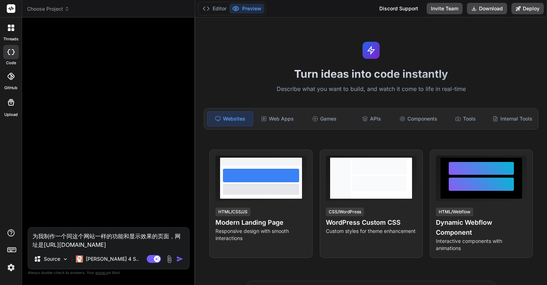
type input "C:\fakepath\download (3).png"
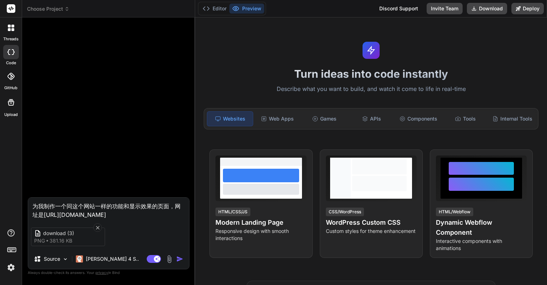
click at [113, 203] on textarea "为我制作一个同这个网站一样的功能和显示效果的页面，网址是[URL][DOMAIN_NAME]" at bounding box center [108, 207] width 161 height 21
type textarea "x"
type textarea "为我制作一个同这个网站一样的c功能和显示效果的页面，网址是[URL][DOMAIN_NAME]"
type textarea "x"
type textarea "为我制作一个同这个网站一样的ch功能和显示效果的页面，网址是[URL][DOMAIN_NAME]"
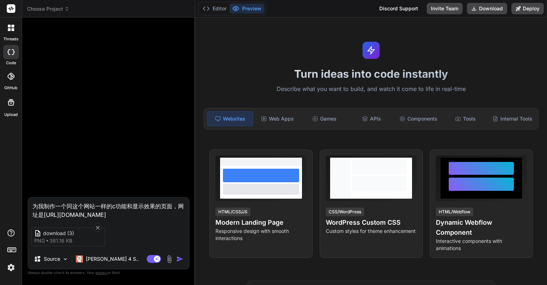
type textarea "x"
type textarea "为我制作一个同这个网站一样的cha功能和显示效果的页面，网址是[URL][DOMAIN_NAME]"
type textarea "x"
type textarea "为我制作一个同这个网站一样的ch功能和显示效果的页面，网址是[URL][DOMAIN_NAME]"
type textarea "x"
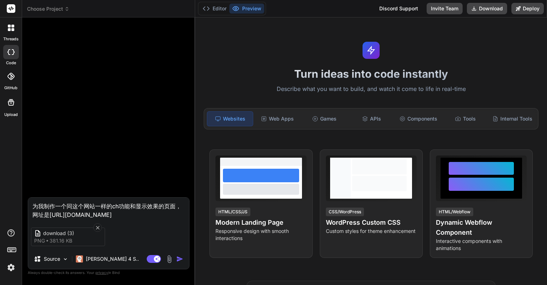
type textarea "为我制作一个同这个网站一样的c功能和显示效果的页面，网址是[URL][DOMAIN_NAME]"
type textarea "x"
type textarea "为我制作一个同这个网站一样的功能和显示效果的页面，网址是[URL][DOMAIN_NAME]"
type textarea "x"
type textarea "为我制作一个同这个网站一样的c功能和显示效果的页面，网址是[URL][DOMAIN_NAME]"
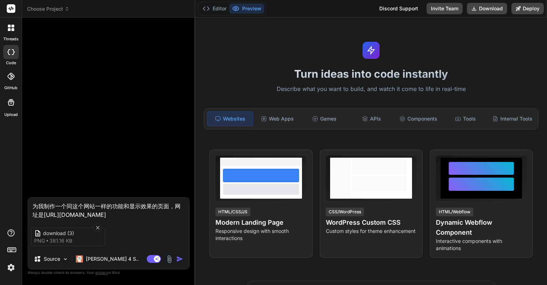
type textarea "x"
type textarea "为我制作一个同这个网站一样的ch功能和显示效果的页面，网址是[URL][DOMAIN_NAME]"
type textarea "x"
type textarea "为我制作一个同这个网站一样的cha功能和显示效果的页面，网址是[URL][DOMAIN_NAME]"
type textarea "x"
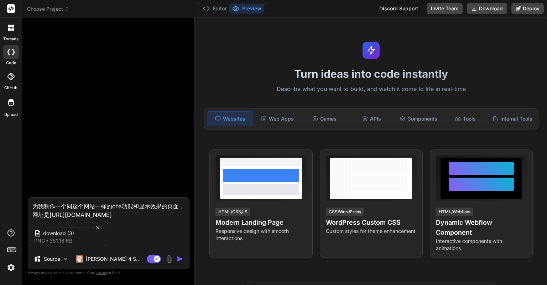
type textarea "为我制作一个同这个网站一样的cha'x功能和显示效果的页面，网址是[URL][DOMAIN_NAME]"
type textarea "x"
type textarea "为我制作一个同这个网站一样的查下功能和显示效果的页面，网址是[URL][DOMAIN_NAME]"
type textarea "x"
type textarea "为我制作一个同这个网站一样的查功能和显示效果的页面，网址是[URL][DOMAIN_NAME]"
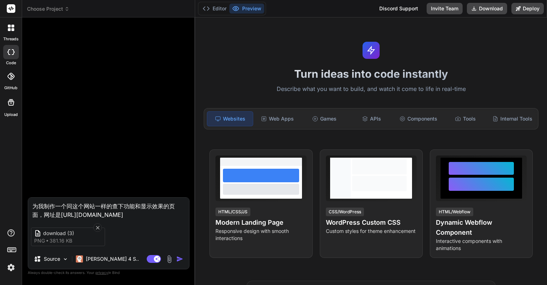
type textarea "x"
type textarea "为我制作一个同这个网站一样的功能和显示效果的页面，网址是[URL][DOMAIN_NAME]"
type textarea "x"
type textarea "为我制作一个同这个网站一样的c功能和显示效果的页面，网址是[URL][DOMAIN_NAME]"
type textarea "x"
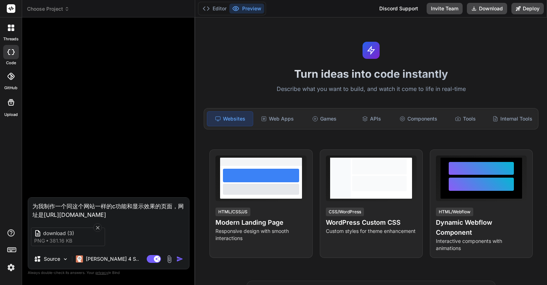
type textarea "为我制作一个同这个网站一样的ch功能和显示效果的页面，网址是[URL][DOMAIN_NAME]"
type textarea "x"
type textarea "为我制作一个同这个网站一样的cha功能和显示效果的页面，网址是[URL][DOMAIN_NAME]"
type textarea "x"
type textarea "为我制作一个同这个网站一样的查功能和显示效果的页面，网址是[URL][DOMAIN_NAME]"
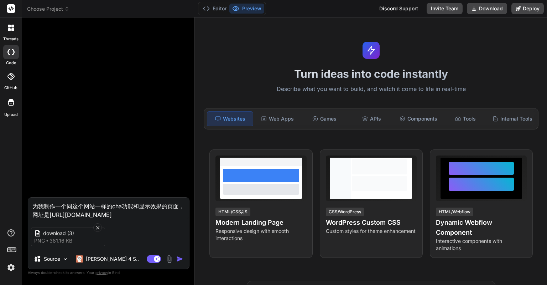
type textarea "x"
type textarea "为我制作一个同这个网站一样的功能和显示效果的页面，网址是[URL][DOMAIN_NAME]"
click at [180, 259] on img "button" at bounding box center [179, 258] width 7 height 7
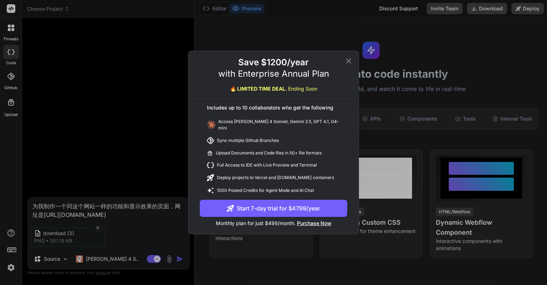
click at [299, 91] on span "Ending Soon" at bounding box center [302, 88] width 29 height 6
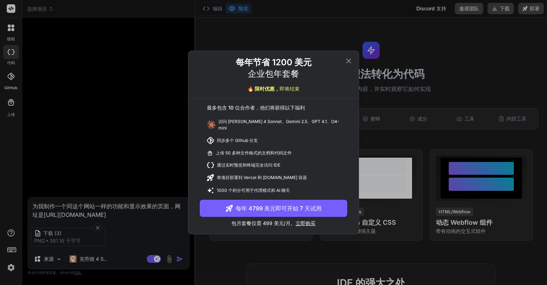
click at [350, 63] on icon at bounding box center [348, 61] width 9 height 9
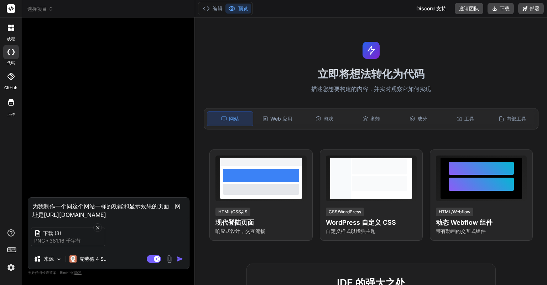
click at [179, 260] on img "button" at bounding box center [179, 258] width 7 height 7
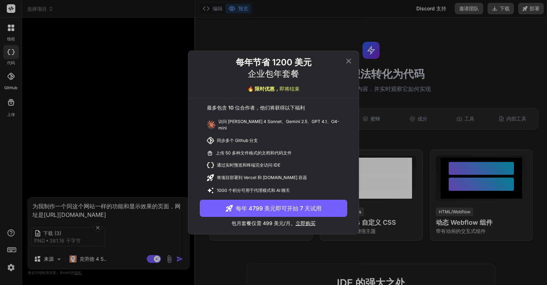
click at [352, 61] on icon at bounding box center [348, 61] width 9 height 9
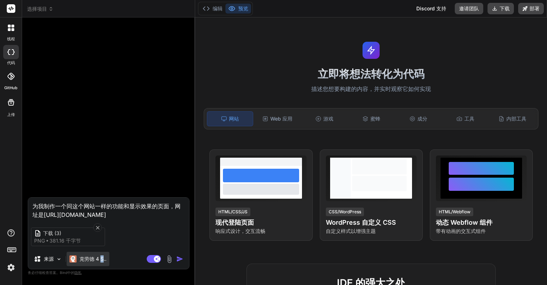
click at [102, 256] on font "克劳德 4 S.." at bounding box center [92, 258] width 27 height 6
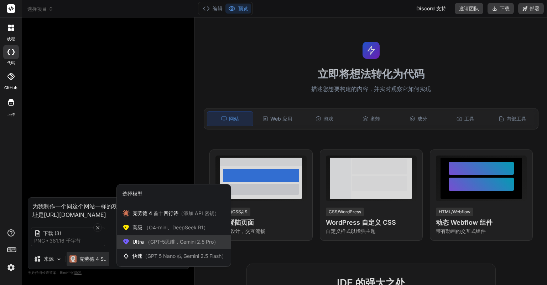
click at [169, 239] on font "（GPT-5思维，Gemini 2.5 Pro）" at bounding box center [181, 241] width 73 height 6
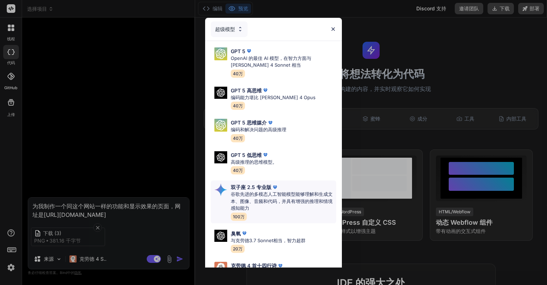
scroll to position [58, 0]
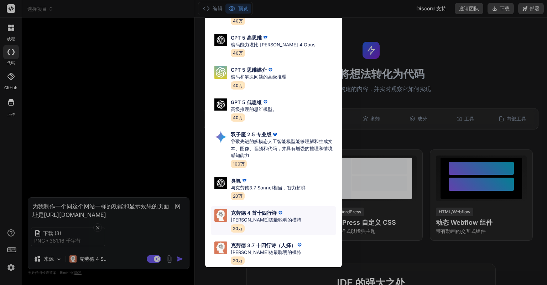
click at [260, 209] on font "克劳德 4 首十四行诗" at bounding box center [254, 212] width 46 height 6
type textarea "x"
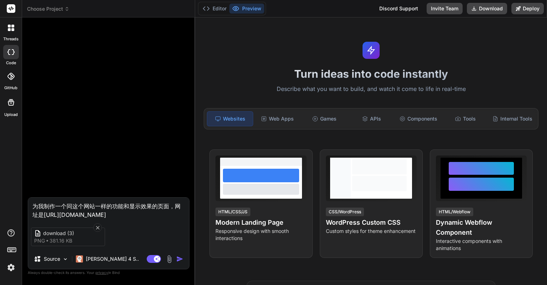
click at [177, 258] on img "button" at bounding box center [179, 258] width 7 height 7
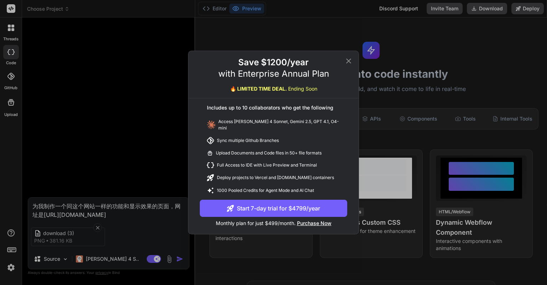
click at [164, 238] on div "Save $1200/year with Enterprise Annual Plan 🔥 LIMITED TIME DEAL. Ending Soon In…" at bounding box center [273, 142] width 547 height 285
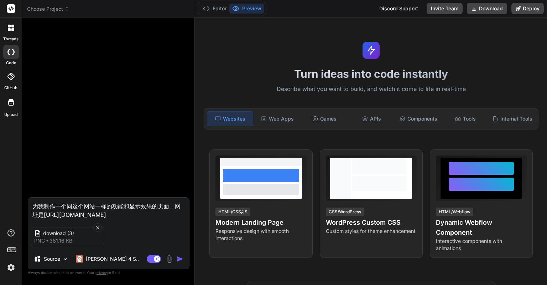
click at [209, 36] on div "Turn ideas into code instantly Describe what you want to build, and watch it co…" at bounding box center [371, 150] width 352 height 267
